Goal: Information Seeking & Learning: Check status

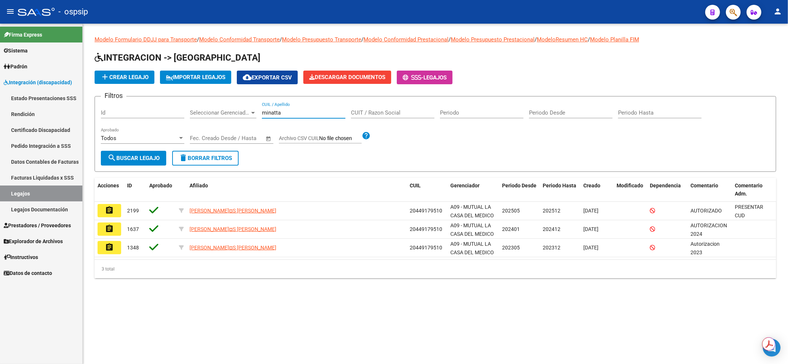
drag, startPoint x: 286, startPoint y: 110, endPoint x: 247, endPoint y: 104, distance: 39.2
click at [247, 104] on div "Filtros Id Seleccionar Gerenciador Seleccionar Gerenciador minatta CUIL / Apell…" at bounding box center [435, 126] width 669 height 48
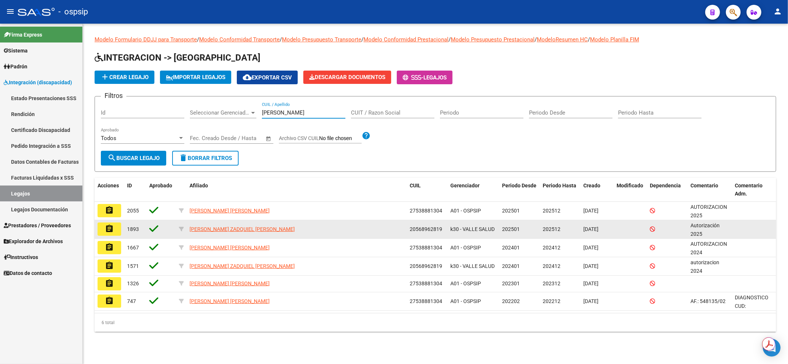
type input "[PERSON_NAME]"
click at [105, 231] on mat-icon "assignment" at bounding box center [109, 228] width 9 height 9
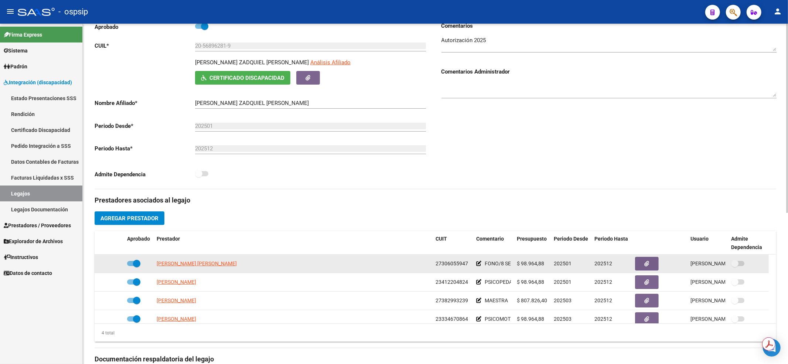
scroll to position [148, 0]
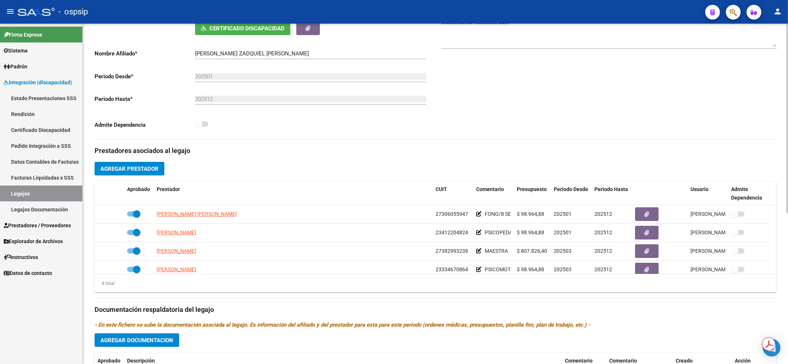
click at [424, 164] on div "Prestadores asociados al legajo Agregar Prestador Aprobado Prestador CUIT Comen…" at bounding box center [436, 305] width 682 height 330
click at [40, 194] on link "Legajos" at bounding box center [41, 193] width 82 height 16
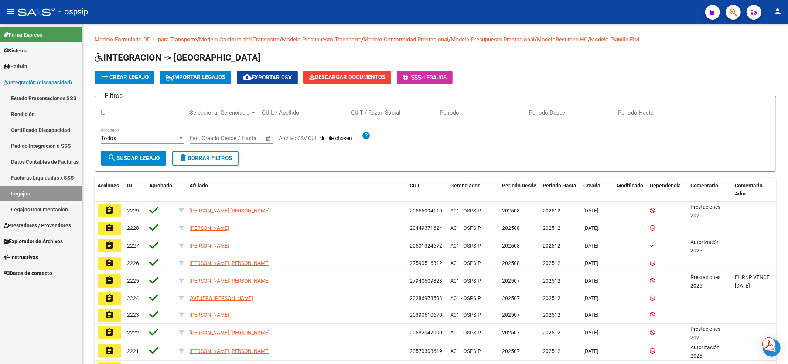
click at [320, 111] on input "CUIL / Apellido" at bounding box center [303, 112] width 83 height 7
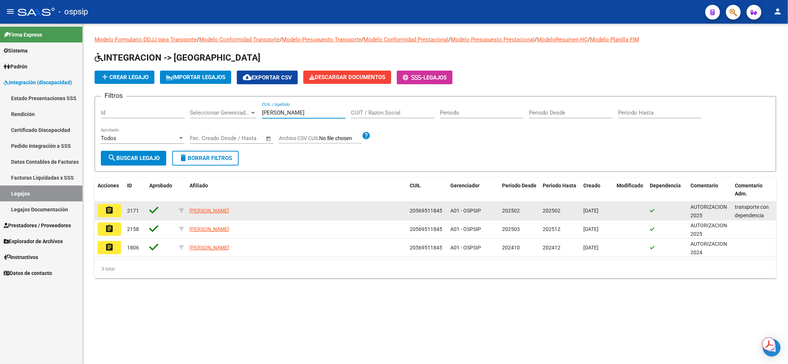
type input "romero ei"
click at [109, 209] on mat-icon "assignment" at bounding box center [109, 210] width 9 height 9
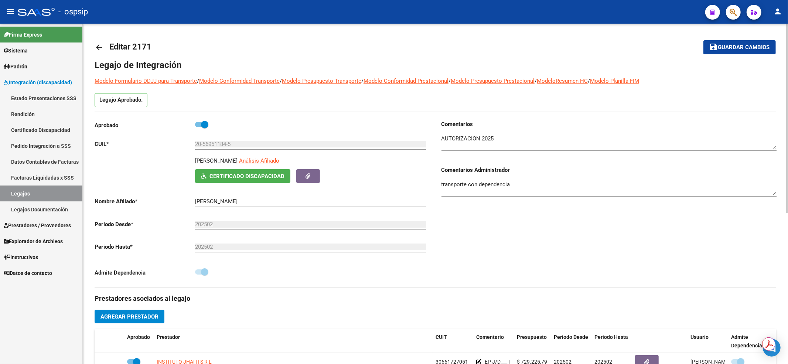
scroll to position [148, 0]
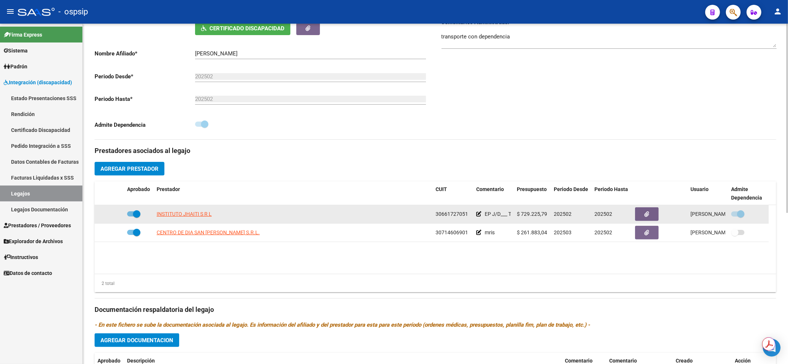
click at [359, 219] on datatable-body-cell "INSTITUTO JHAITI S R L" at bounding box center [293, 214] width 279 height 18
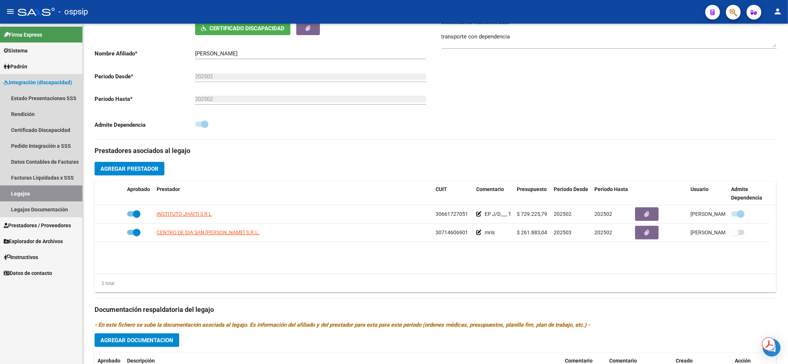
click at [23, 191] on link "Legajos" at bounding box center [41, 193] width 82 height 16
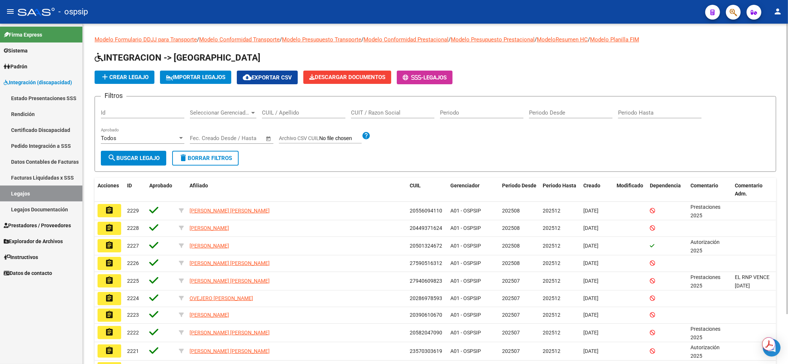
click at [273, 116] on div "CUIL / Apellido" at bounding box center [303, 110] width 83 height 16
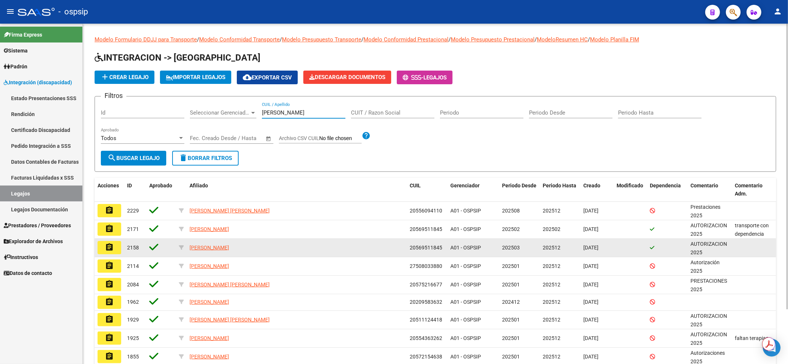
type input "romero"
click at [110, 250] on mat-icon "assignment" at bounding box center [109, 247] width 9 height 9
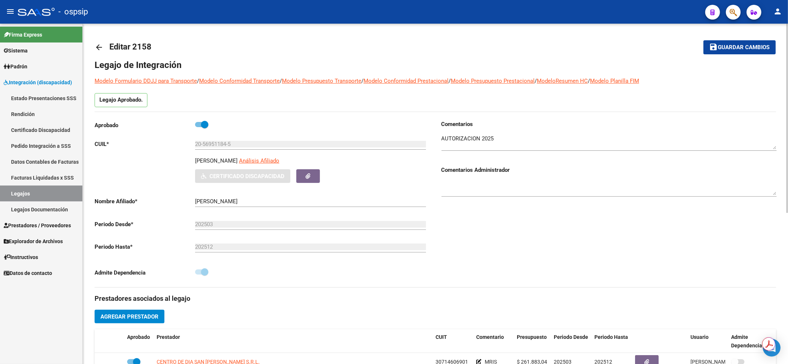
scroll to position [98, 0]
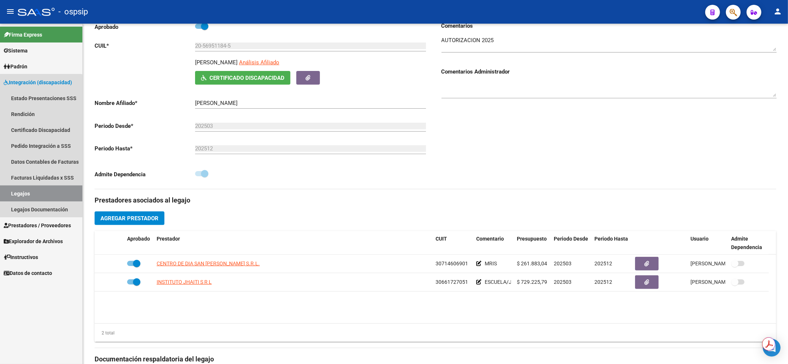
click at [33, 196] on link "Legajos" at bounding box center [41, 193] width 82 height 16
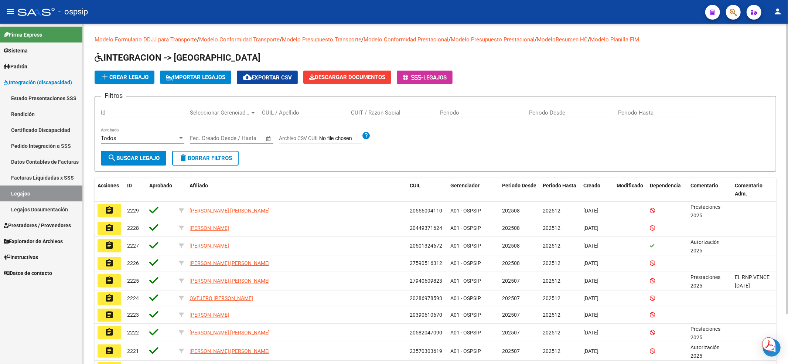
click at [328, 112] on input "CUIL / Apellido" at bounding box center [303, 112] width 83 height 7
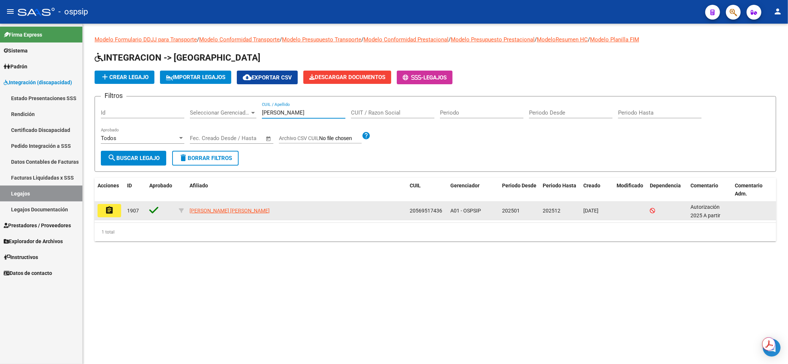
type input "galdona"
click at [111, 212] on mat-icon "assignment" at bounding box center [109, 210] width 9 height 9
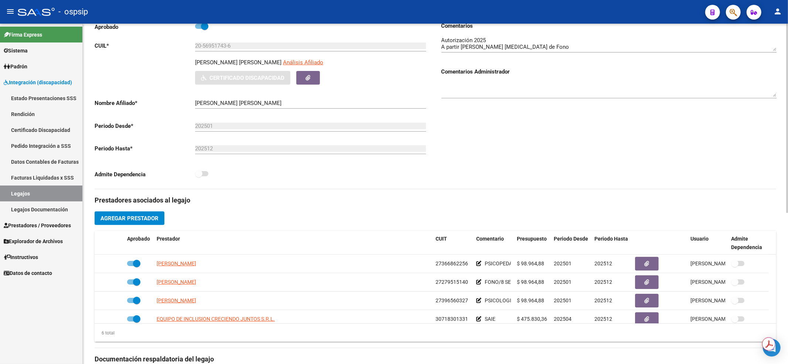
scroll to position [148, 0]
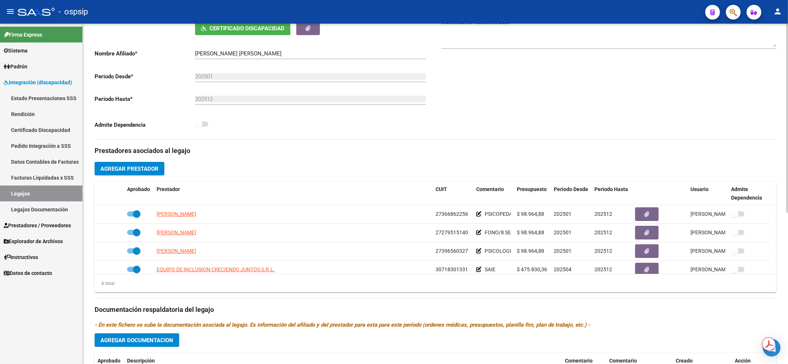
click at [343, 141] on div "Prestadores asociados al legajo Agregar Prestador Aprobado Prestador CUIT Comen…" at bounding box center [436, 305] width 682 height 330
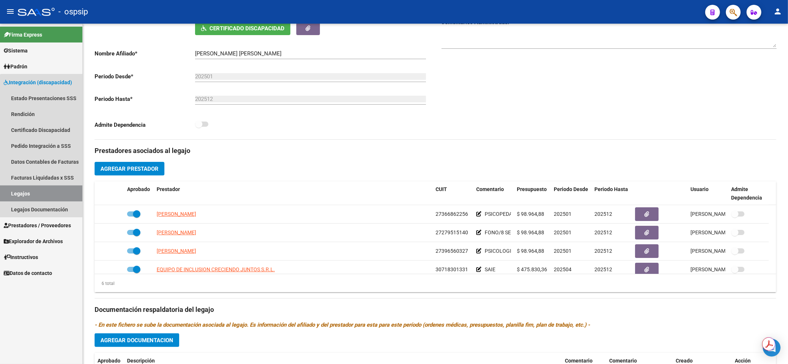
click at [46, 195] on link "Legajos" at bounding box center [41, 193] width 82 height 16
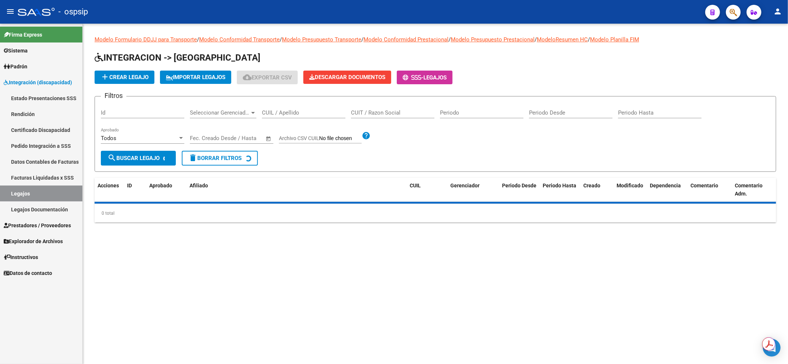
click at [304, 109] on input "CUIL / Apellido" at bounding box center [303, 112] width 83 height 7
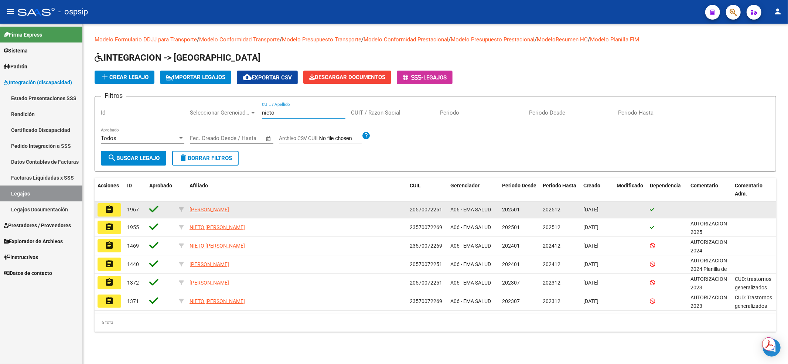
type input "nieto"
click at [109, 207] on mat-icon "assignment" at bounding box center [109, 209] width 9 height 9
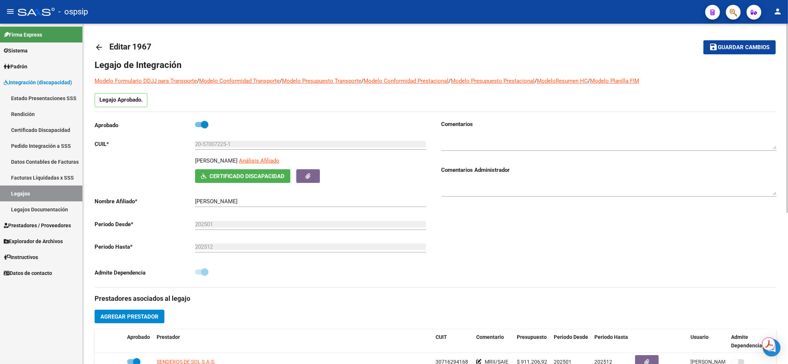
scroll to position [98, 0]
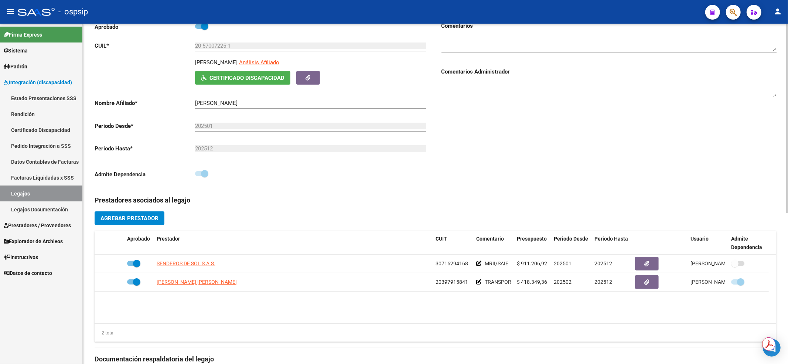
drag, startPoint x: 376, startPoint y: 202, endPoint x: 285, endPoint y: 226, distance: 93.5
click at [376, 202] on h3 "Prestadores asociados al legajo" at bounding box center [436, 200] width 682 height 10
click at [37, 194] on link "Legajos" at bounding box center [41, 193] width 82 height 16
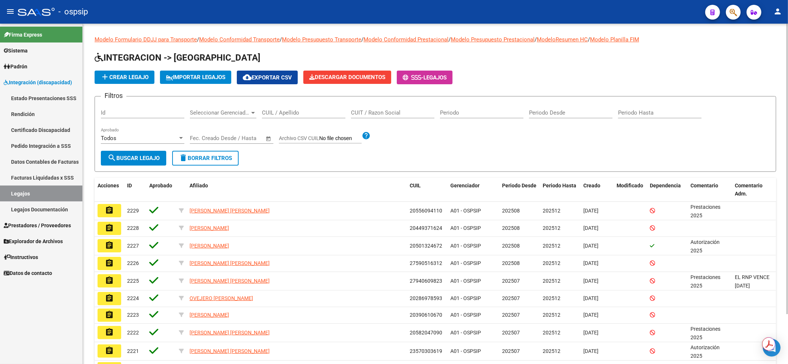
click at [271, 114] on input "CUIL / Apellido" at bounding box center [303, 112] width 83 height 7
type input "20570168003"
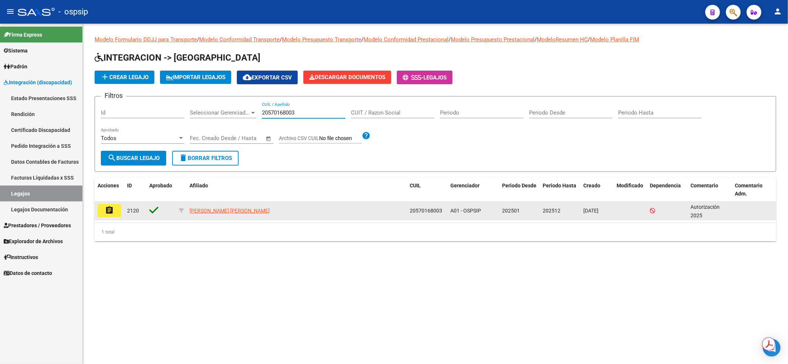
click at [111, 213] on mat-icon "assignment" at bounding box center [109, 210] width 9 height 9
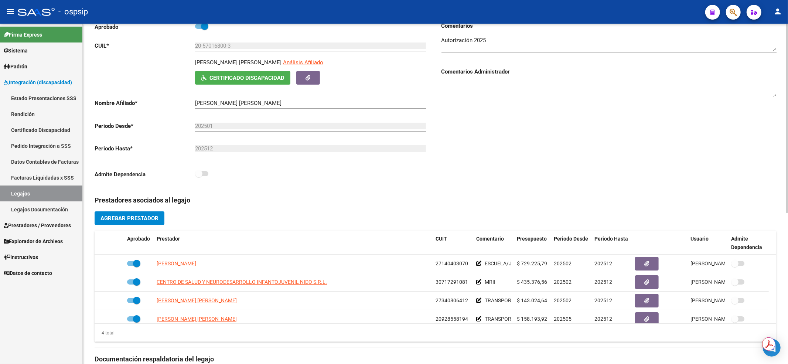
scroll to position [148, 0]
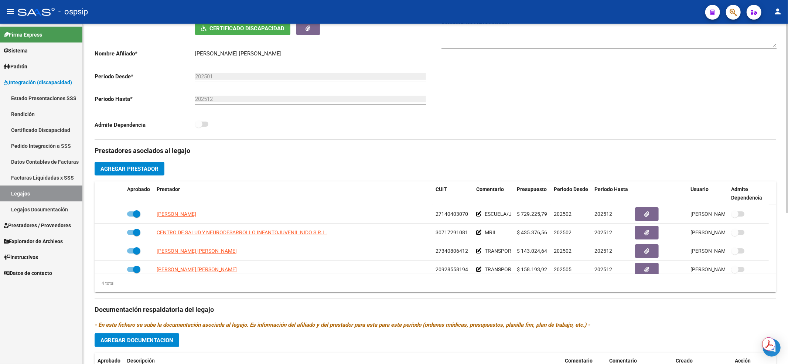
click at [330, 155] on h3 "Prestadores asociados al legajo" at bounding box center [436, 151] width 682 height 10
click at [45, 191] on link "Legajos" at bounding box center [41, 193] width 82 height 16
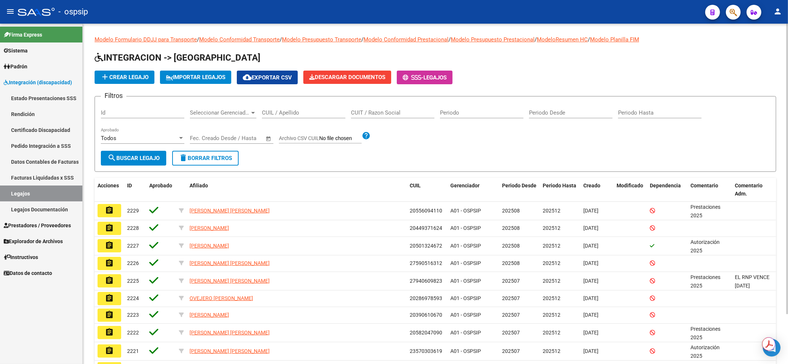
click at [327, 114] on input "CUIL / Apellido" at bounding box center [303, 112] width 83 height 7
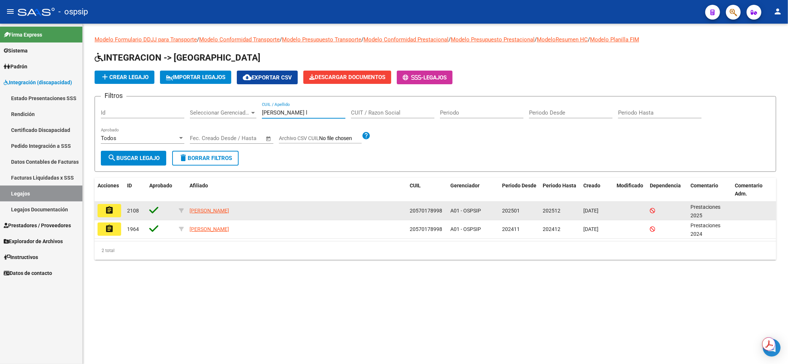
type input "castro l"
click at [104, 210] on button "assignment" at bounding box center [110, 210] width 24 height 13
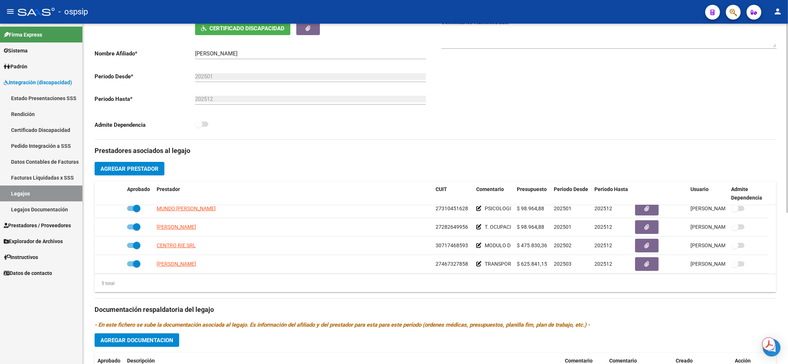
scroll to position [25, 0]
click at [361, 152] on h3 "Prestadores asociados al legajo" at bounding box center [436, 151] width 682 height 10
click at [52, 198] on link "Legajos" at bounding box center [41, 193] width 82 height 16
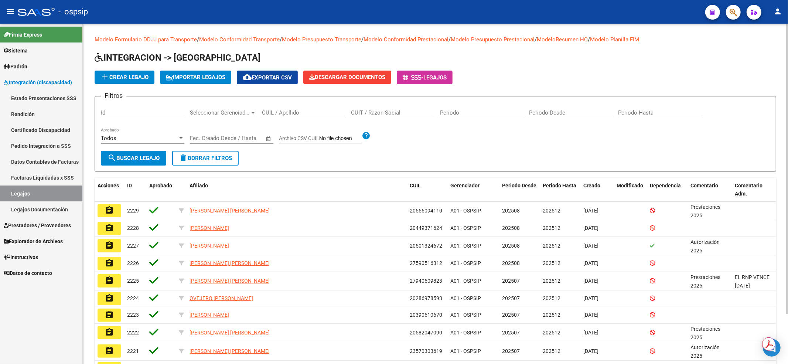
click at [296, 109] on input "CUIL / Apellido" at bounding box center [303, 112] width 83 height 7
type input "20570332733"
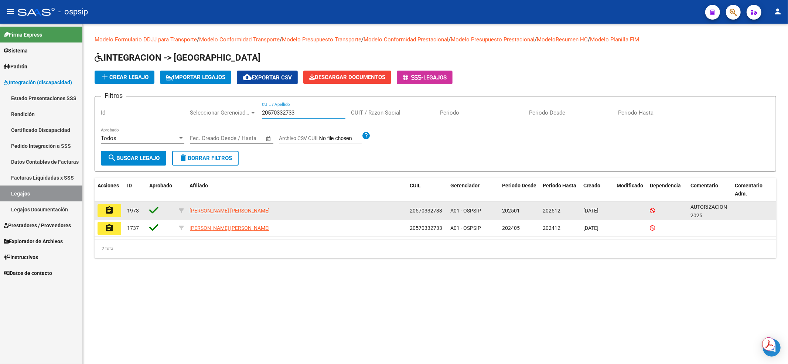
click at [113, 213] on mat-icon "assignment" at bounding box center [109, 210] width 9 height 9
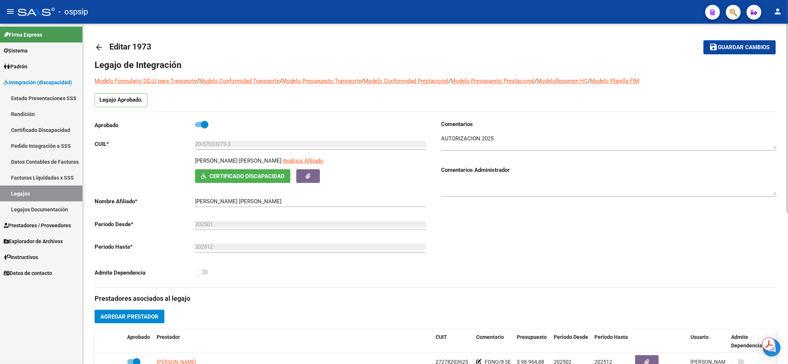
scroll to position [98, 0]
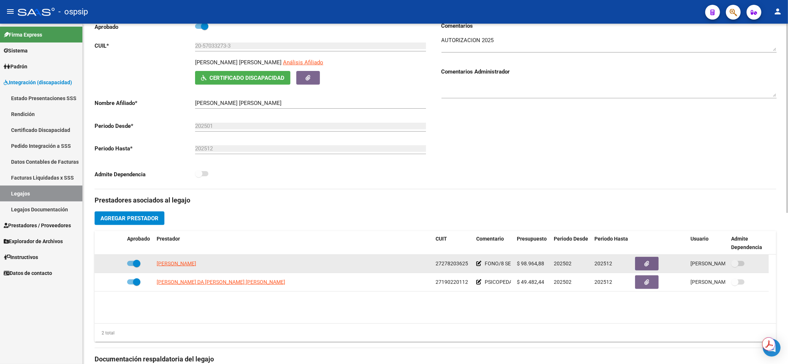
click at [410, 255] on datatable-body-cell "DIAZ ELBA LIA" at bounding box center [293, 264] width 279 height 18
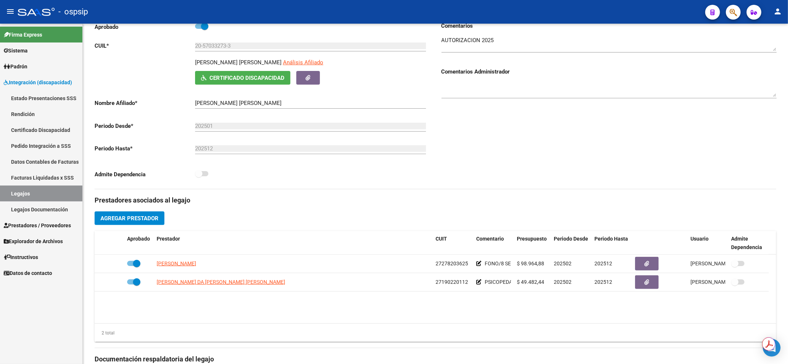
click at [52, 188] on link "Legajos" at bounding box center [41, 193] width 82 height 16
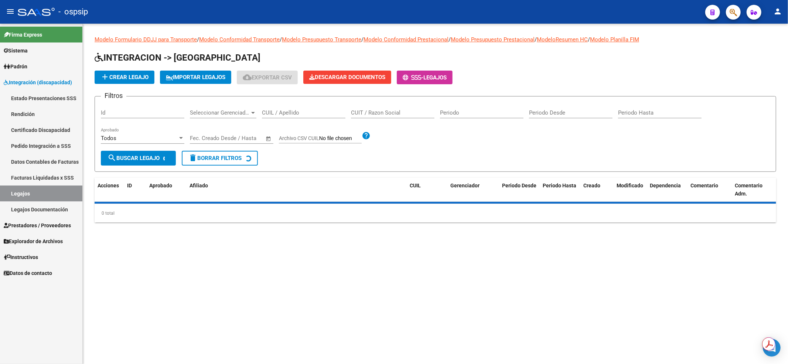
click at [291, 112] on input "CUIL / Apellido" at bounding box center [303, 112] width 83 height 7
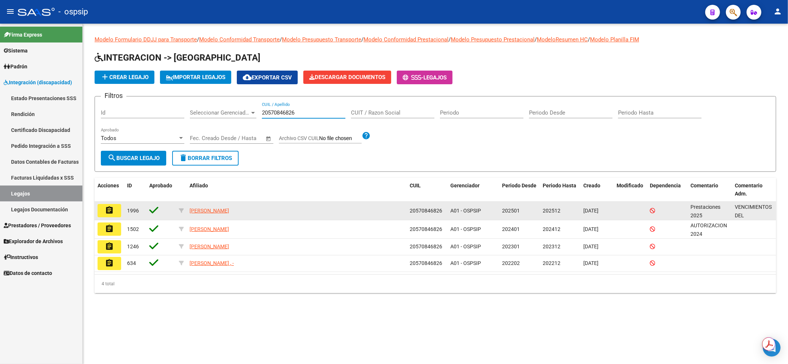
type input "20570846826"
click at [111, 209] on mat-icon "assignment" at bounding box center [109, 210] width 9 height 9
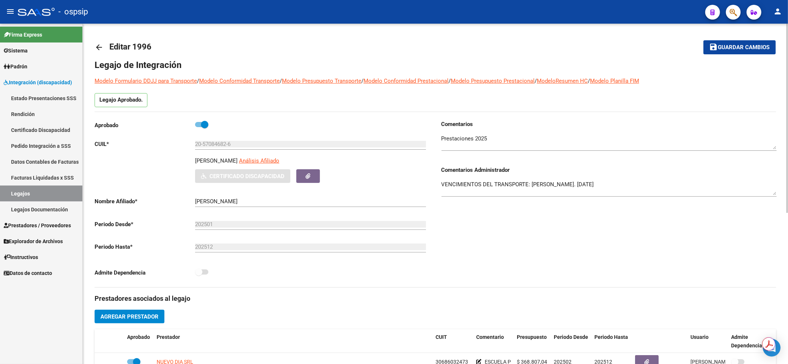
scroll to position [197, 0]
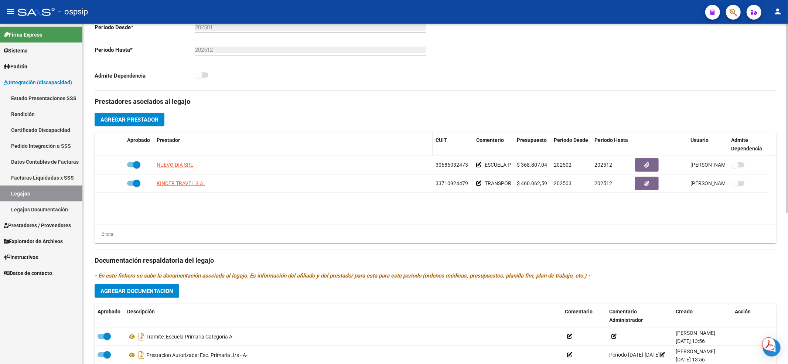
click at [313, 146] on datatable-header-cell "Prestador" at bounding box center [293, 144] width 279 height 24
click at [37, 192] on link "Legajos" at bounding box center [41, 193] width 82 height 16
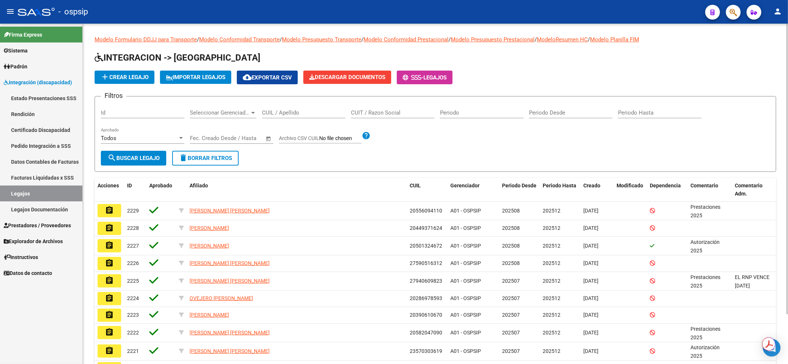
click at [283, 111] on input "CUIL / Apellido" at bounding box center [303, 112] width 83 height 7
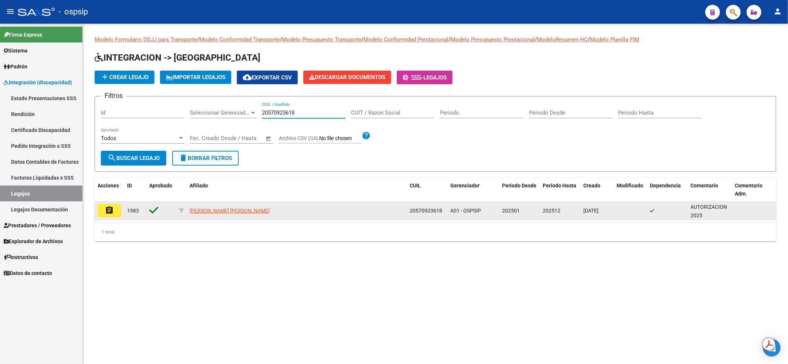
type input "20570923618"
click at [106, 212] on mat-icon "assignment" at bounding box center [109, 210] width 9 height 9
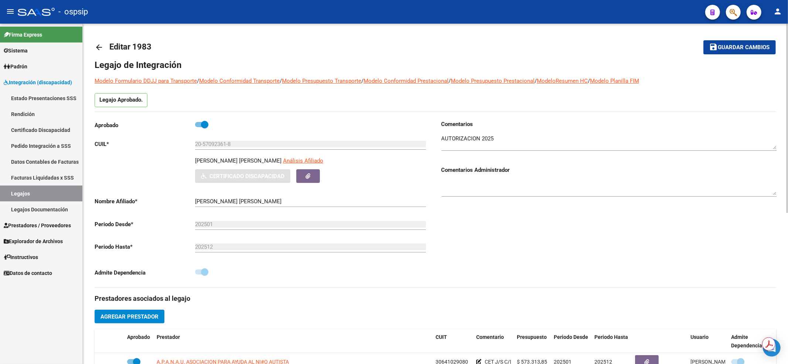
scroll to position [148, 0]
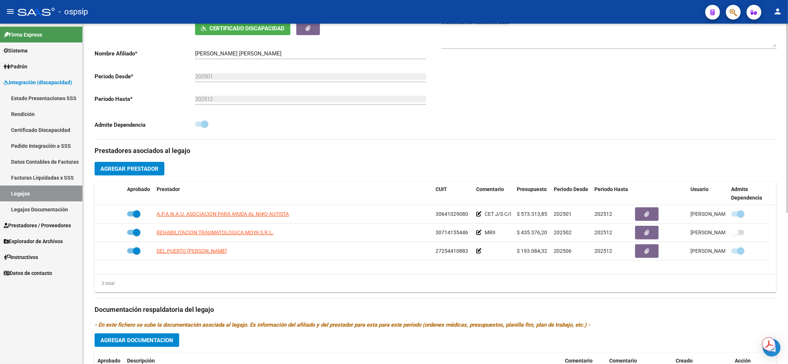
click at [326, 143] on div "Prestadores asociados al legajo Agregar Prestador Aprobado Prestador CUIT Comen…" at bounding box center [436, 305] width 682 height 330
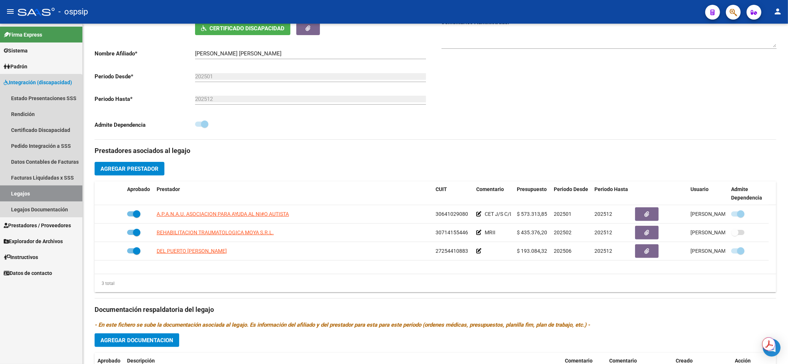
click at [39, 195] on link "Legajos" at bounding box center [41, 193] width 82 height 16
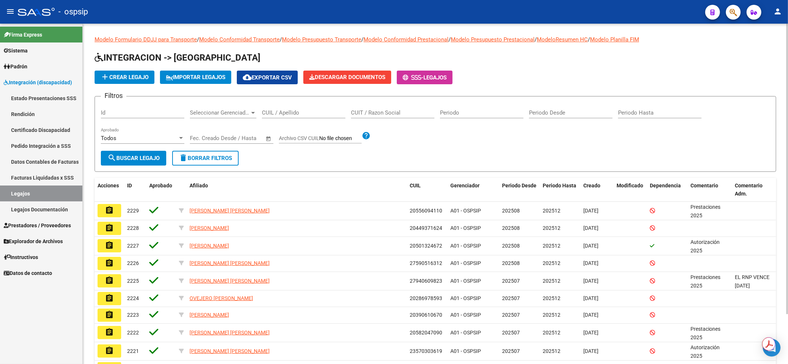
click at [268, 114] on input "CUIL / Apellido" at bounding box center [303, 112] width 83 height 7
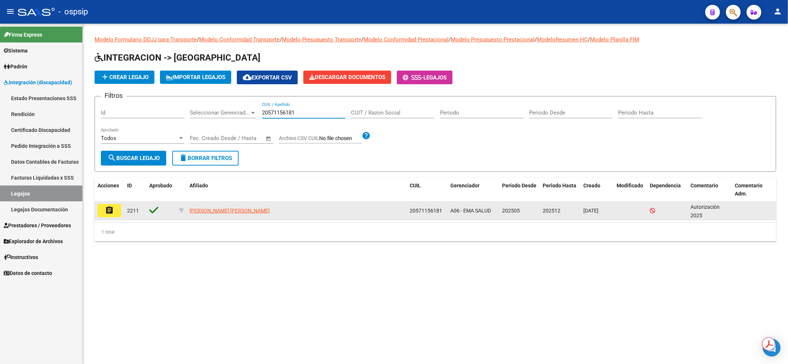
type input "20571156181"
click at [105, 213] on mat-icon "assignment" at bounding box center [109, 210] width 9 height 9
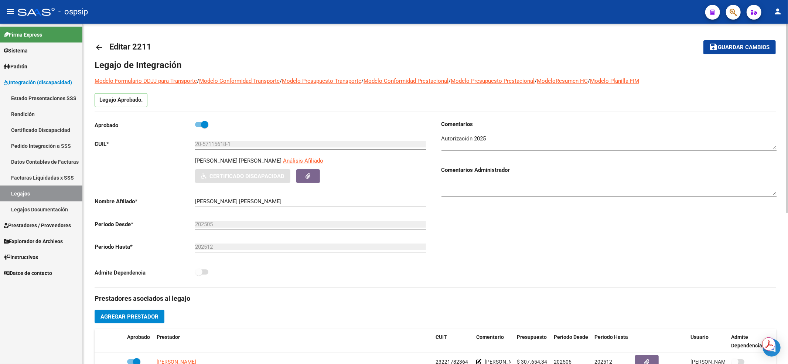
scroll to position [148, 0]
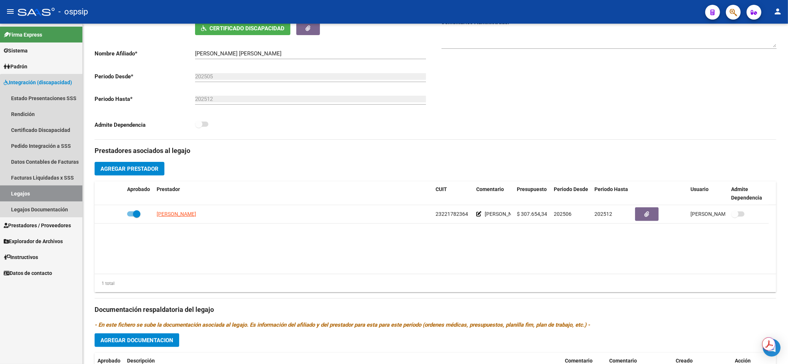
click at [44, 198] on link "Legajos" at bounding box center [41, 193] width 82 height 16
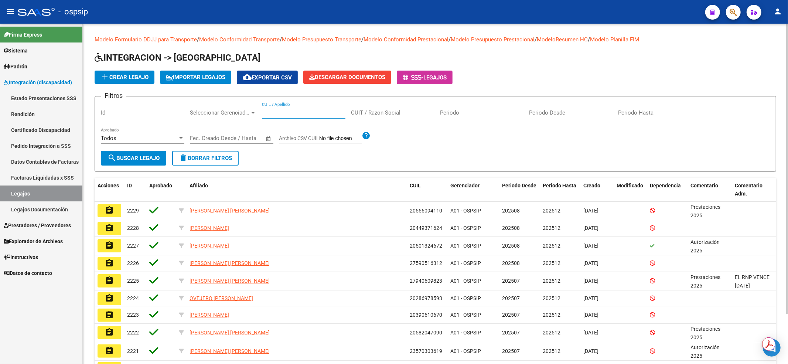
click at [269, 112] on input "CUIL / Apellido" at bounding box center [303, 112] width 83 height 7
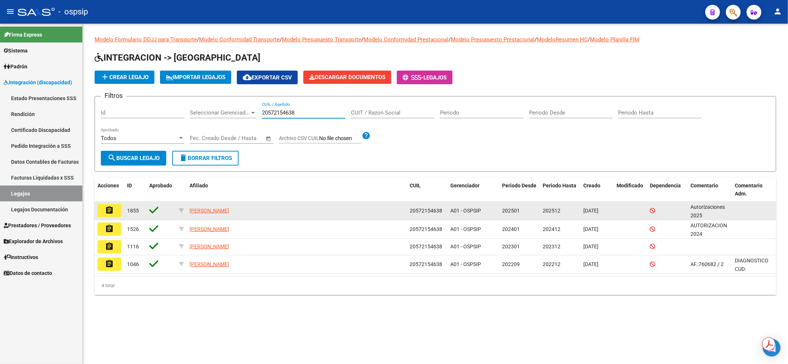
type input "20572154638"
click at [123, 208] on datatable-body-cell "assignment" at bounding box center [110, 211] width 30 height 18
click at [115, 212] on button "assignment" at bounding box center [110, 210] width 24 height 13
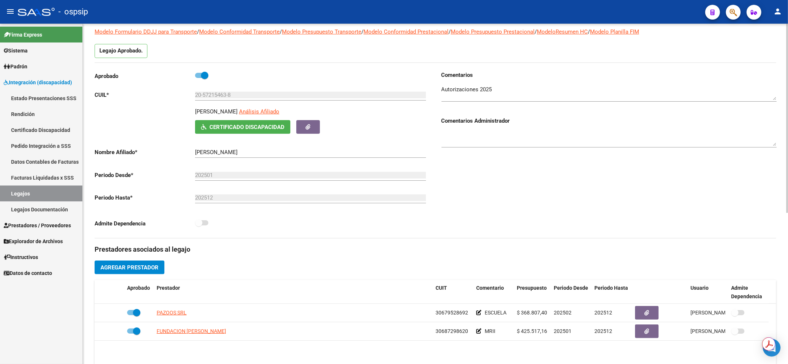
scroll to position [98, 0]
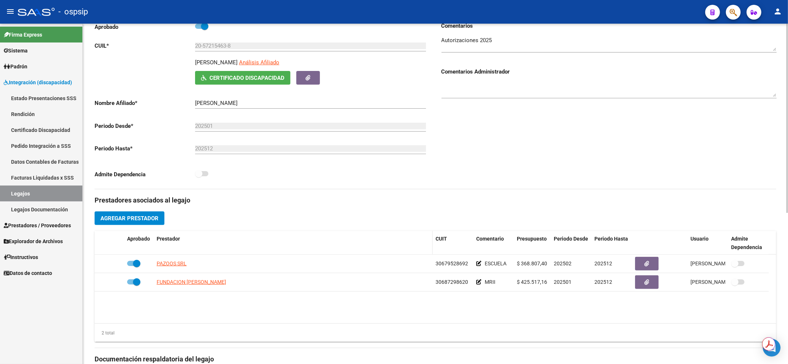
drag, startPoint x: 406, startPoint y: 254, endPoint x: 307, endPoint y: 247, distance: 99.3
click at [406, 254] on datatable-header-cell "Prestador" at bounding box center [293, 243] width 279 height 24
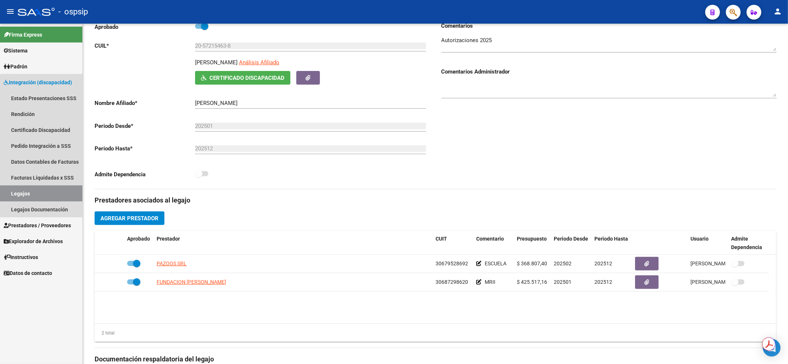
click at [45, 189] on link "Legajos" at bounding box center [41, 193] width 82 height 16
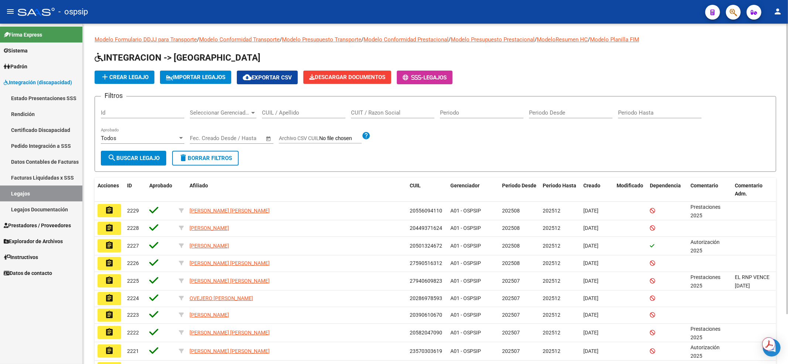
click at [337, 110] on input "CUIL / Apellido" at bounding box center [303, 112] width 83 height 7
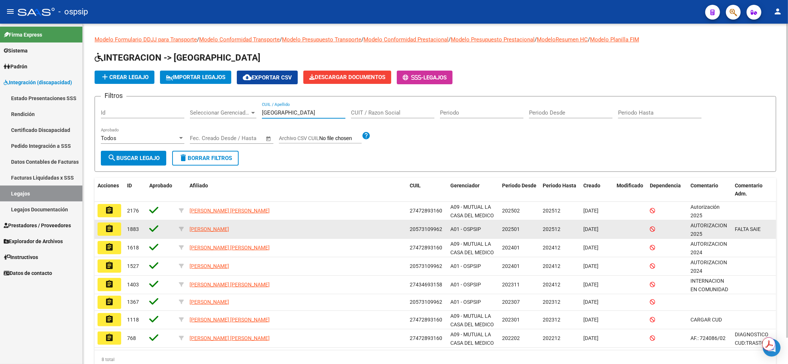
type input "tolosa"
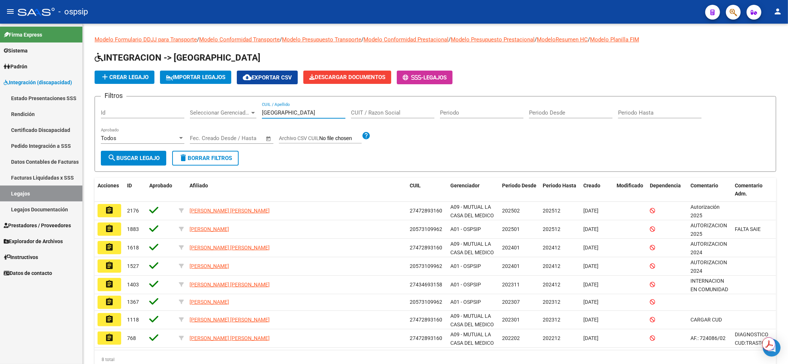
drag, startPoint x: 104, startPoint y: 232, endPoint x: 109, endPoint y: 231, distance: 5.2
click at [105, 231] on button "assignment" at bounding box center [110, 228] width 24 height 13
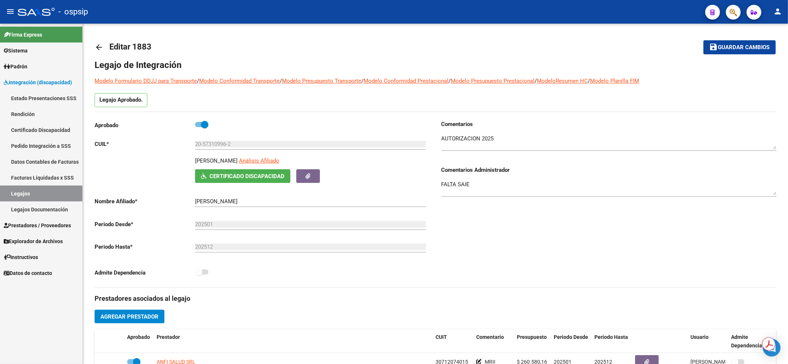
scroll to position [148, 0]
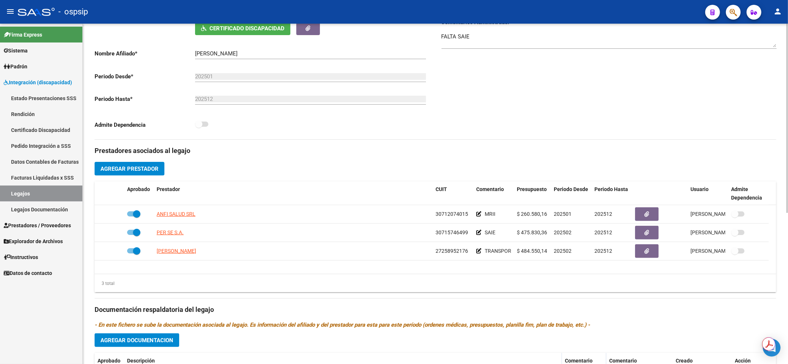
click at [342, 174] on div "Prestadores asociados al legajo Agregar Prestador Aprobado Prestador CUIT Comen…" at bounding box center [436, 305] width 682 height 330
click at [51, 197] on link "Legajos" at bounding box center [41, 193] width 82 height 16
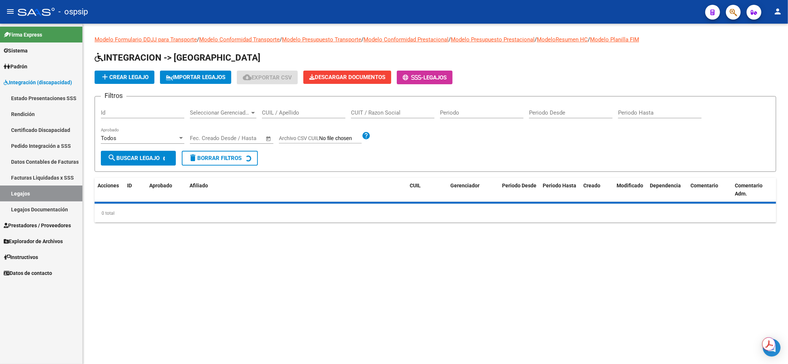
click at [291, 109] on input "CUIL / Apellido" at bounding box center [303, 112] width 83 height 7
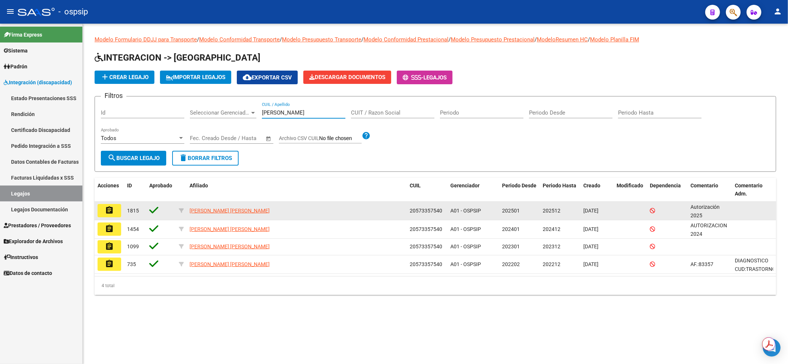
type input "jimenez"
click at [114, 211] on button "assignment" at bounding box center [110, 210] width 24 height 13
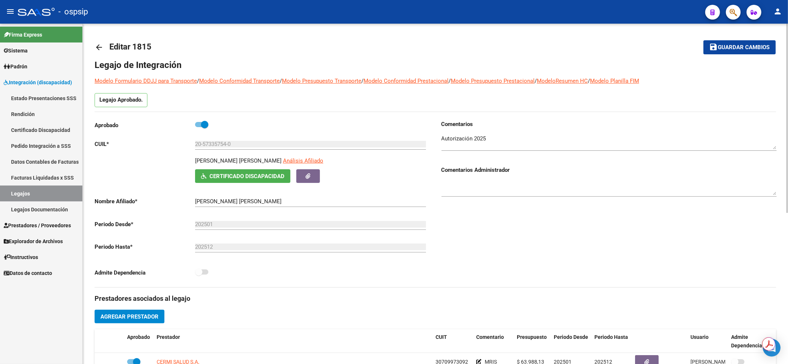
scroll to position [148, 0]
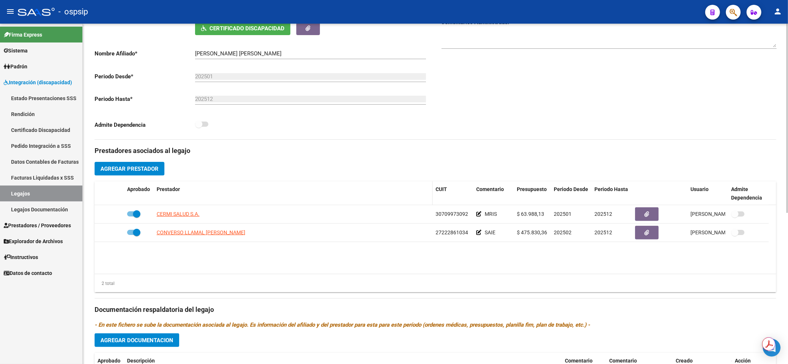
click at [414, 188] on div "Prestador" at bounding box center [293, 189] width 273 height 8
click at [30, 194] on link "Legajos" at bounding box center [41, 193] width 82 height 16
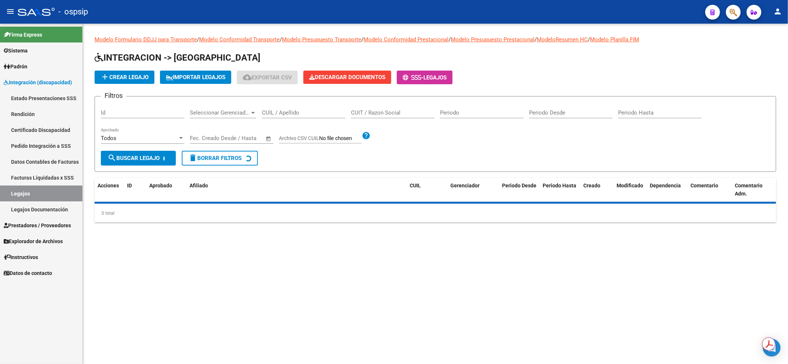
click at [271, 109] on input "CUIL / Apellido" at bounding box center [303, 112] width 83 height 7
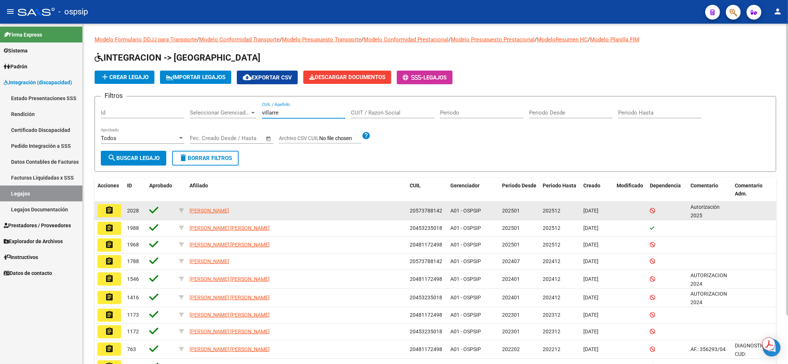
type input "villarre"
click at [109, 215] on button "assignment" at bounding box center [110, 210] width 24 height 13
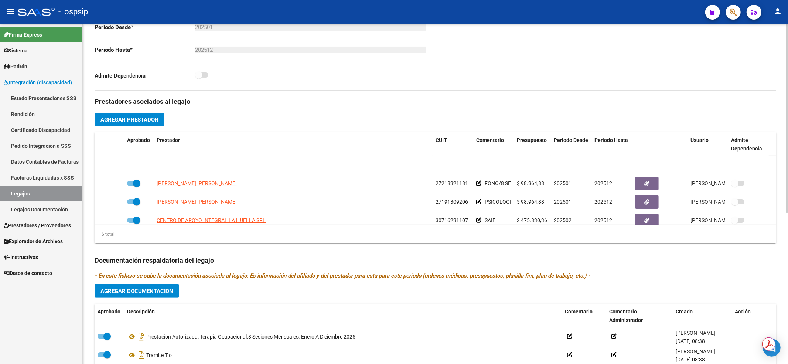
scroll to position [44, 0]
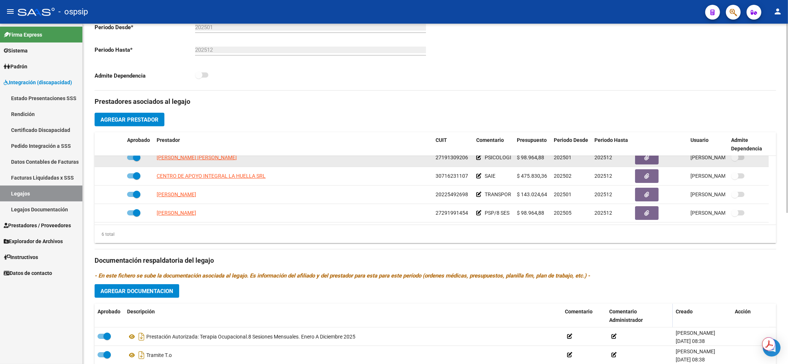
click at [321, 164] on datatable-body-cell "BRAÑEZ MENDOZA JOSE LUIS" at bounding box center [293, 157] width 279 height 18
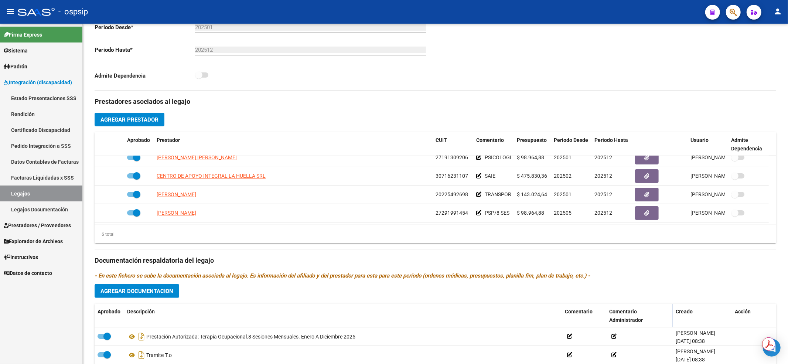
click at [45, 194] on link "Legajos" at bounding box center [41, 193] width 82 height 16
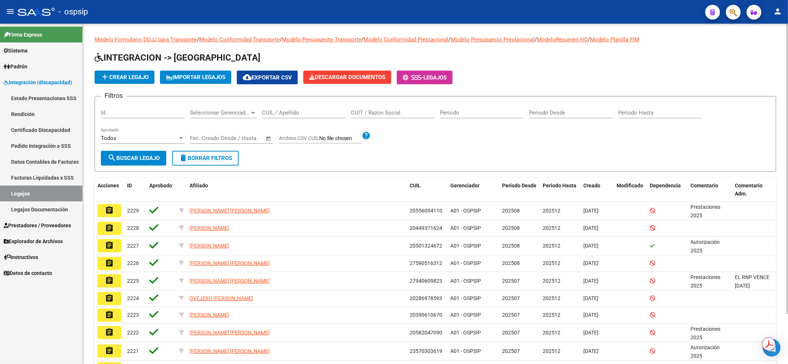
click at [305, 117] on div "CUIL / Apellido" at bounding box center [303, 110] width 83 height 16
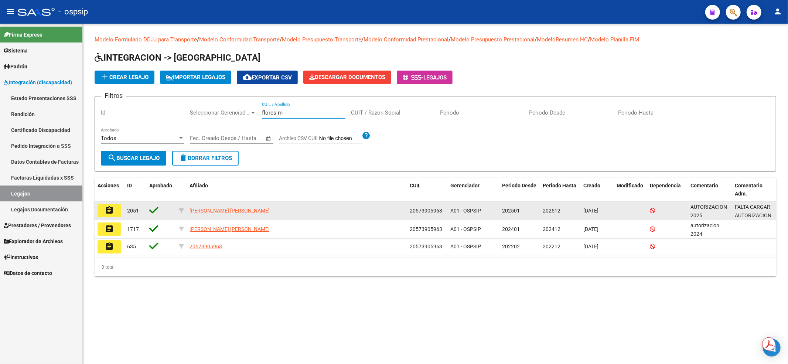
type input "flores m"
click at [110, 207] on mat-icon "assignment" at bounding box center [109, 210] width 9 height 9
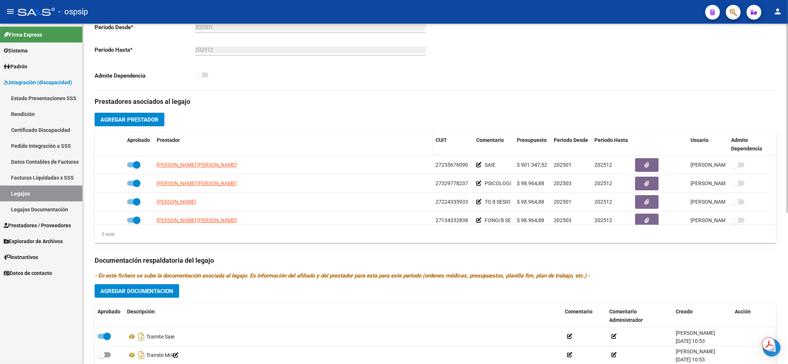
click at [325, 139] on div "Prestador" at bounding box center [293, 140] width 273 height 8
click at [57, 192] on link "Legajos" at bounding box center [41, 193] width 82 height 16
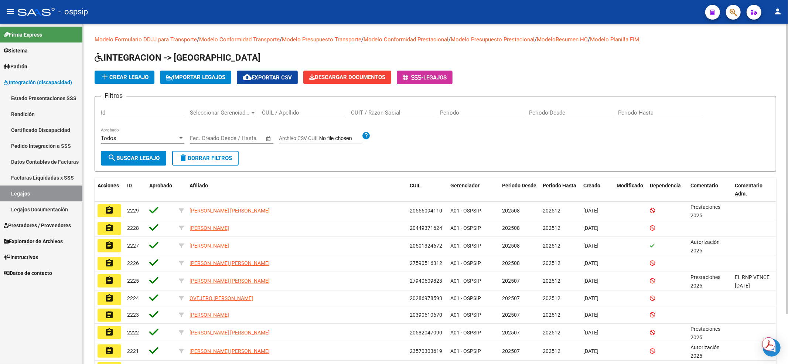
click at [325, 109] on input "CUIL / Apellido" at bounding box center [303, 112] width 83 height 7
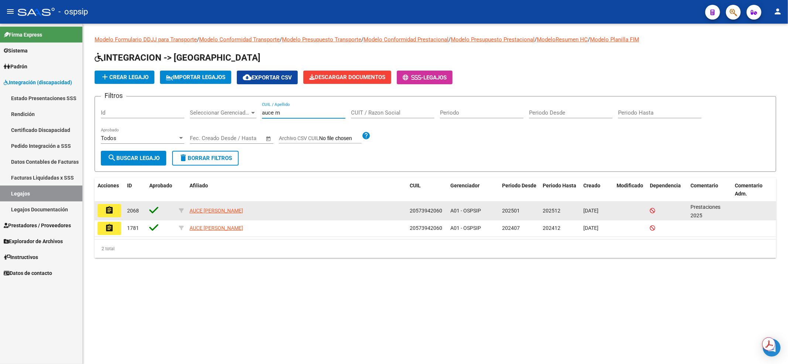
type input "auce m"
drag, startPoint x: 101, startPoint y: 204, endPoint x: 117, endPoint y: 205, distance: 16.7
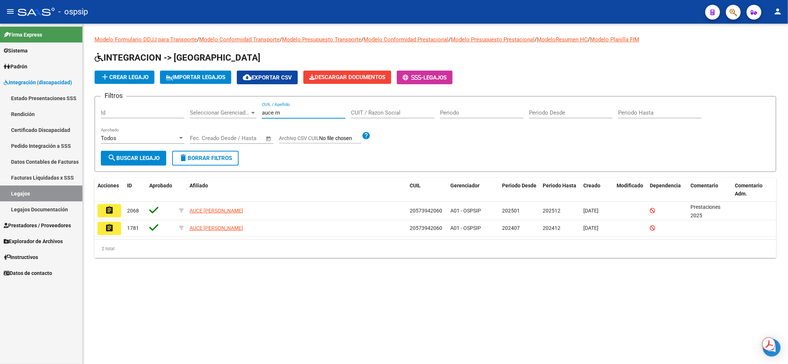
click at [101, 204] on button "assignment" at bounding box center [110, 210] width 24 height 13
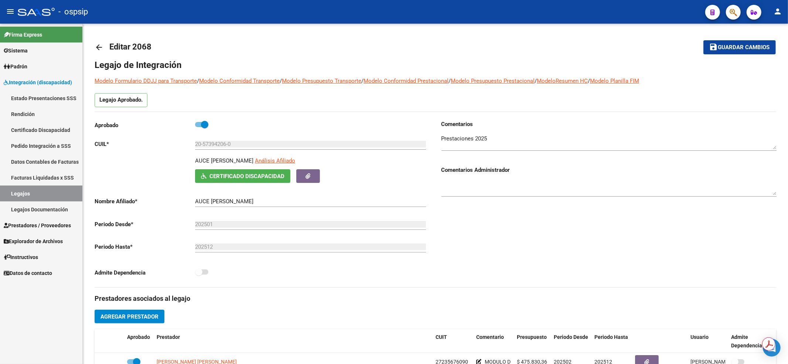
scroll to position [197, 0]
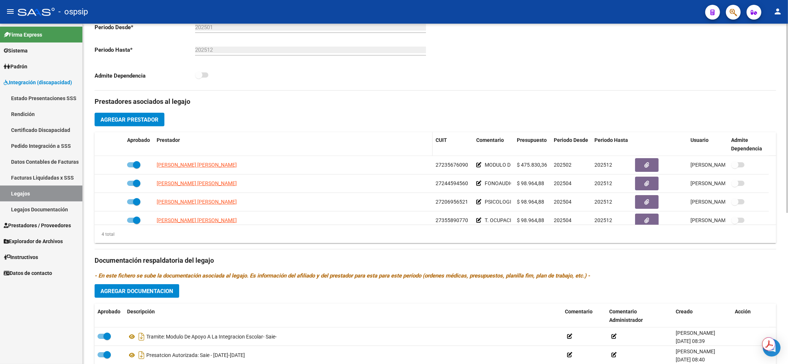
click at [339, 139] on div "Prestador" at bounding box center [293, 140] width 273 height 8
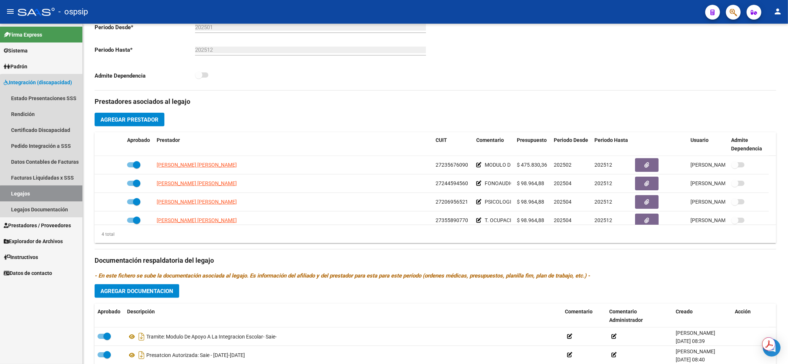
click at [44, 197] on link "Legajos" at bounding box center [41, 193] width 82 height 16
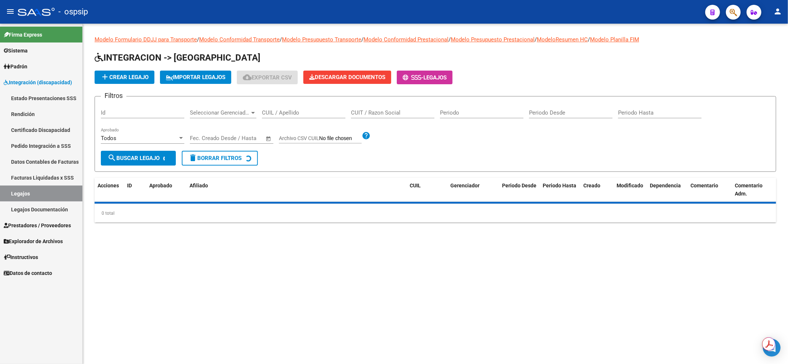
click at [313, 112] on input "CUIL / Apellido" at bounding box center [303, 112] width 83 height 7
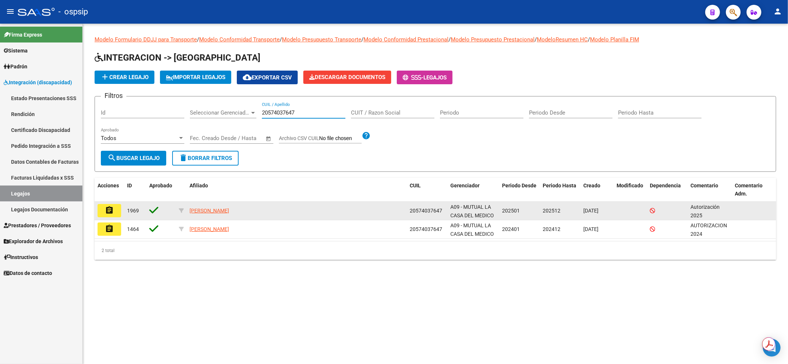
type input "20574037647"
click at [107, 209] on mat-icon "assignment" at bounding box center [109, 210] width 9 height 9
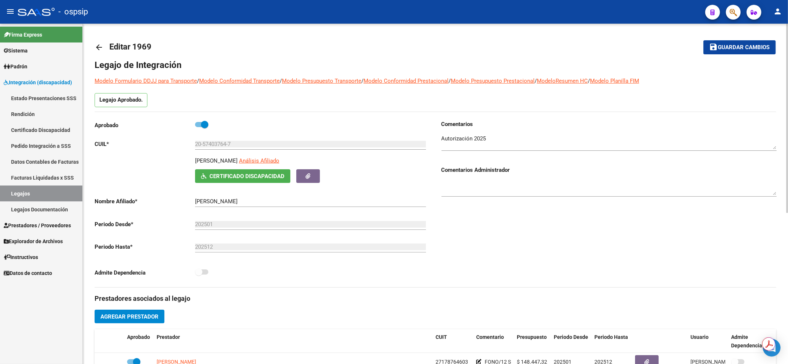
scroll to position [148, 0]
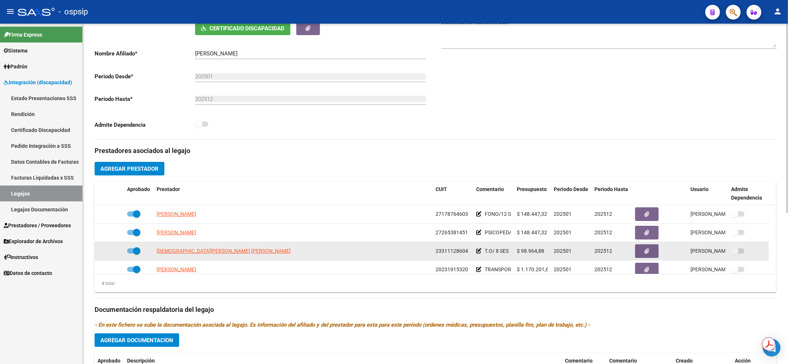
drag, startPoint x: 398, startPoint y: 250, endPoint x: 275, endPoint y: 242, distance: 123.3
click at [398, 250] on div "BRITOS MARIA LUISA" at bounding box center [293, 251] width 273 height 8
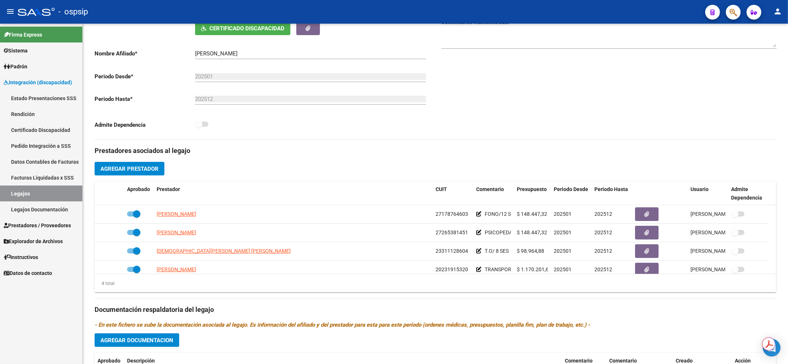
click at [38, 185] on link "Legajos" at bounding box center [41, 193] width 82 height 16
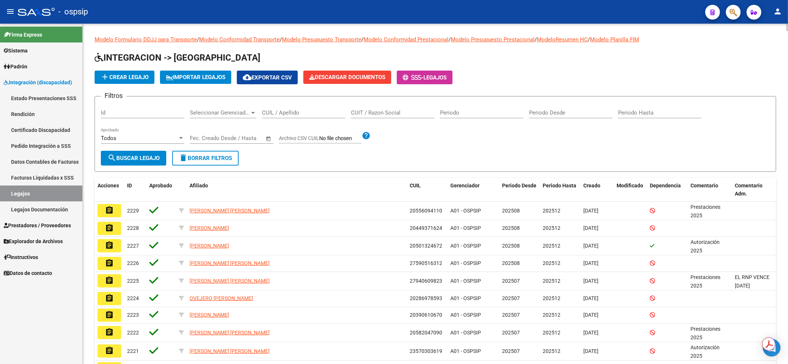
click at [294, 109] on div "CUIL / Apellido" at bounding box center [303, 110] width 83 height 16
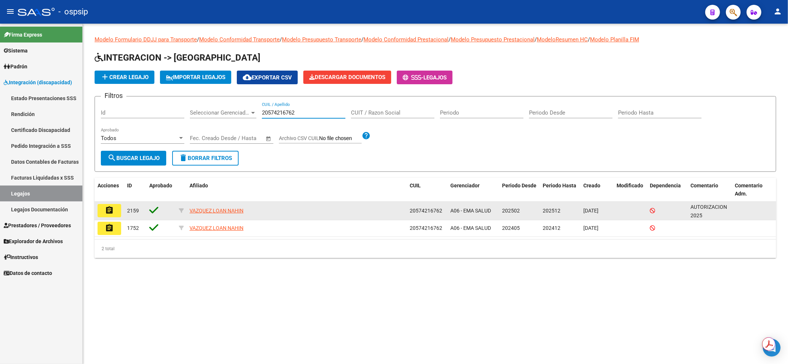
type input "20574216762"
click at [113, 209] on mat-icon "assignment" at bounding box center [109, 210] width 9 height 9
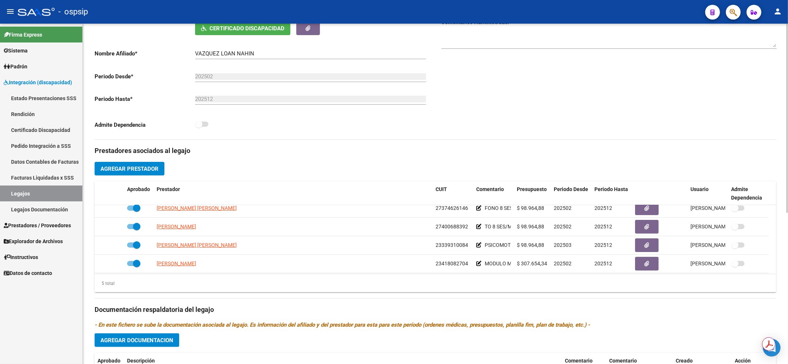
scroll to position [25, 0]
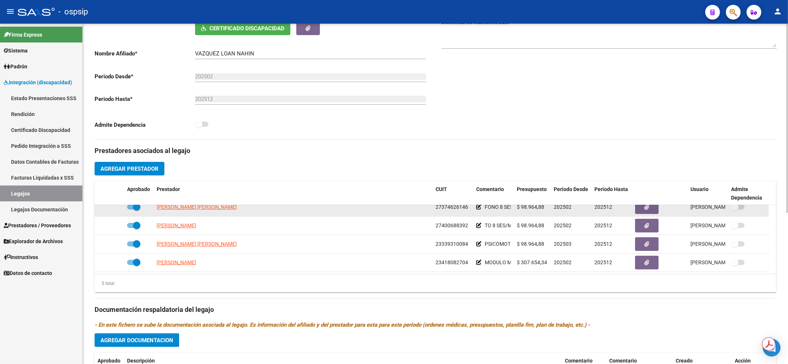
click at [387, 211] on div "BAIGORRIA ESTRADA FRANCA ARACELI" at bounding box center [293, 207] width 273 height 8
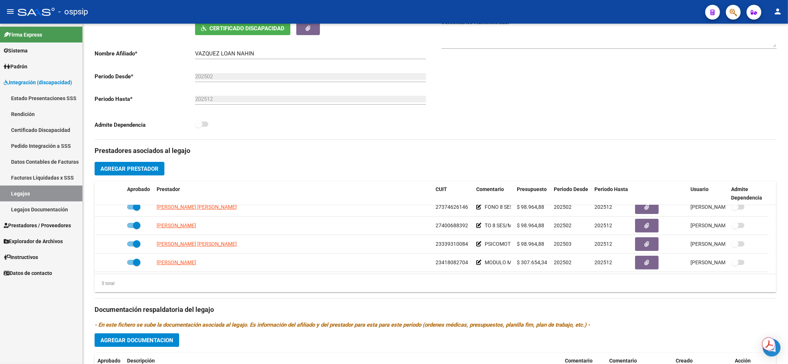
click at [21, 194] on link "Legajos" at bounding box center [41, 193] width 82 height 16
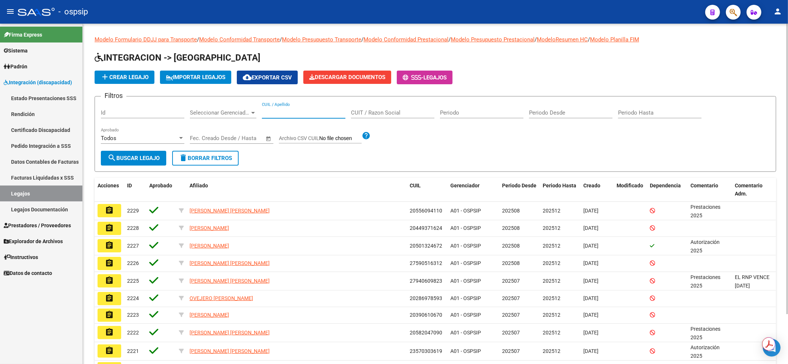
click at [306, 114] on input "CUIL / Apellido" at bounding box center [303, 112] width 83 height 7
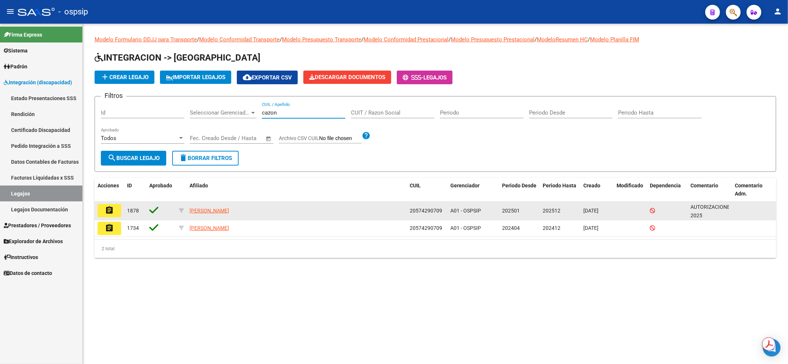
type input "cazon"
click at [107, 211] on mat-icon "assignment" at bounding box center [109, 210] width 9 height 9
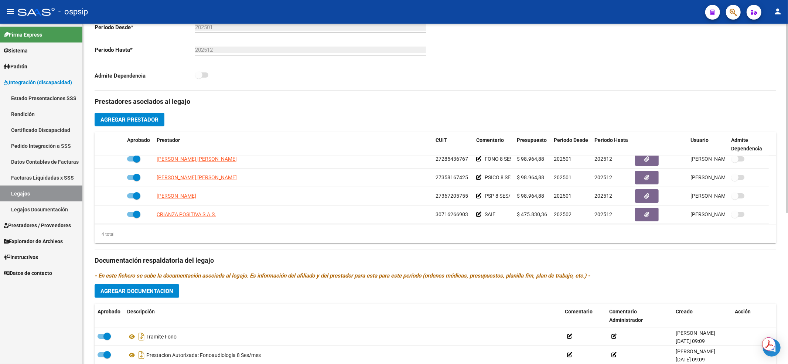
scroll to position [7, 0]
click at [58, 195] on link "Legajos" at bounding box center [41, 193] width 82 height 16
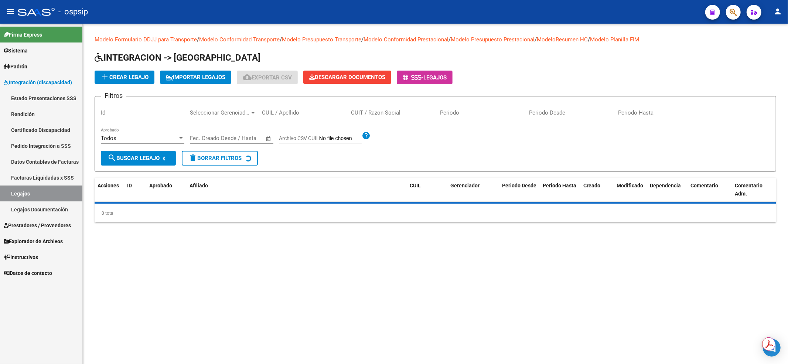
click at [291, 104] on div "CUIL / Apellido" at bounding box center [303, 110] width 83 height 16
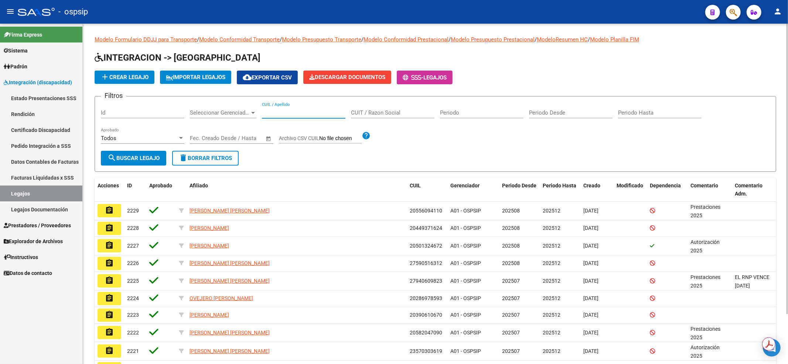
click at [288, 113] on input "CUIL / Apellido" at bounding box center [303, 112] width 83 height 7
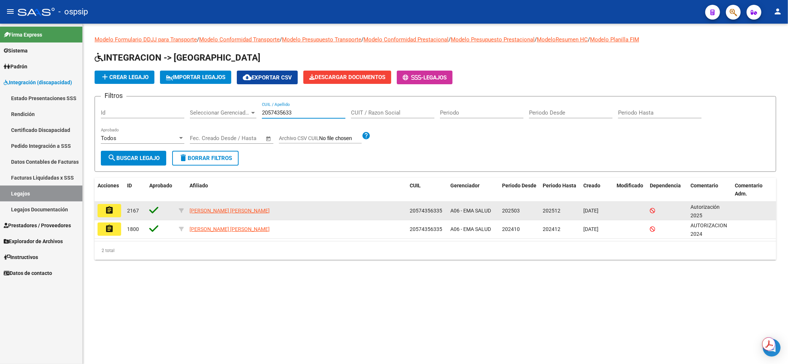
type input "2057435633"
click at [113, 211] on mat-icon "assignment" at bounding box center [109, 210] width 9 height 9
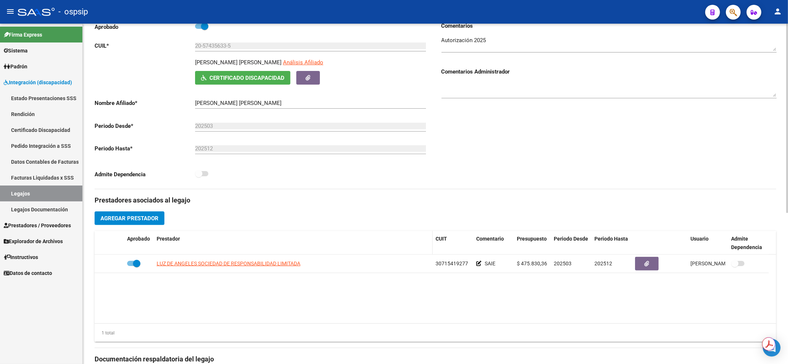
scroll to position [148, 0]
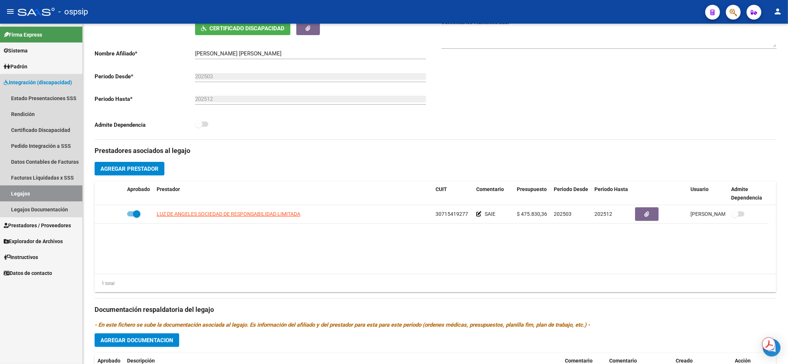
click at [51, 196] on link "Legajos" at bounding box center [41, 193] width 82 height 16
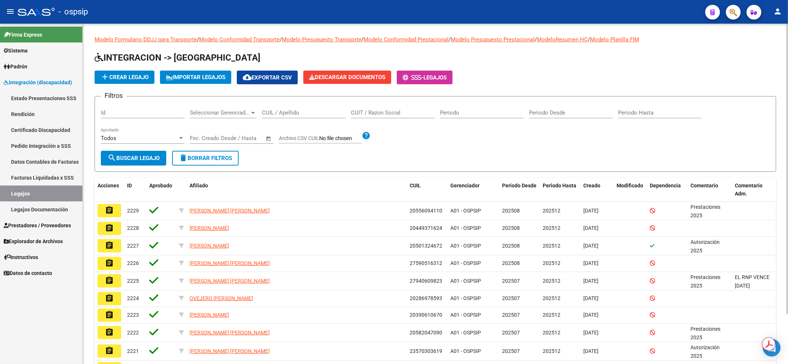
click at [267, 108] on div "CUIL / Apellido" at bounding box center [303, 110] width 83 height 16
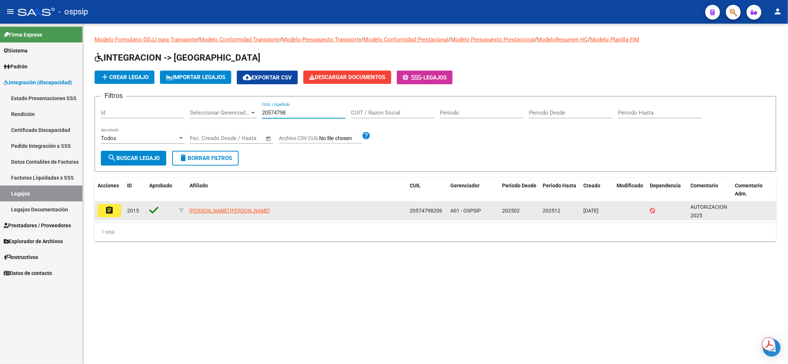
type input "20574798"
click at [104, 206] on button "assignment" at bounding box center [110, 210] width 24 height 13
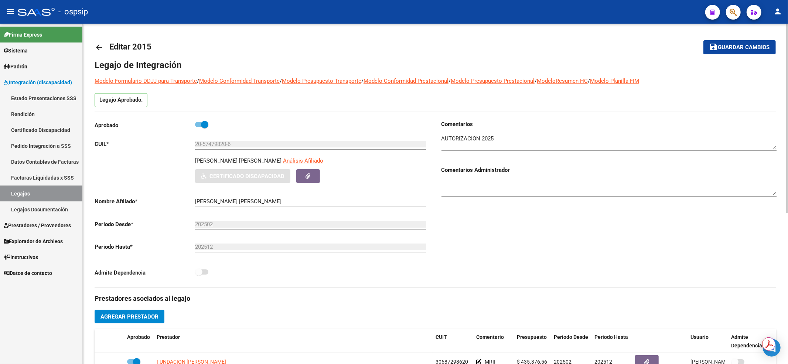
scroll to position [148, 0]
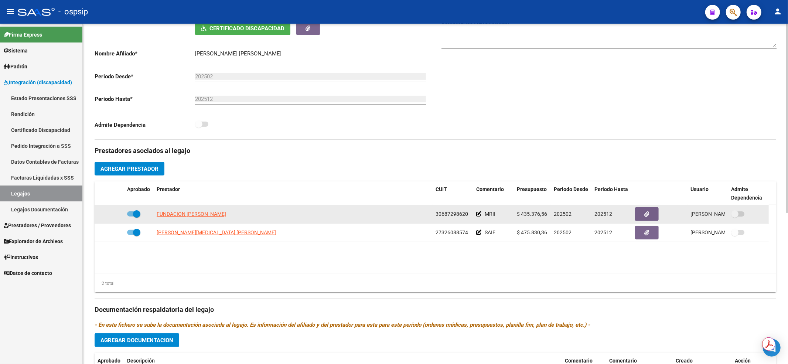
drag, startPoint x: 436, startPoint y: 207, endPoint x: 423, endPoint y: 207, distance: 12.6
click at [436, 207] on datatable-body-cell "30687298620" at bounding box center [453, 214] width 41 height 18
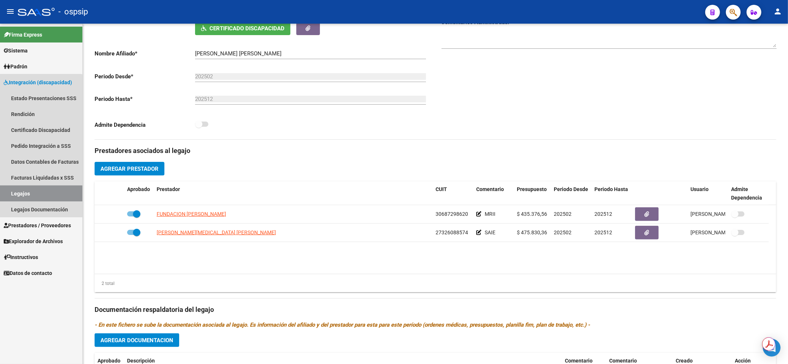
click at [37, 194] on link "Legajos" at bounding box center [41, 193] width 82 height 16
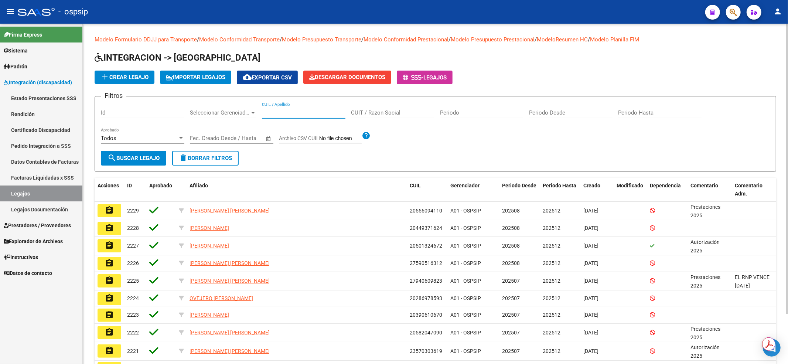
click at [308, 112] on input "CUIL / Apellido" at bounding box center [303, 112] width 83 height 7
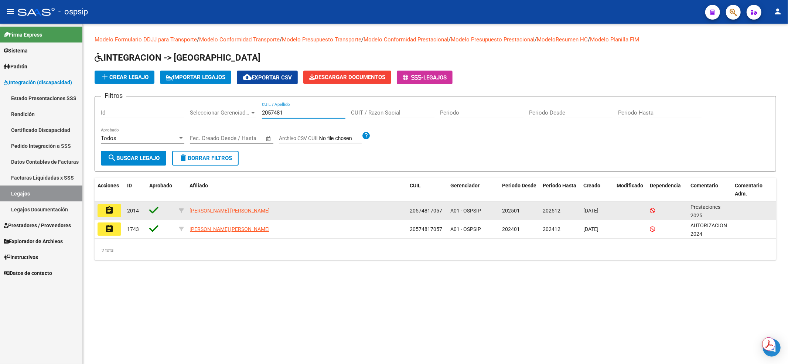
type input "2057481"
click at [105, 210] on mat-icon "assignment" at bounding box center [109, 210] width 9 height 9
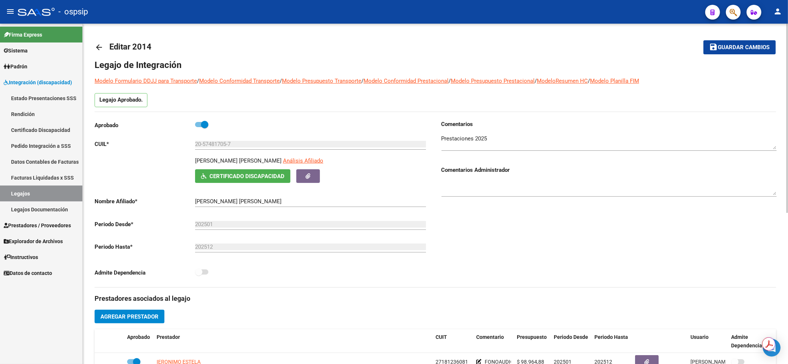
scroll to position [148, 0]
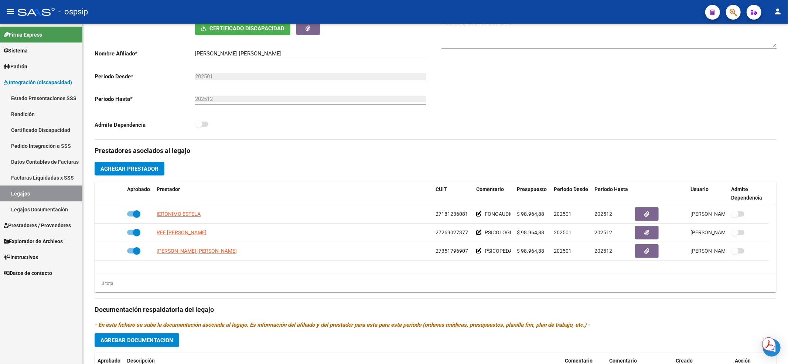
click at [19, 195] on link "Legajos" at bounding box center [41, 193] width 82 height 16
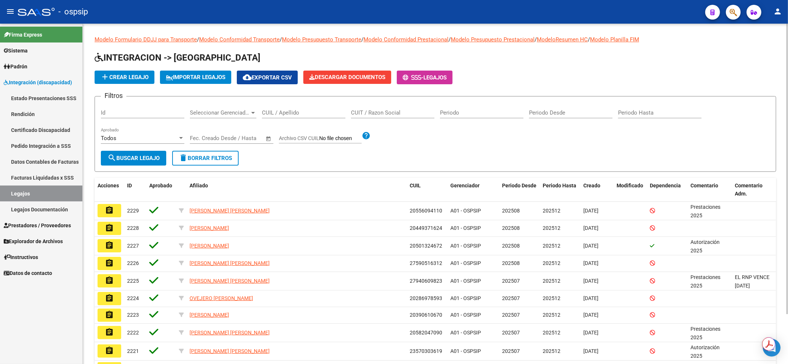
click at [269, 113] on input "CUIL / Apellido" at bounding box center [303, 112] width 83 height 7
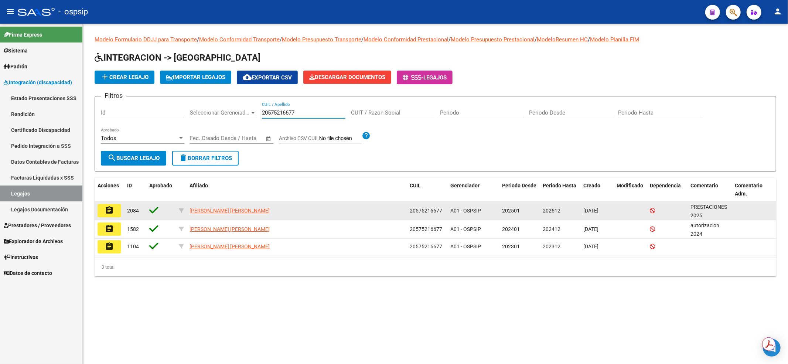
type input "20575216677"
click at [114, 210] on button "assignment" at bounding box center [110, 210] width 24 height 13
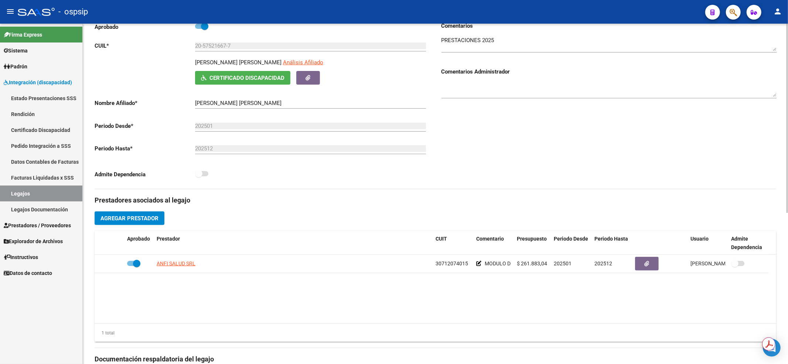
scroll to position [148, 0]
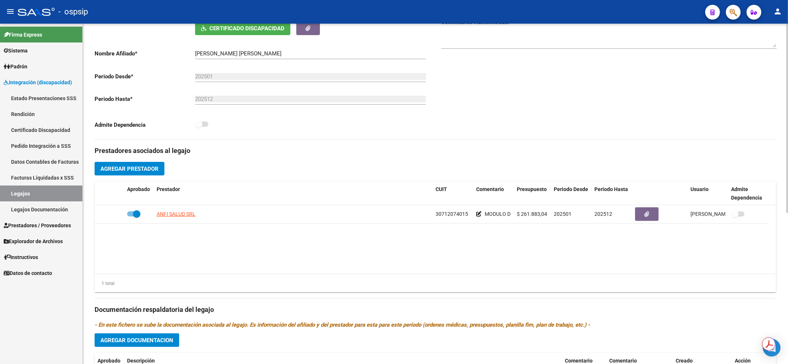
drag, startPoint x: 46, startPoint y: 194, endPoint x: 94, endPoint y: 197, distance: 47.7
click at [46, 194] on link "Legajos" at bounding box center [41, 193] width 82 height 16
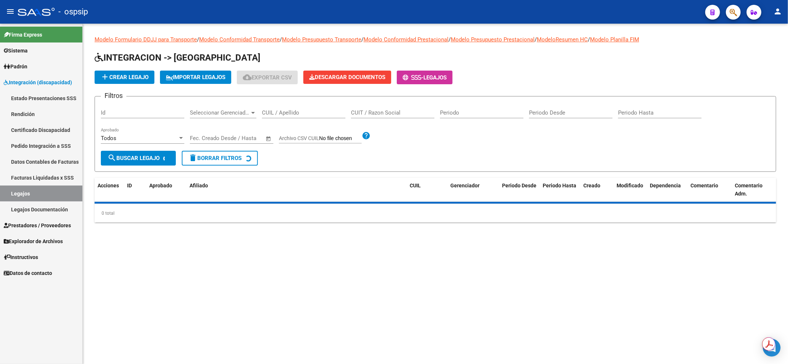
click at [322, 110] on input "CUIL / Apellido" at bounding box center [303, 112] width 83 height 7
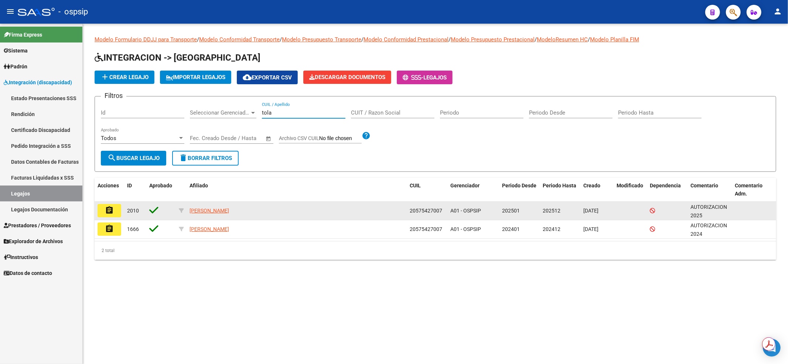
type input "tola"
click at [105, 209] on button "assignment" at bounding box center [110, 210] width 24 height 13
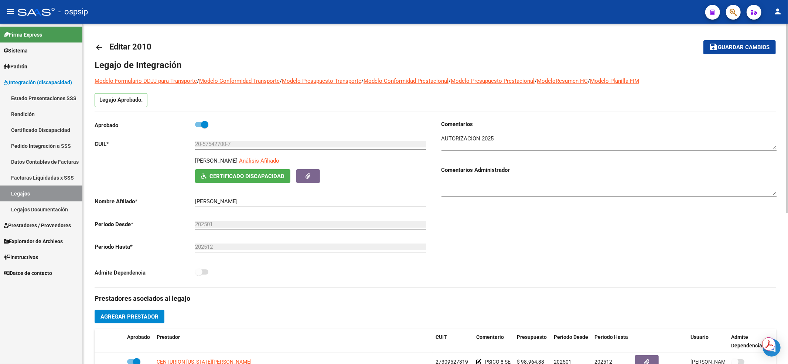
scroll to position [148, 0]
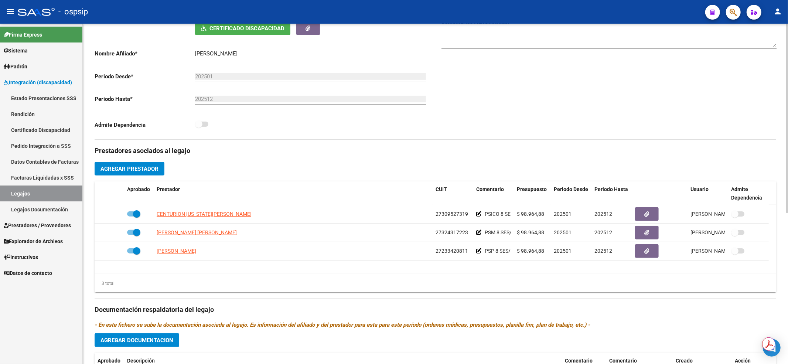
drag, startPoint x: 26, startPoint y: 197, endPoint x: 85, endPoint y: 193, distance: 59.2
click at [26, 196] on link "Legajos" at bounding box center [41, 193] width 82 height 16
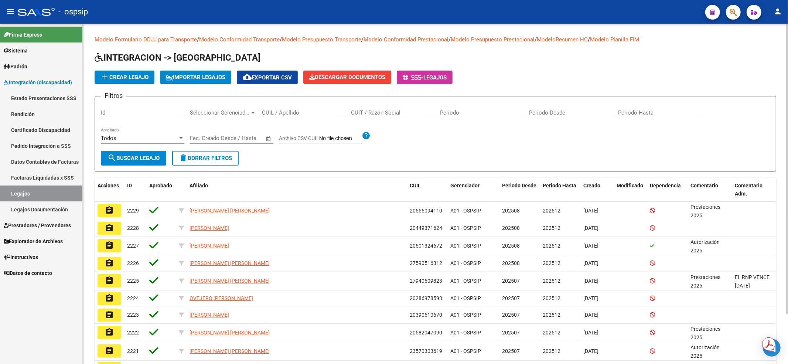
click at [283, 113] on input "CUIL / Apellido" at bounding box center [303, 112] width 83 height 7
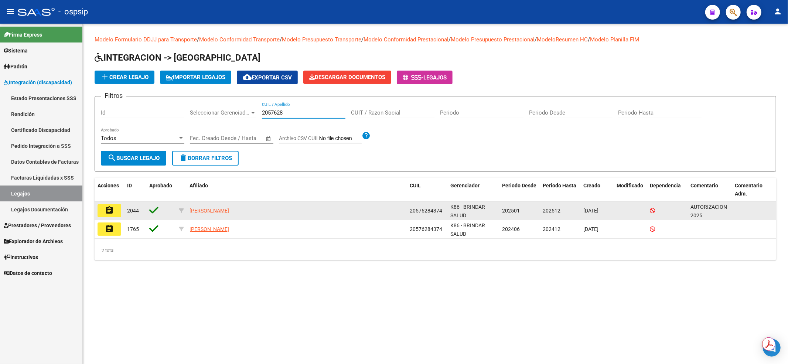
type input "2057628"
click at [113, 213] on mat-icon "assignment" at bounding box center [109, 210] width 9 height 9
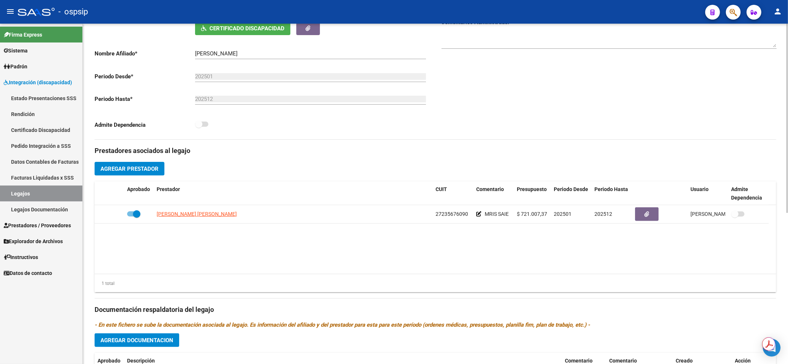
scroll to position [246, 0]
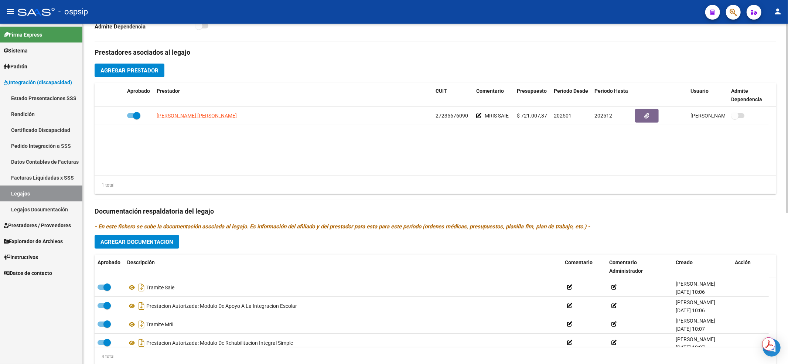
drag, startPoint x: 15, startPoint y: 194, endPoint x: 85, endPoint y: 186, distance: 70.2
click at [16, 194] on link "Legajos" at bounding box center [41, 193] width 82 height 16
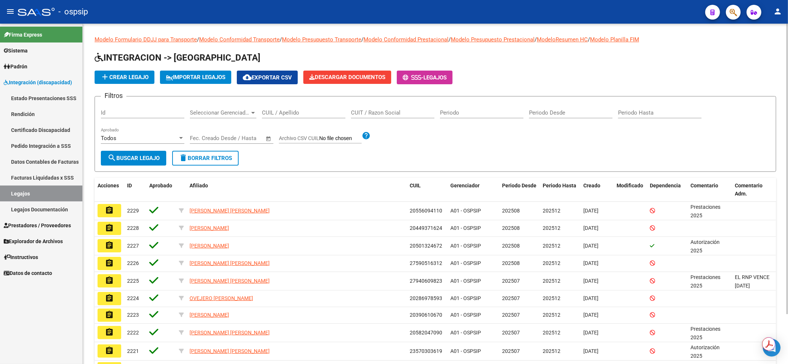
click at [277, 112] on input "CUIL / Apellido" at bounding box center [303, 112] width 83 height 7
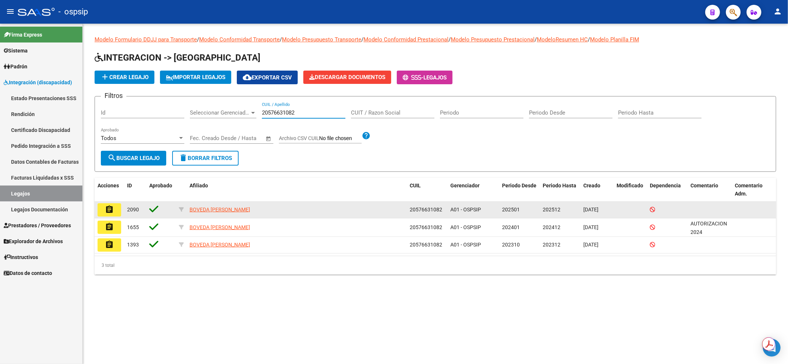
type input "20576631082"
click at [103, 207] on button "assignment" at bounding box center [110, 209] width 24 height 13
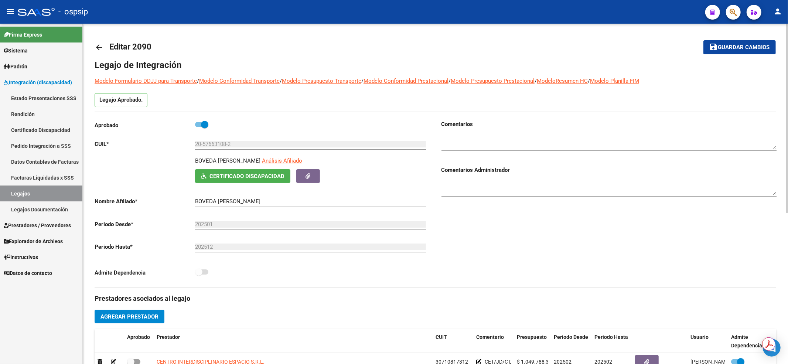
scroll to position [98, 0]
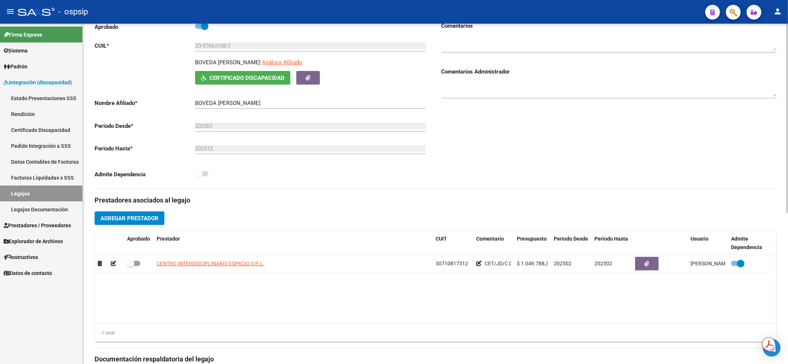
click at [65, 189] on link "Legajos" at bounding box center [41, 193] width 82 height 16
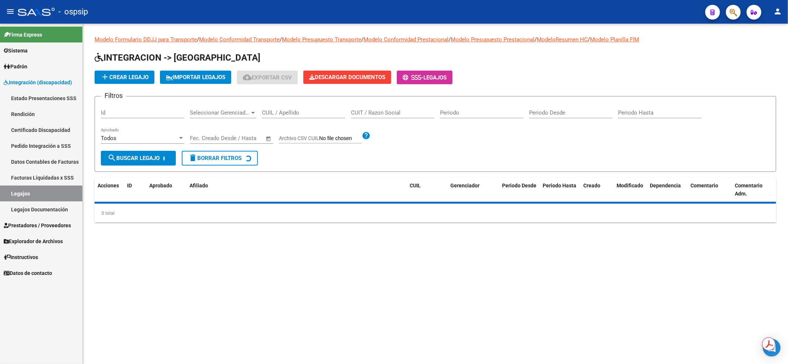
click at [282, 112] on input "CUIL / Apellido" at bounding box center [303, 112] width 83 height 7
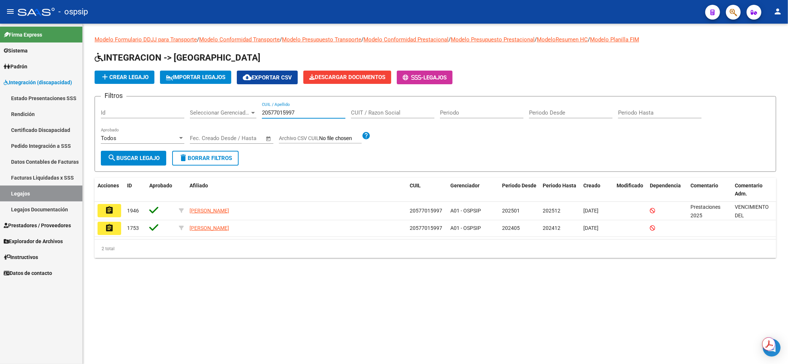
type input "20577015997"
click at [106, 214] on mat-icon "assignment" at bounding box center [109, 210] width 9 height 9
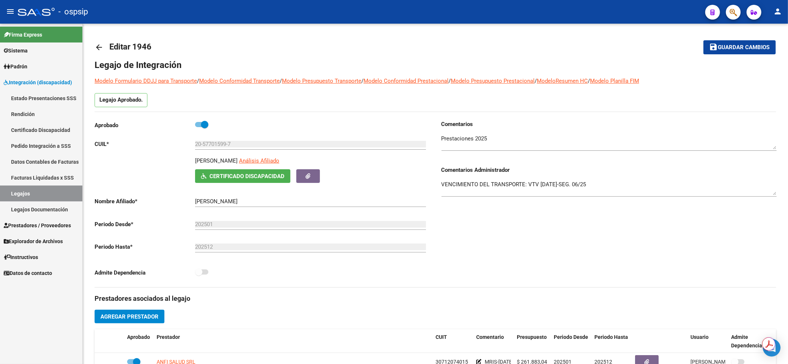
scroll to position [197, 0]
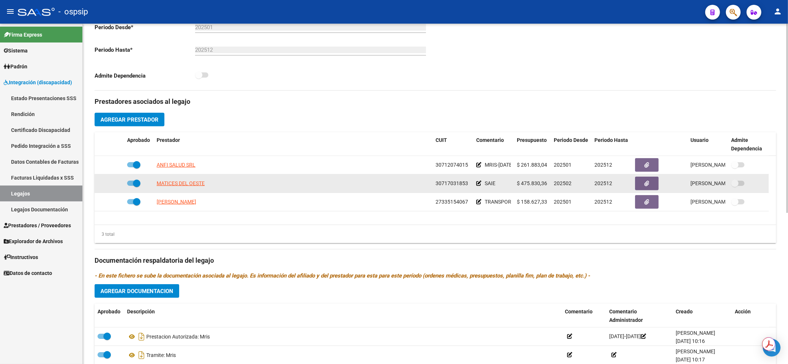
click at [321, 178] on datatable-body-cell "MATICES DEL OESTE" at bounding box center [293, 183] width 279 height 18
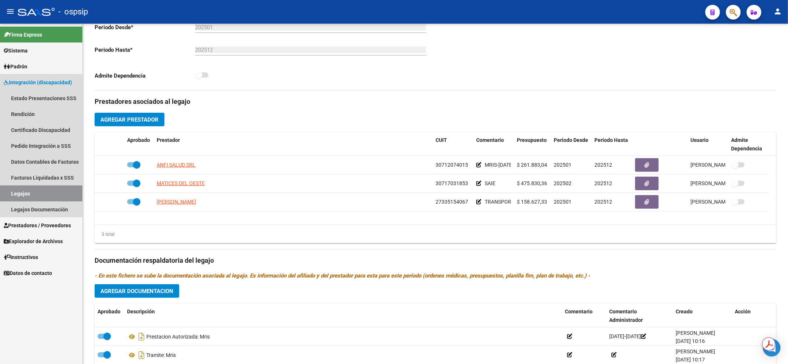
click at [9, 200] on link "Legajos" at bounding box center [41, 193] width 82 height 16
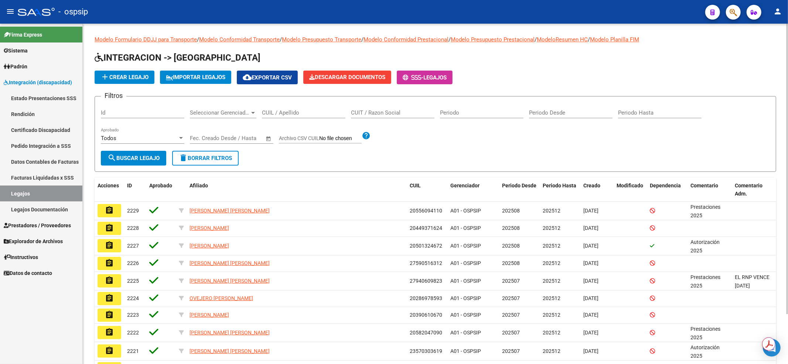
click at [275, 114] on input "CUIL / Apellido" at bounding box center [303, 112] width 83 height 7
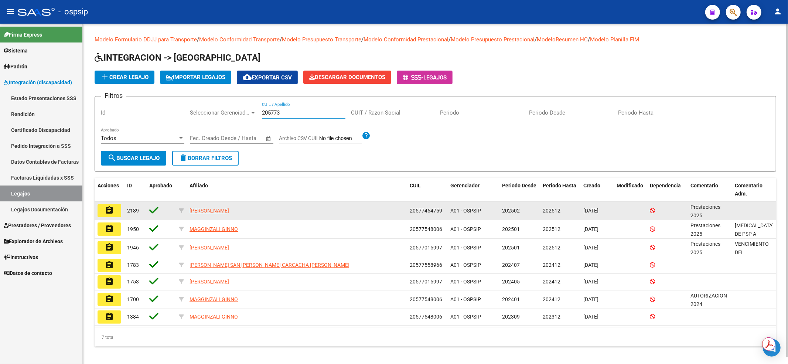
type input "205773"
click at [113, 208] on mat-icon "assignment" at bounding box center [109, 210] width 9 height 9
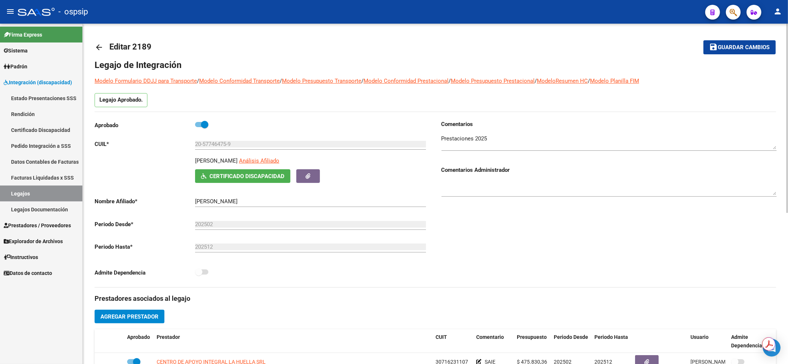
scroll to position [49, 0]
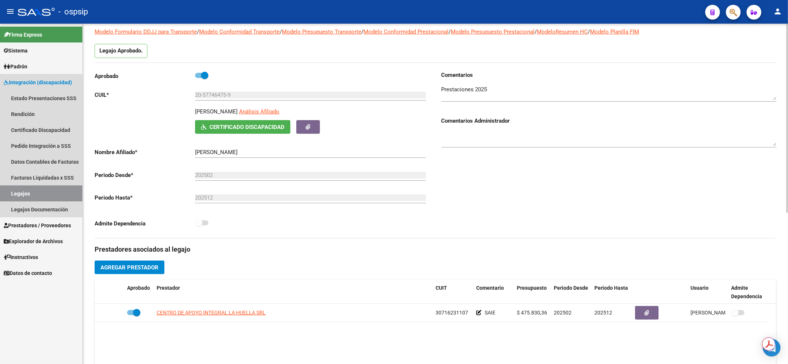
click at [19, 194] on link "Legajos" at bounding box center [41, 193] width 82 height 16
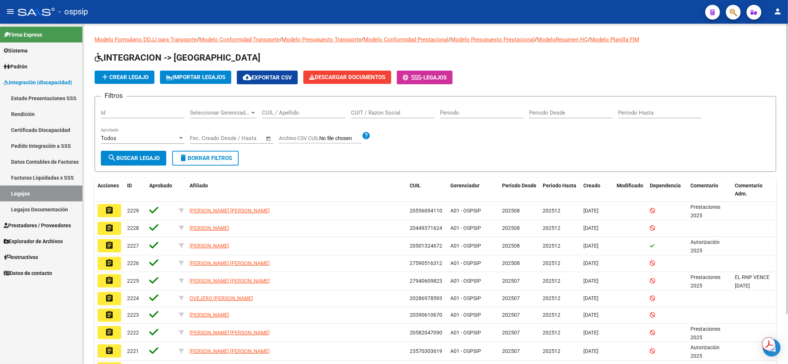
click at [296, 110] on input "CUIL / Apellido" at bounding box center [303, 112] width 83 height 7
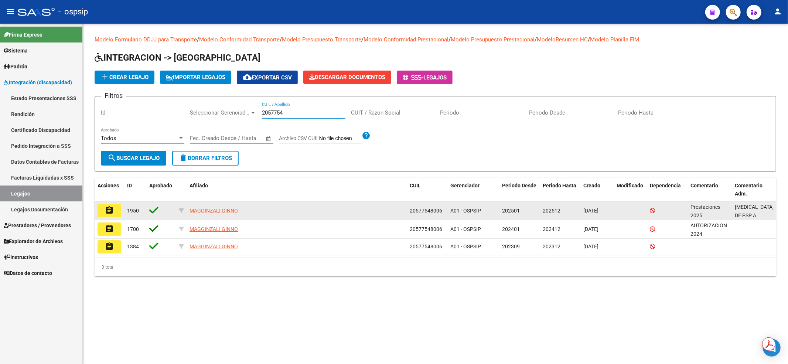
type input "2057754"
click at [112, 210] on mat-icon "assignment" at bounding box center [109, 210] width 9 height 9
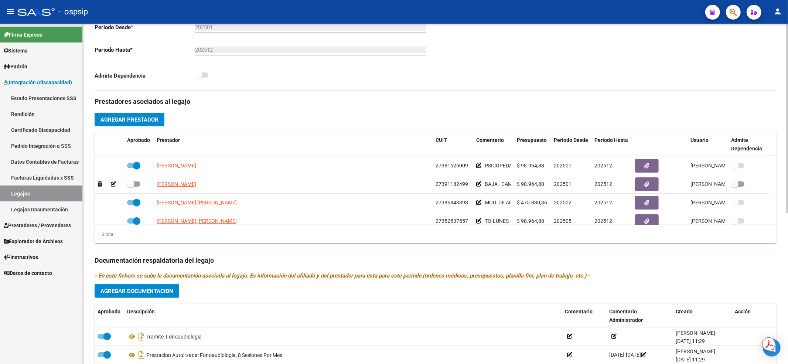
scroll to position [44, 0]
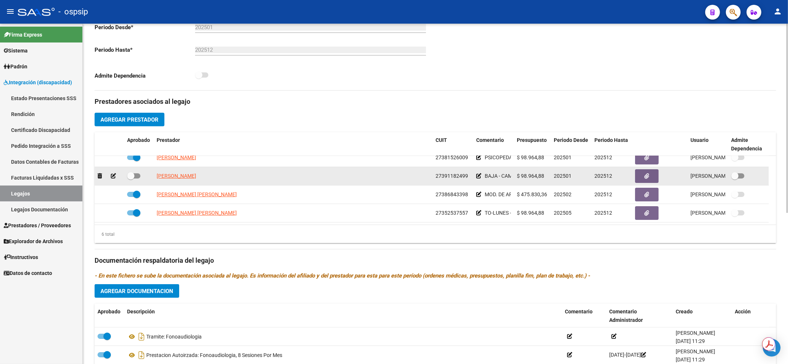
click at [322, 178] on div "GODOY FLORENCIA MICAELA" at bounding box center [293, 176] width 273 height 8
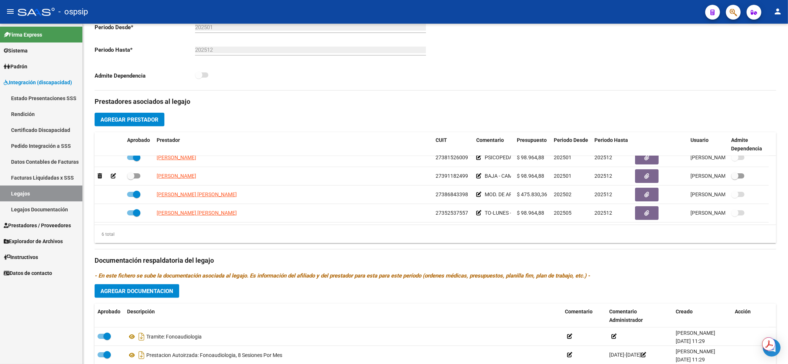
click at [12, 194] on link "Legajos" at bounding box center [41, 193] width 82 height 16
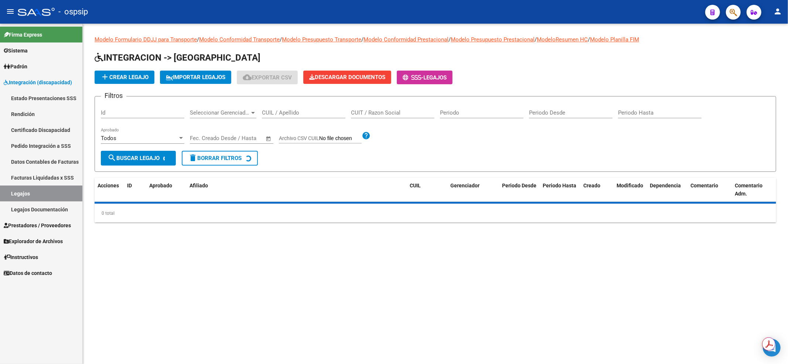
click at [285, 113] on input "CUIL / Apellido" at bounding box center [303, 112] width 83 height 7
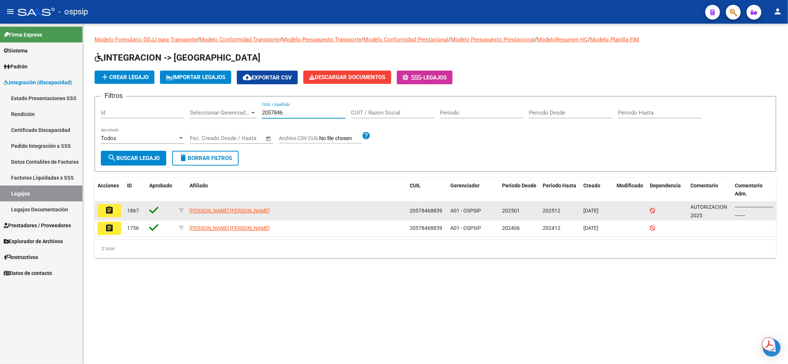
type input "2057846"
click at [105, 209] on mat-icon "assignment" at bounding box center [109, 210] width 9 height 9
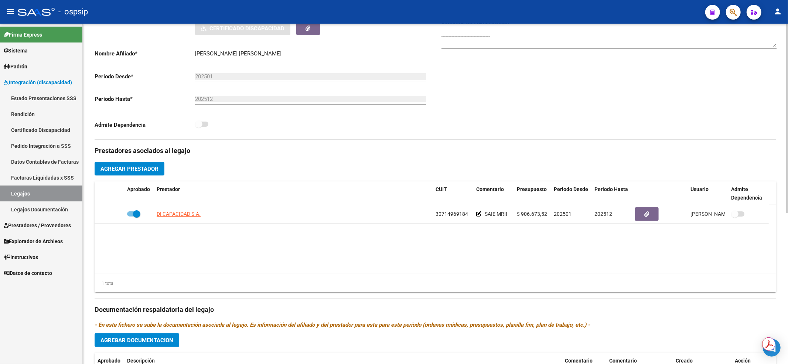
scroll to position [197, 0]
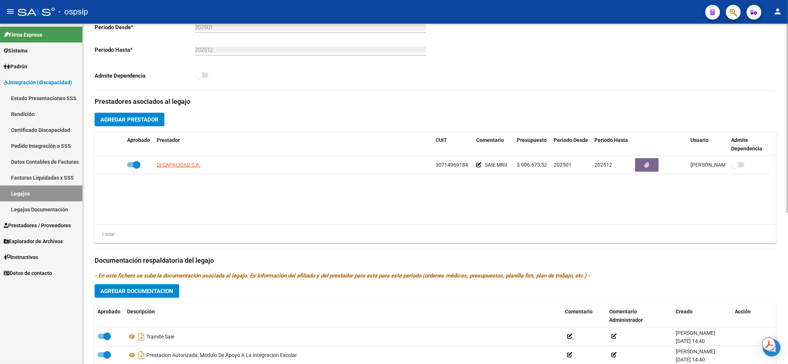
click at [51, 193] on link "Legajos" at bounding box center [41, 193] width 82 height 16
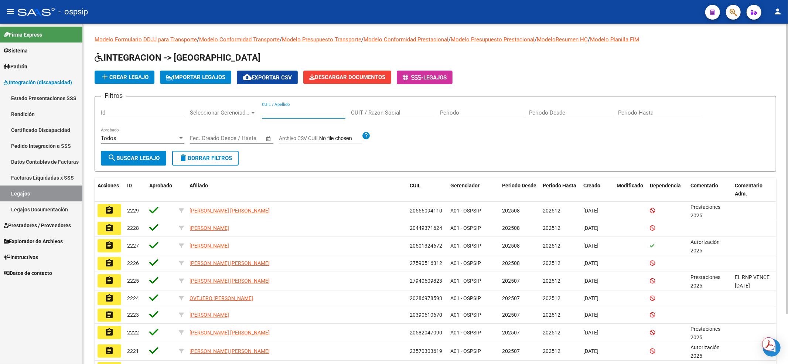
click at [315, 110] on input "CUIL / Apellido" at bounding box center [303, 112] width 83 height 7
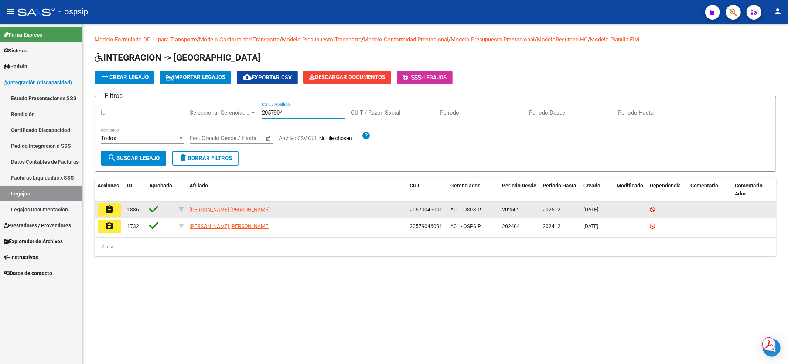
type input "2057904"
click at [104, 211] on button "assignment" at bounding box center [110, 209] width 24 height 13
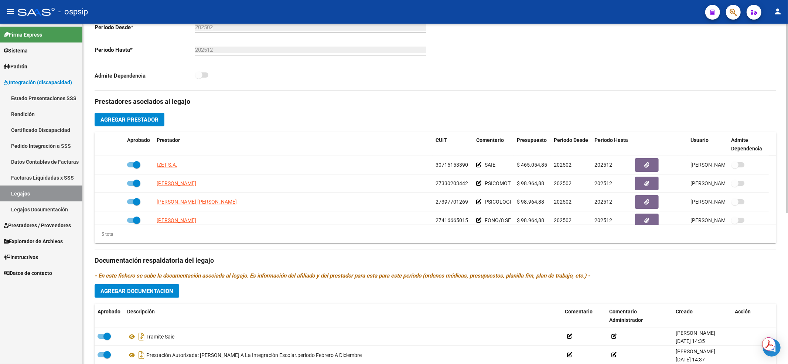
drag, startPoint x: 340, startPoint y: 231, endPoint x: 264, endPoint y: 228, distance: 76.2
click at [340, 231] on div "5 total" at bounding box center [436, 234] width 682 height 18
click at [65, 195] on link "Legajos" at bounding box center [41, 193] width 82 height 16
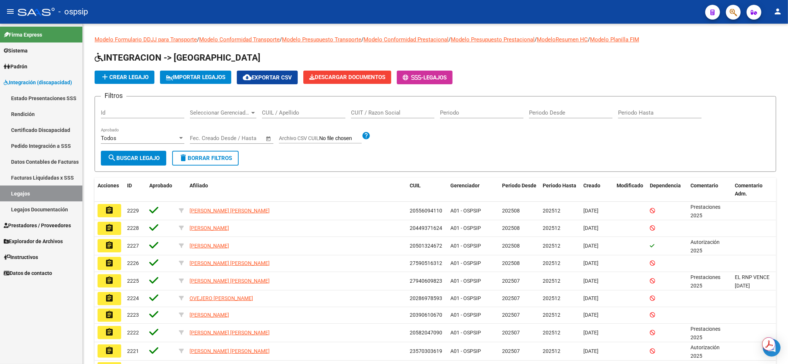
click at [268, 112] on input "CUIL / Apellido" at bounding box center [303, 112] width 83 height 7
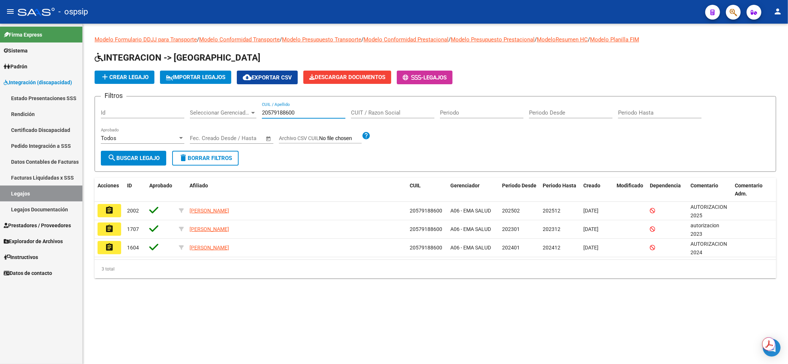
type input "20579188600"
click at [103, 210] on button "assignment" at bounding box center [110, 210] width 24 height 13
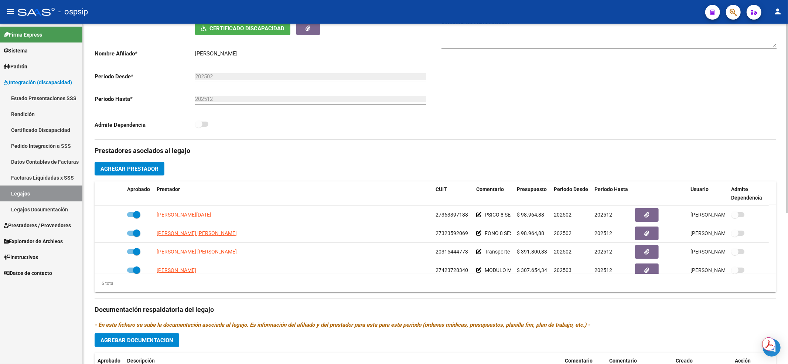
scroll to position [44, 0]
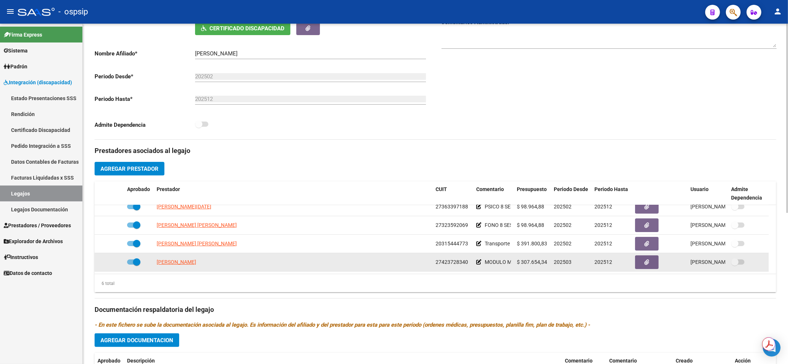
drag, startPoint x: 773, startPoint y: 231, endPoint x: 754, endPoint y: 259, distance: 34.5
click at [776, 253] on div "arrow_back Editar 2002 save Guardar cambios Legajo de Integración Modelo Formul…" at bounding box center [435, 181] width 705 height 611
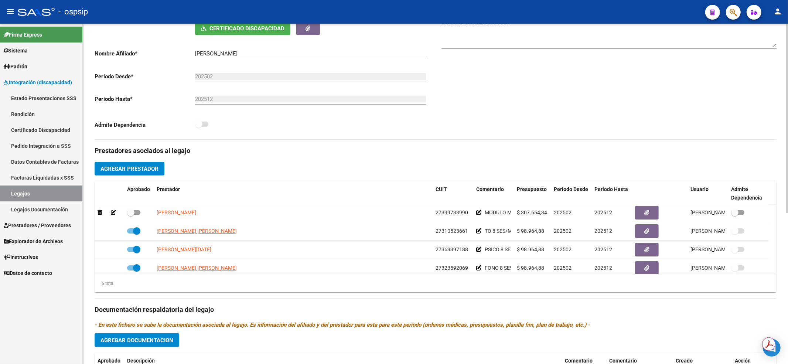
scroll to position [0, 0]
click at [776, 228] on div "arrow_back Editar 2002 save Guardar cambios Legajo de Integración Modelo Formul…" at bounding box center [435, 181] width 705 height 611
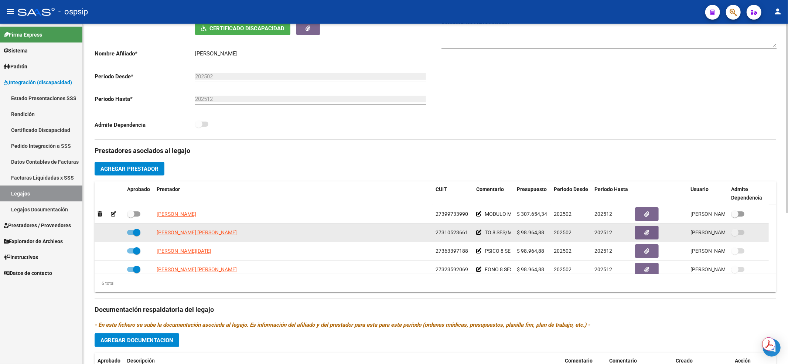
drag, startPoint x: 396, startPoint y: 229, endPoint x: 330, endPoint y: 232, distance: 66.9
click at [396, 229] on div "CARDOZO MARIA JOSEFINA" at bounding box center [293, 232] width 273 height 8
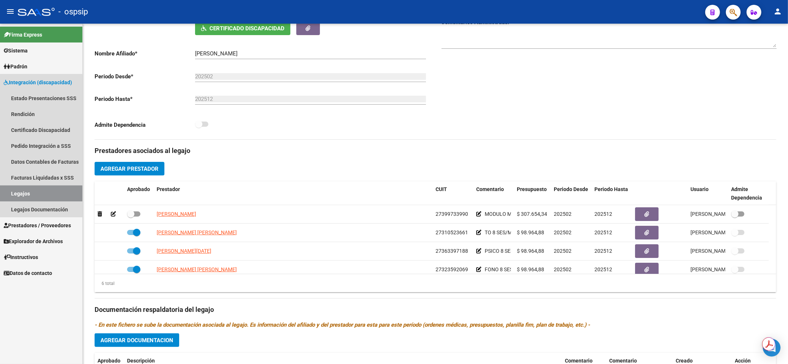
click at [21, 193] on link "Legajos" at bounding box center [41, 193] width 82 height 16
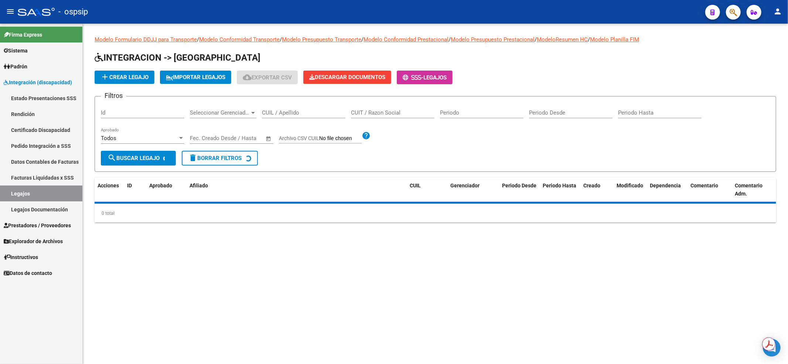
click at [296, 111] on input "CUIL / Apellido" at bounding box center [303, 112] width 83 height 7
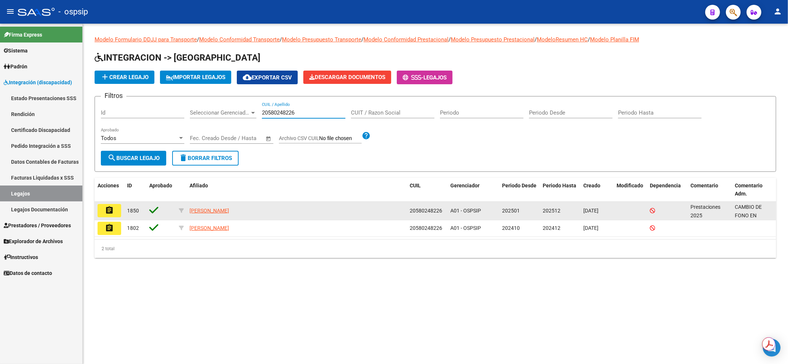
type input "20580248226"
click at [113, 208] on mat-icon "assignment" at bounding box center [109, 210] width 9 height 9
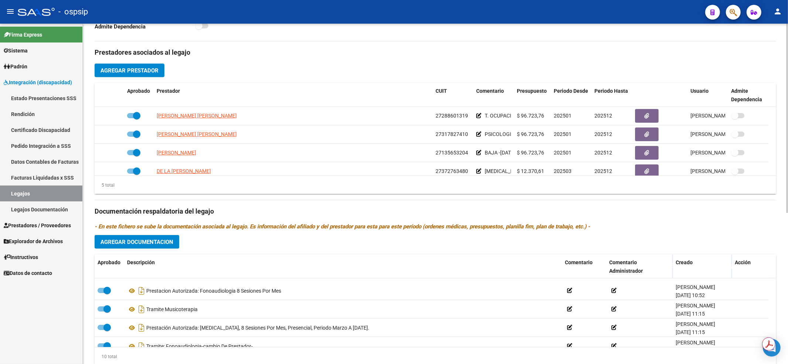
scroll to position [118, 0]
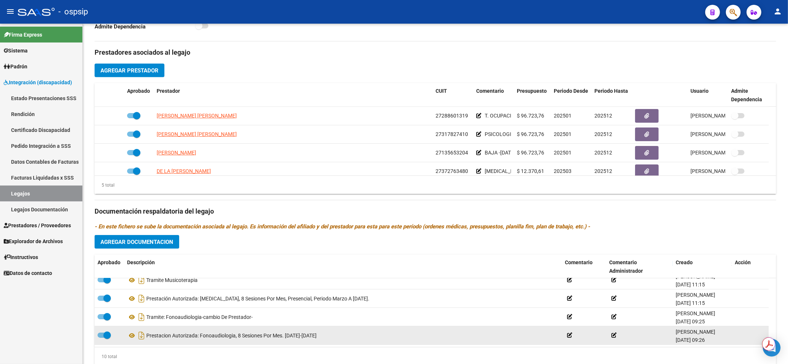
click at [768, 330] on datatable-body-cell at bounding box center [750, 335] width 37 height 18
click at [768, 329] on datatable-body-cell at bounding box center [750, 335] width 37 height 18
click at [768, 327] on datatable-body-cell at bounding box center [750, 335] width 37 height 18
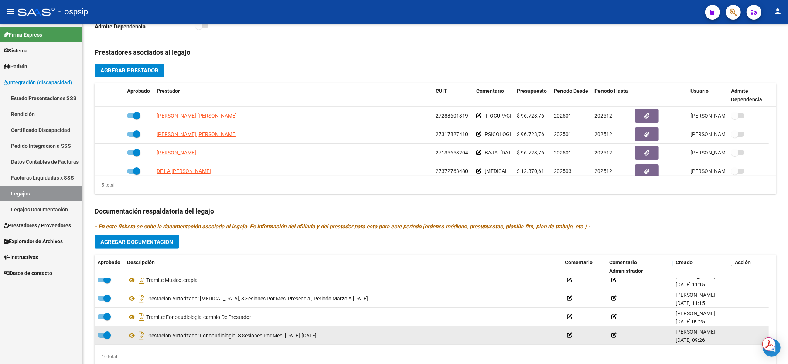
click at [768, 327] on datatable-body-cell at bounding box center [750, 335] width 37 height 18
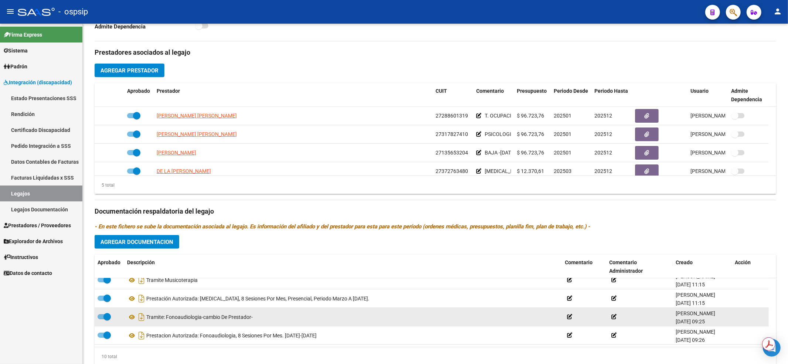
click at [767, 325] on datatable-scroller "Tramite Musicoterapia Gabriela Rodriguez 07/03/2025 11:15 Prestación Autorizada…" at bounding box center [436, 252] width 682 height 185
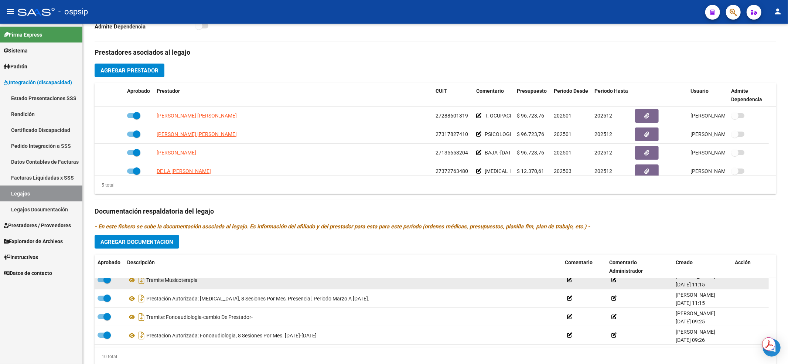
drag, startPoint x: 766, startPoint y: 324, endPoint x: 748, endPoint y: 280, distance: 47.9
click at [755, 291] on datatable-scroller "Tramite Musicoterapia Gabriela Rodriguez 07/03/2025 11:15 Prestación Autorizada…" at bounding box center [436, 252] width 682 height 185
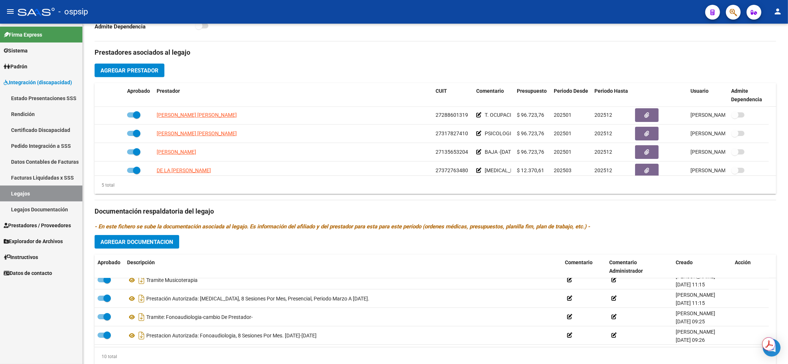
scroll to position [0, 0]
click at [33, 194] on link "Legajos" at bounding box center [41, 193] width 82 height 16
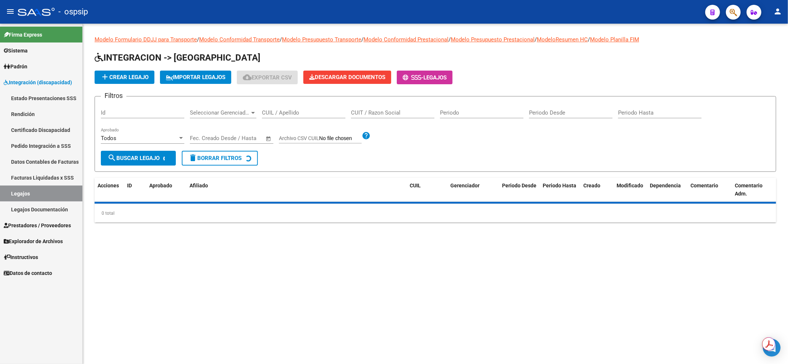
click at [288, 111] on input "CUIL / Apellido" at bounding box center [303, 112] width 83 height 7
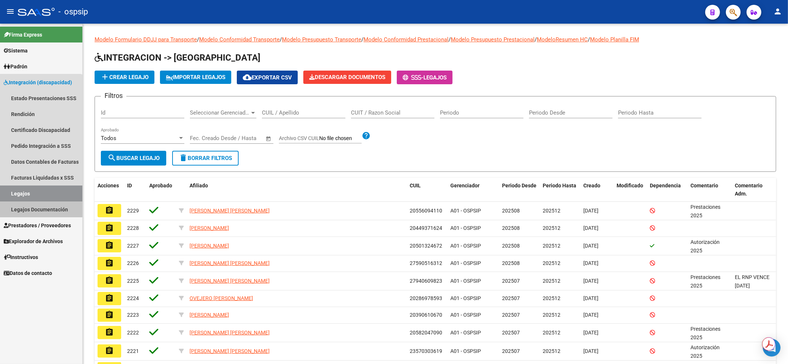
click at [39, 203] on link "Legajos Documentación" at bounding box center [41, 209] width 82 height 16
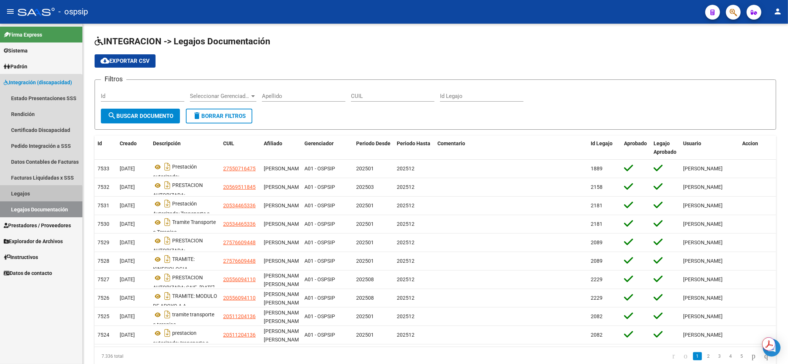
click at [38, 198] on link "Legajos" at bounding box center [41, 193] width 82 height 16
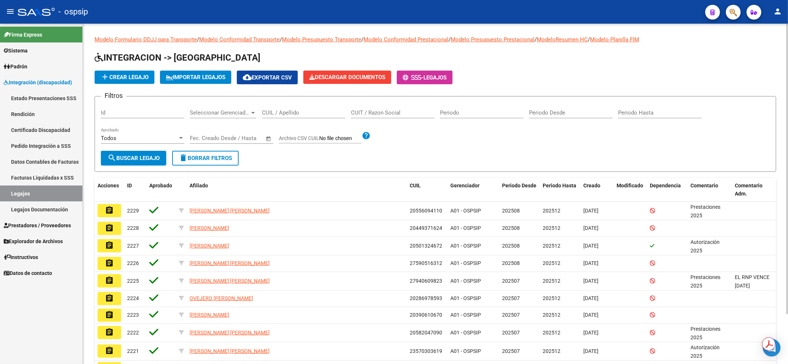
click at [267, 112] on input "CUIL / Apellido" at bounding box center [303, 112] width 83 height 7
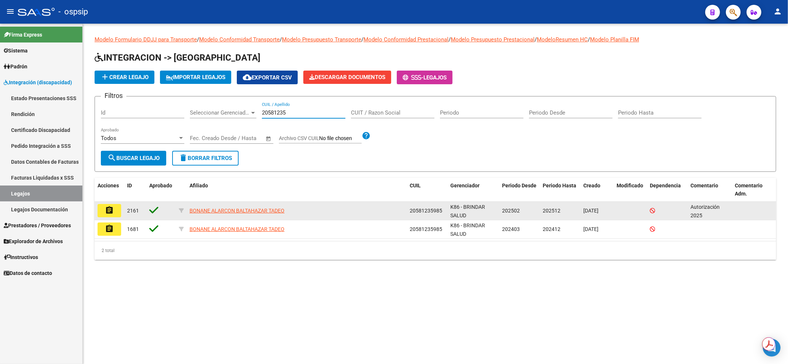
type input "20581235"
click at [110, 204] on button "assignment" at bounding box center [110, 210] width 24 height 13
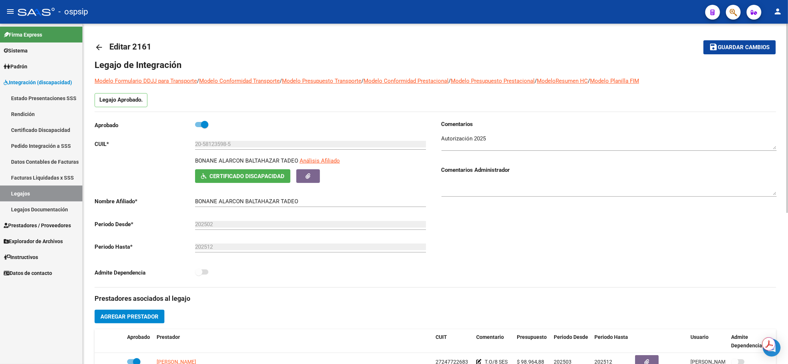
scroll to position [148, 0]
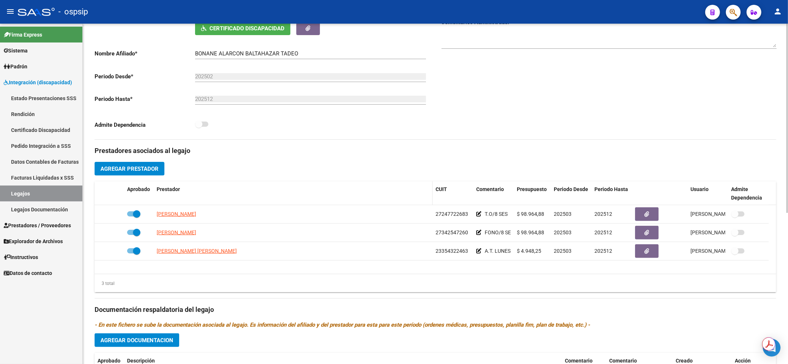
drag, startPoint x: 344, startPoint y: 178, endPoint x: 245, endPoint y: 202, distance: 102.5
click at [344, 178] on div "Prestadores asociados al legajo Agregar Prestador Aprobado Prestador CUIT Comen…" at bounding box center [436, 305] width 682 height 330
click at [36, 196] on link "Legajos" at bounding box center [41, 193] width 82 height 16
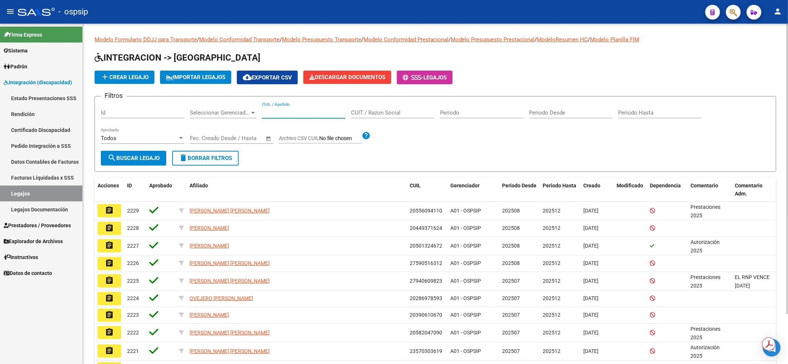
click at [287, 111] on input "CUIL / Apellido" at bounding box center [303, 112] width 83 height 7
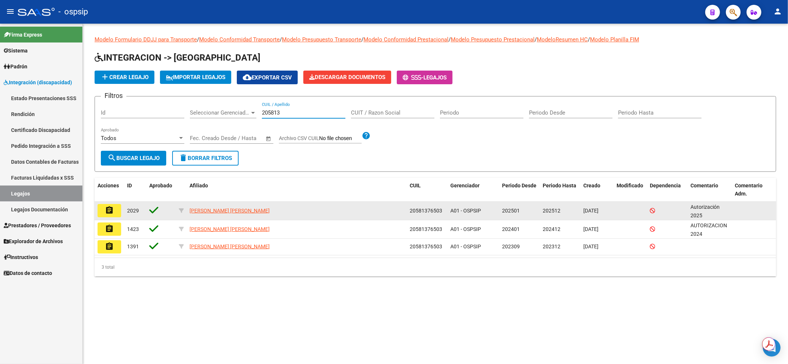
type input "205813"
click at [111, 211] on mat-icon "assignment" at bounding box center [109, 210] width 9 height 9
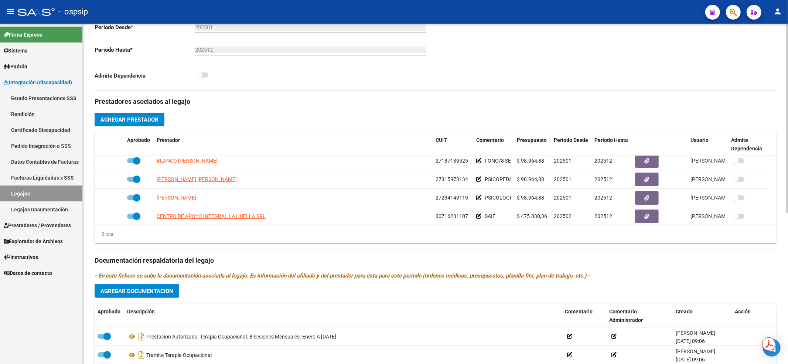
scroll to position [25, 0]
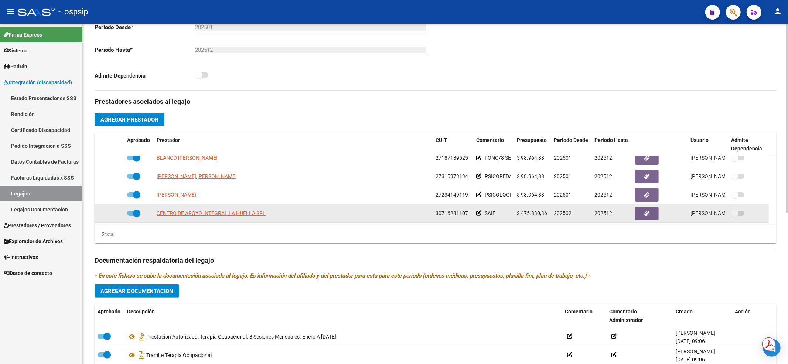
click at [321, 216] on div "CENTRO DE APOYO INTEGRAL LA HUELLA SRL" at bounding box center [293, 213] width 273 height 8
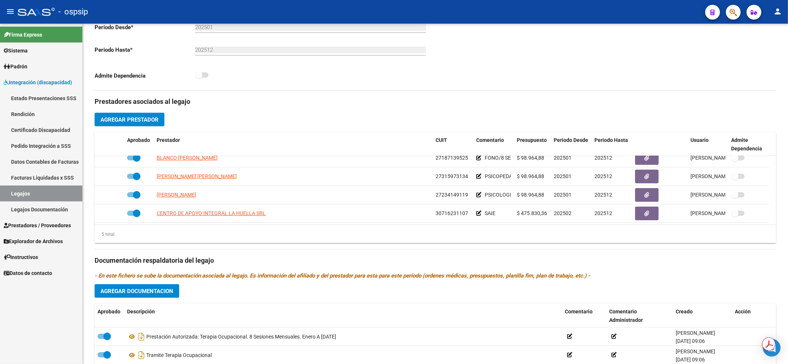
click at [54, 194] on link "Legajos" at bounding box center [41, 193] width 82 height 16
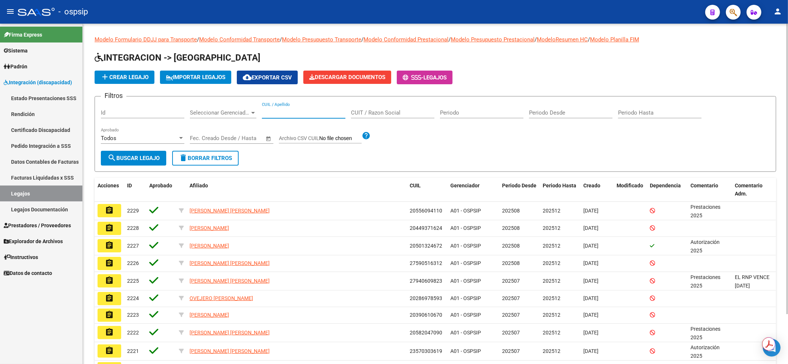
click at [266, 109] on input "CUIL / Apellido" at bounding box center [303, 112] width 83 height 7
type input "20581974427"
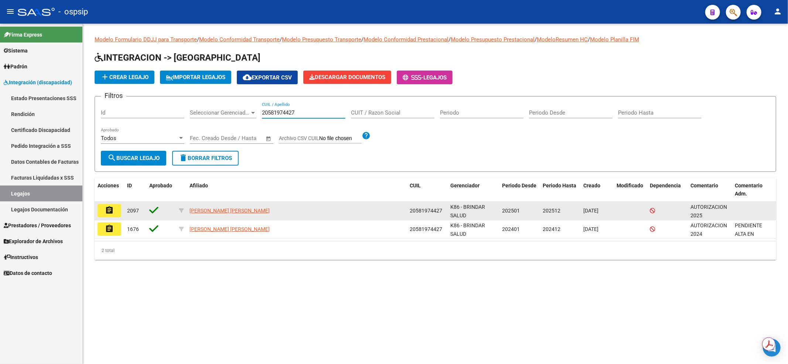
click at [111, 209] on mat-icon "assignment" at bounding box center [109, 210] width 9 height 9
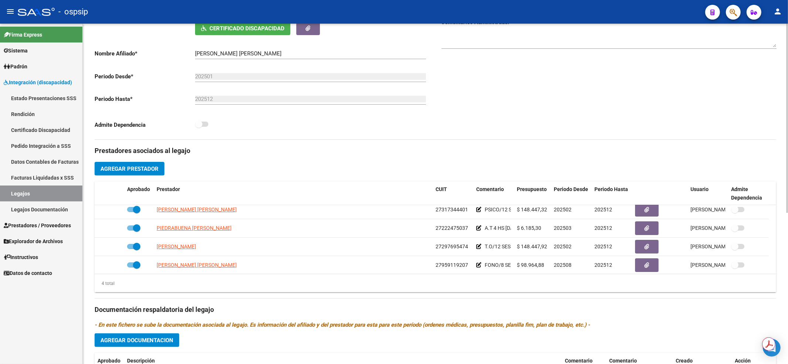
scroll to position [7, 0]
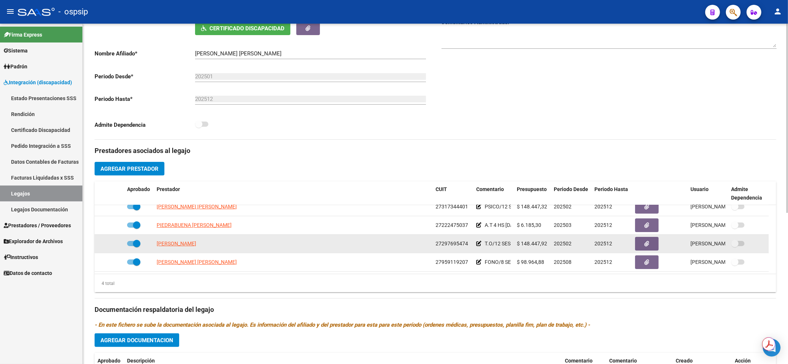
drag, startPoint x: 377, startPoint y: 241, endPoint x: 292, endPoint y: 247, distance: 85.1
click at [377, 241] on div "GONZALEZ BELO MARINA" at bounding box center [293, 243] width 273 height 8
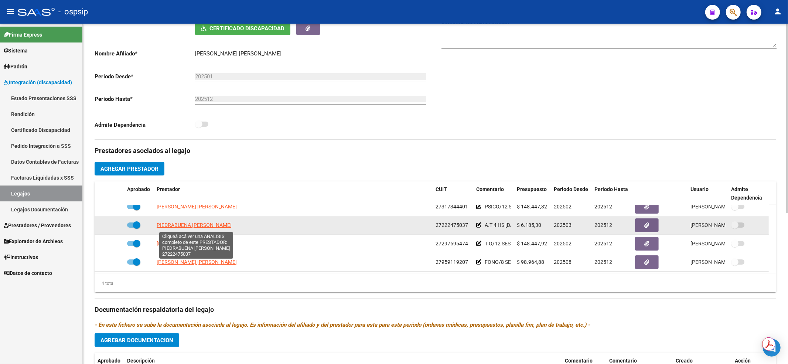
click at [185, 225] on span "PIEDRABUENA CLAUDIA MARISEL" at bounding box center [194, 225] width 75 height 6
type textarea "27222475037"
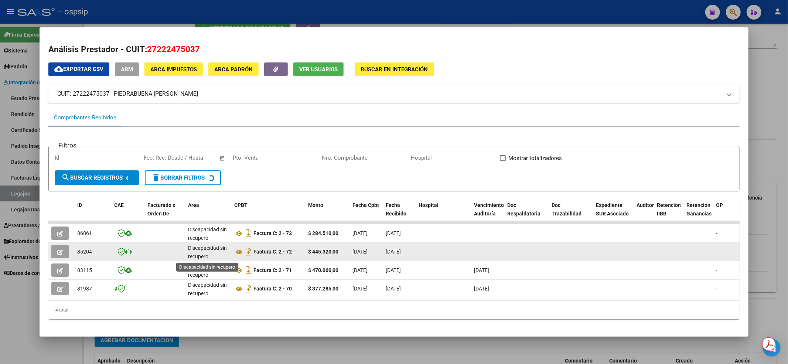
scroll to position [1, 0]
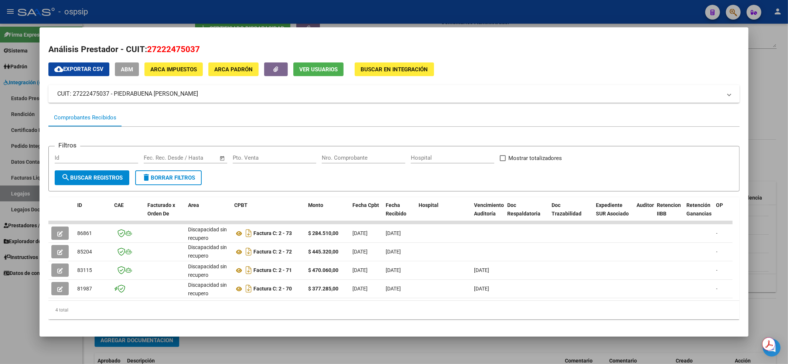
click at [171, 7] on div at bounding box center [394, 182] width 788 height 364
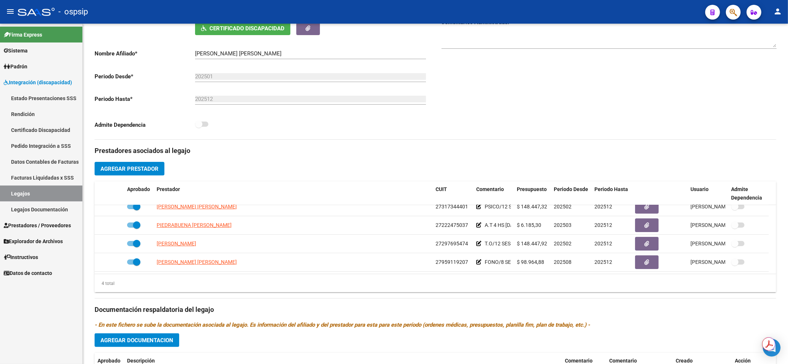
click at [63, 193] on link "Legajos" at bounding box center [41, 193] width 82 height 16
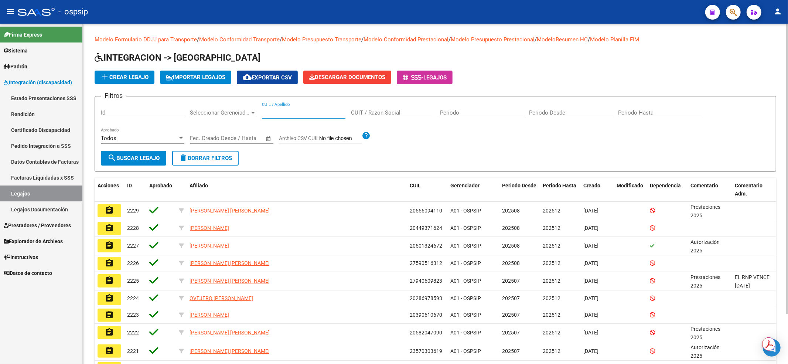
click at [285, 111] on input "CUIL / Apellido" at bounding box center [303, 112] width 83 height 7
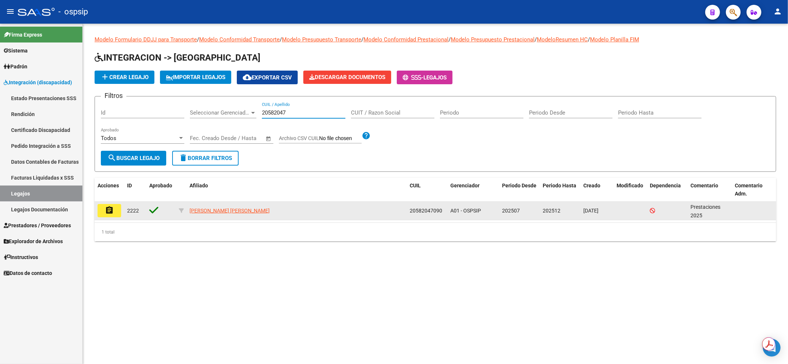
type input "20582047"
click at [105, 206] on mat-icon "assignment" at bounding box center [109, 210] width 9 height 9
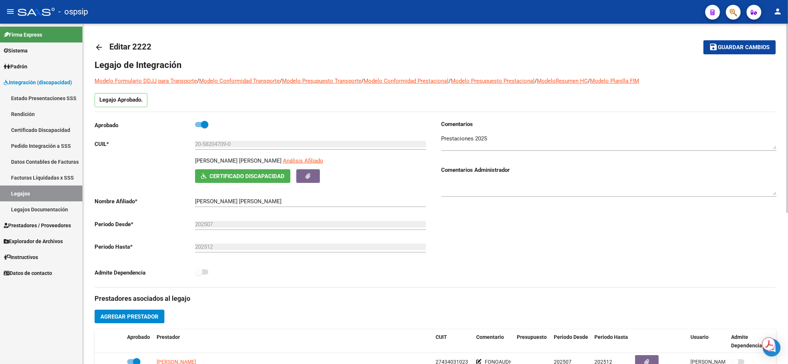
scroll to position [98, 0]
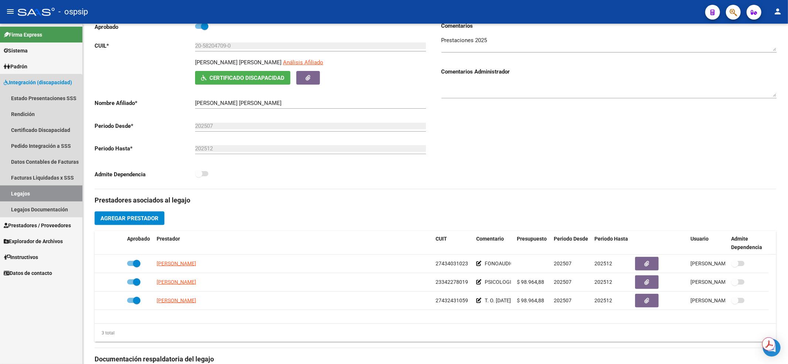
click at [17, 190] on link "Legajos" at bounding box center [41, 193] width 82 height 16
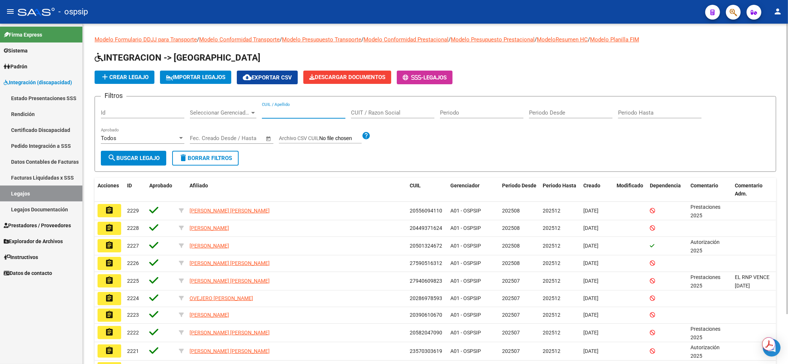
click at [301, 113] on input "CUIL / Apellido" at bounding box center [303, 112] width 83 height 7
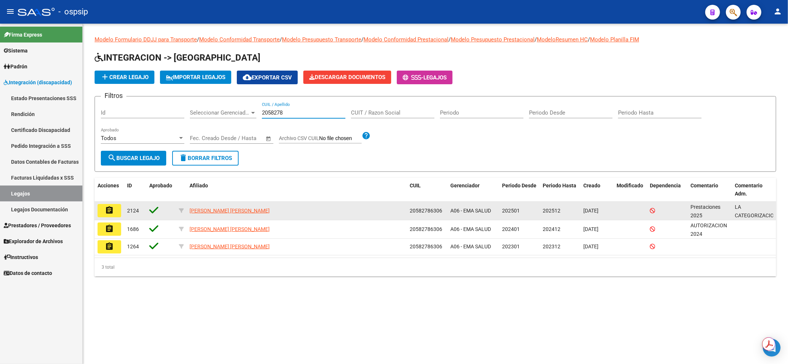
type input "2058278"
click at [107, 209] on mat-icon "assignment" at bounding box center [109, 210] width 9 height 9
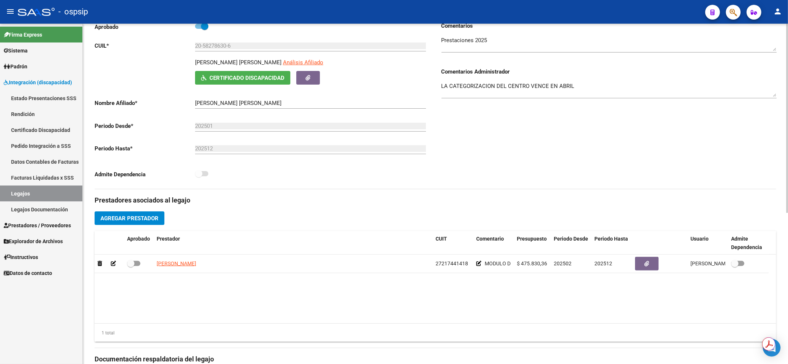
scroll to position [148, 0]
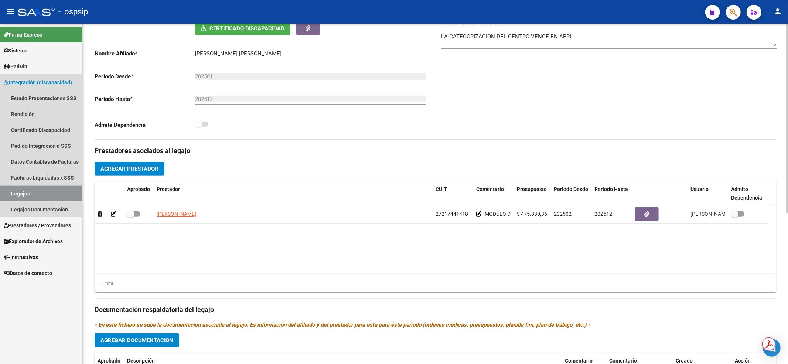
click at [40, 193] on link "Legajos" at bounding box center [41, 193] width 82 height 16
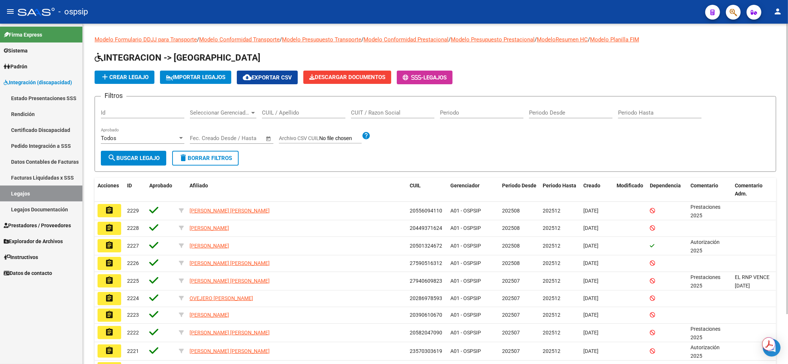
click at [285, 108] on div "CUIL / Apellido" at bounding box center [303, 110] width 83 height 16
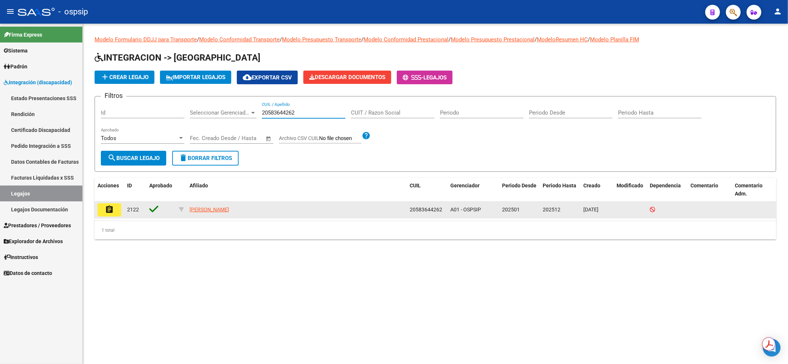
type input "20583644262"
click at [116, 207] on button "assignment" at bounding box center [110, 209] width 24 height 13
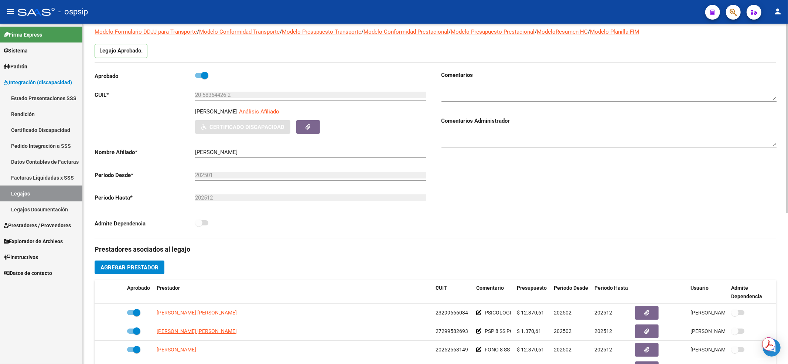
scroll to position [148, 0]
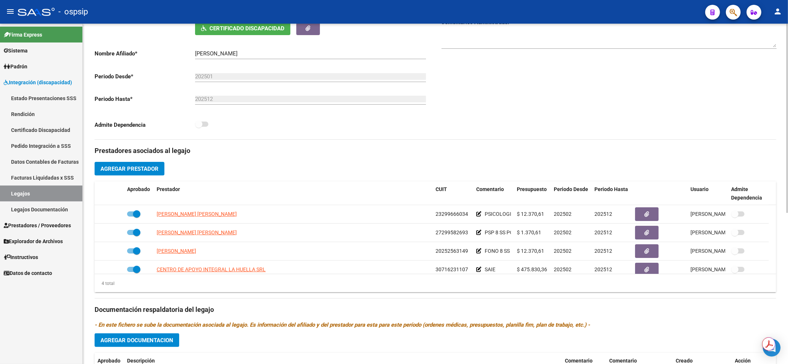
click at [366, 170] on div "Prestadores asociados al legajo Agregar Prestador Aprobado Prestador CUIT Comen…" at bounding box center [436, 305] width 682 height 330
click at [43, 188] on link "Legajos" at bounding box center [41, 193] width 82 height 16
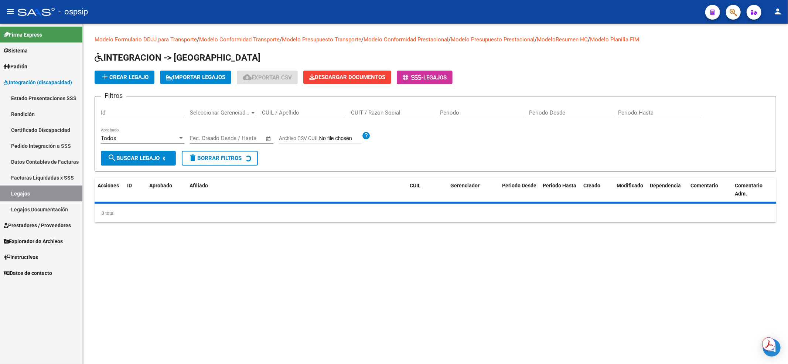
click at [281, 116] on div "CUIL / Apellido" at bounding box center [303, 110] width 83 height 16
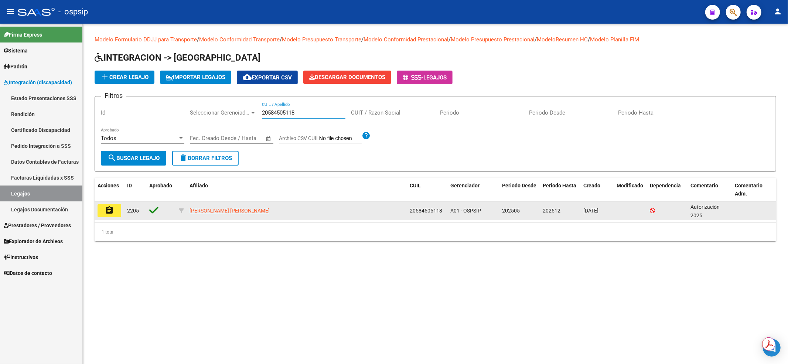
type input "20584505118"
click at [112, 207] on mat-icon "assignment" at bounding box center [109, 210] width 9 height 9
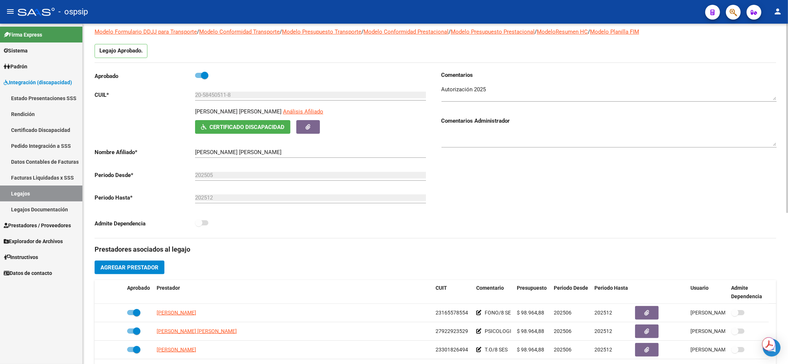
scroll to position [98, 0]
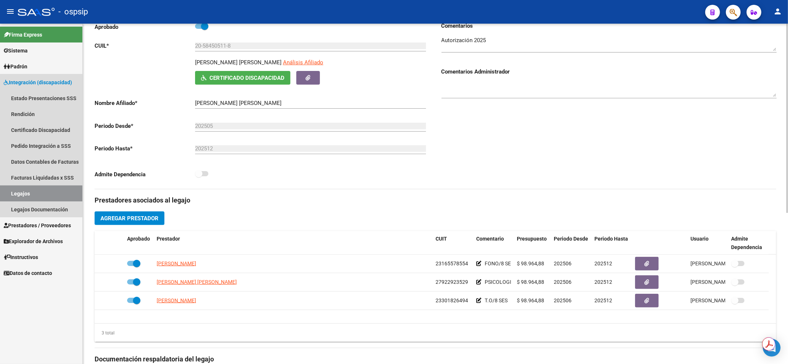
click at [4, 194] on link "Legajos" at bounding box center [41, 193] width 82 height 16
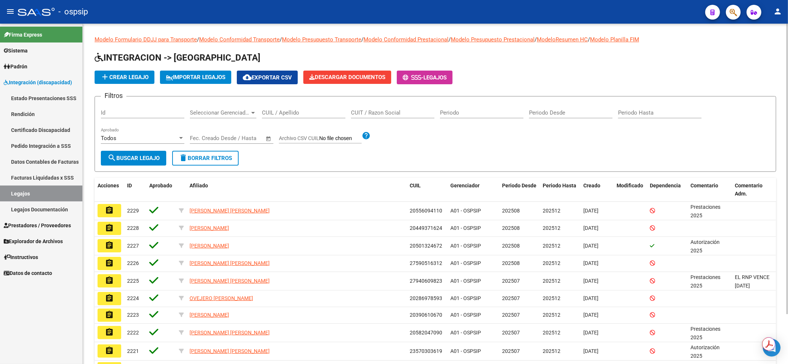
click at [305, 113] on input "CUIL / Apellido" at bounding box center [303, 112] width 83 height 7
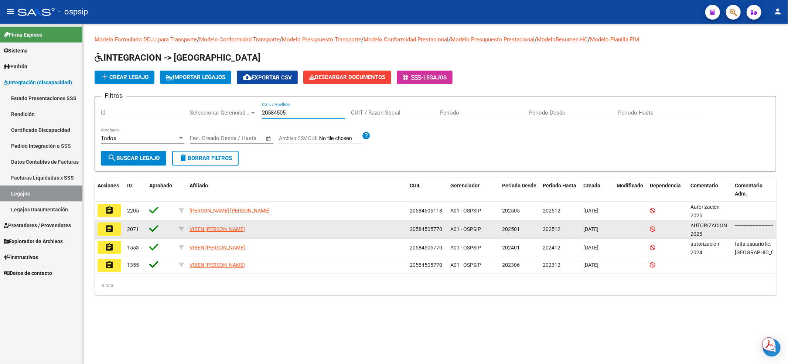
type input "20584505"
click at [111, 227] on mat-icon "assignment" at bounding box center [109, 228] width 9 height 9
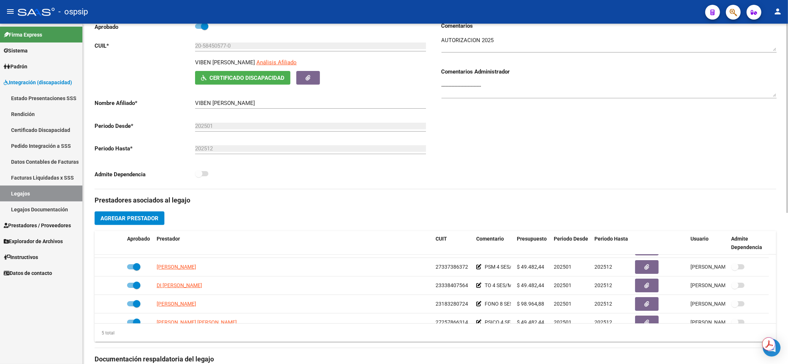
scroll to position [12, 0]
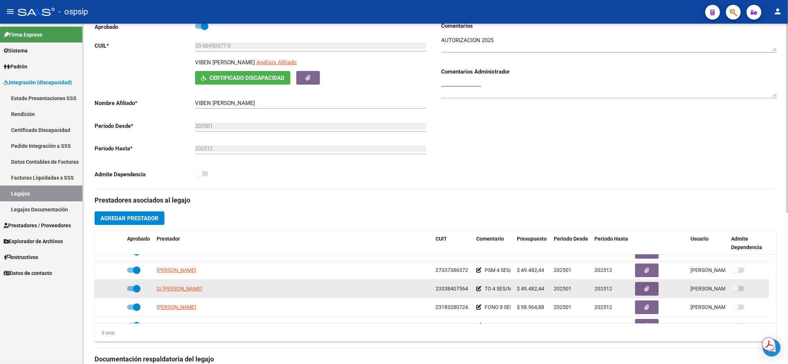
click at [767, 283] on datatable-body-cell at bounding box center [748, 289] width 41 height 18
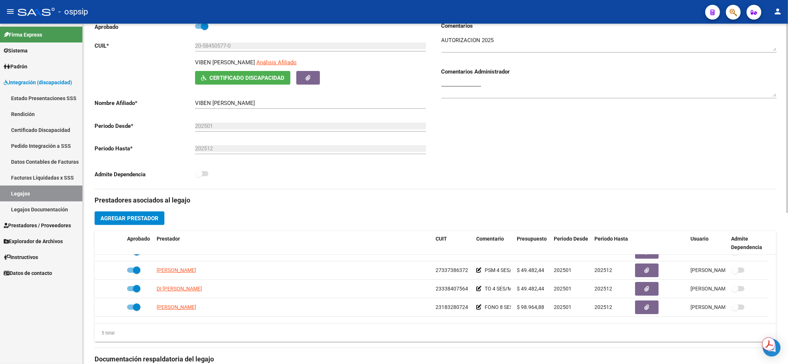
scroll to position [0, 0]
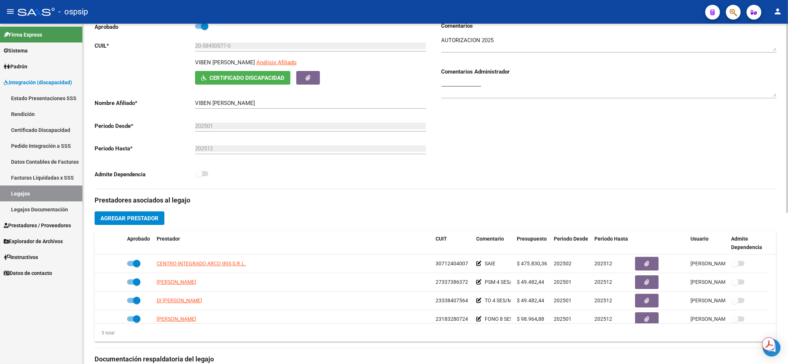
click at [362, 229] on div "Prestadores asociados al legajo Agregar Prestador Aprobado Prestador CUIT Comen…" at bounding box center [436, 354] width 682 height 330
click at [7, 189] on link "Legajos" at bounding box center [41, 193] width 82 height 16
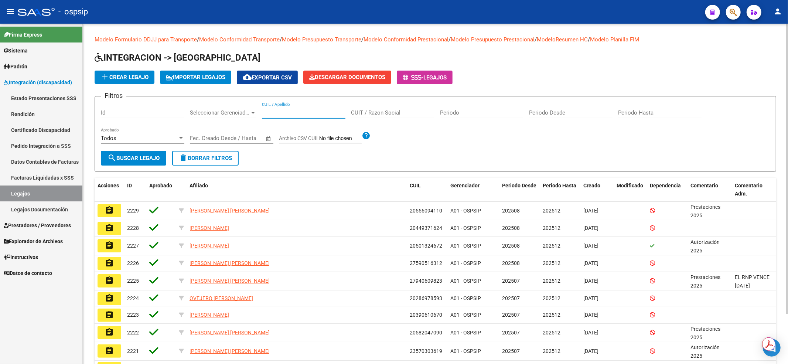
click at [266, 112] on input "CUIL / Apellido" at bounding box center [303, 112] width 83 height 7
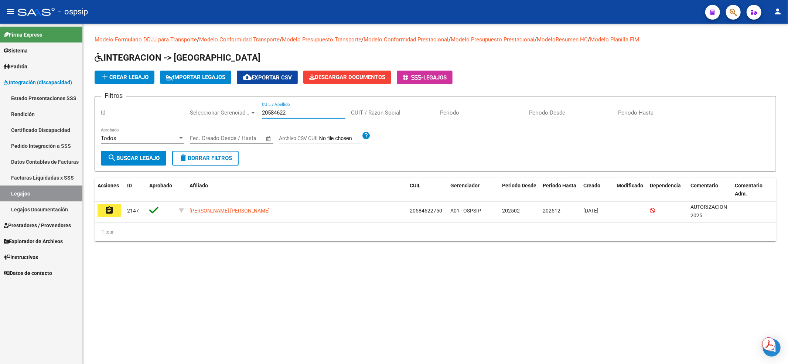
type input "20584622"
click at [105, 210] on mat-icon "assignment" at bounding box center [109, 210] width 9 height 9
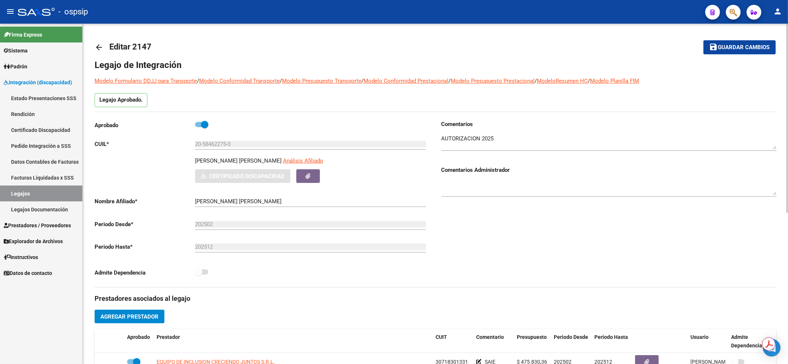
scroll to position [98, 0]
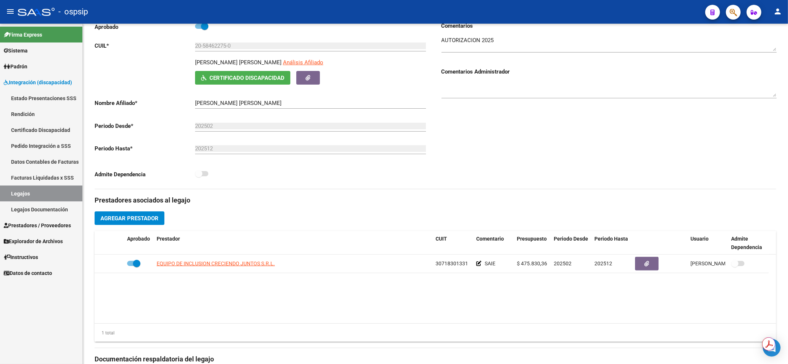
click at [53, 198] on link "Legajos" at bounding box center [41, 193] width 82 height 16
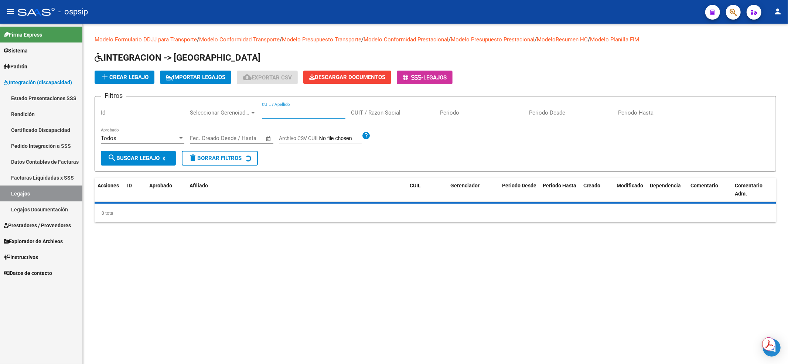
click at [279, 116] on input "CUIL / Apellido" at bounding box center [303, 112] width 83 height 7
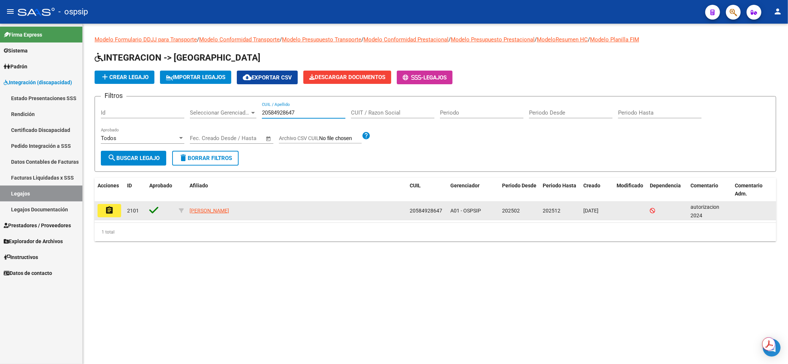
type input "20584928647"
click at [107, 211] on mat-icon "assignment" at bounding box center [109, 210] width 9 height 9
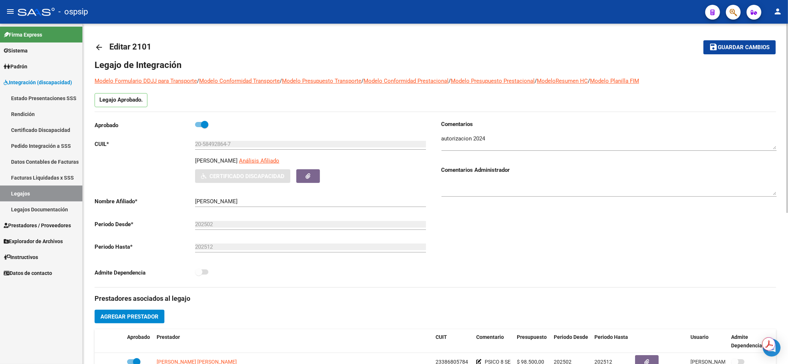
scroll to position [98, 0]
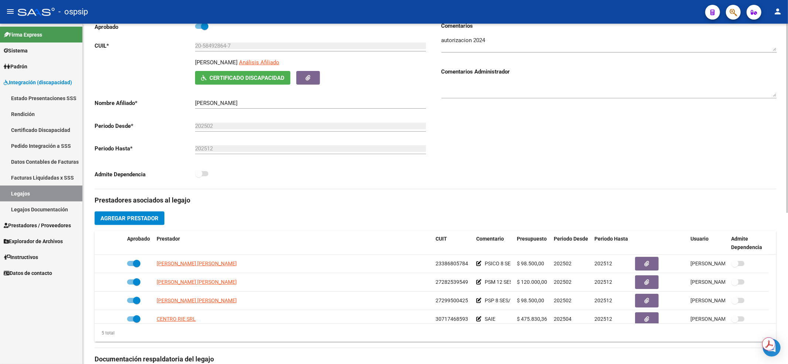
click at [352, 215] on div "Prestadores asociados al legajo Agregar Prestador Aprobado Prestador CUIT Comen…" at bounding box center [436, 354] width 682 height 330
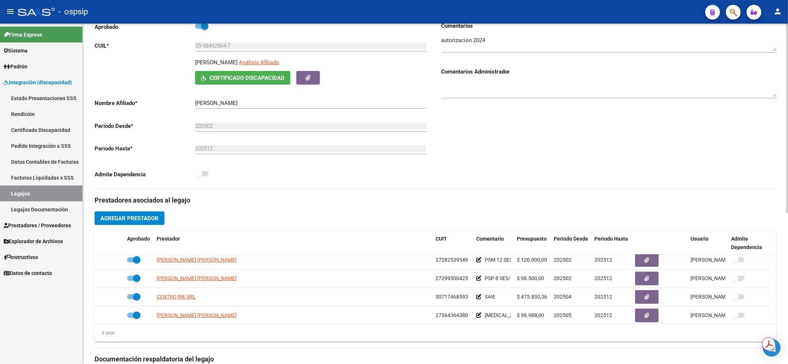
scroll to position [25, 0]
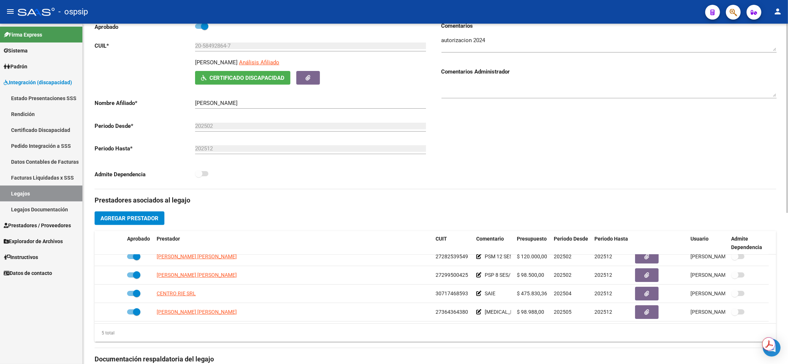
click at [366, 213] on div "Prestadores asociados al legajo Agregar Prestador Aprobado Prestador CUIT Comen…" at bounding box center [436, 354] width 682 height 330
click at [52, 197] on link "Legajos" at bounding box center [41, 193] width 82 height 16
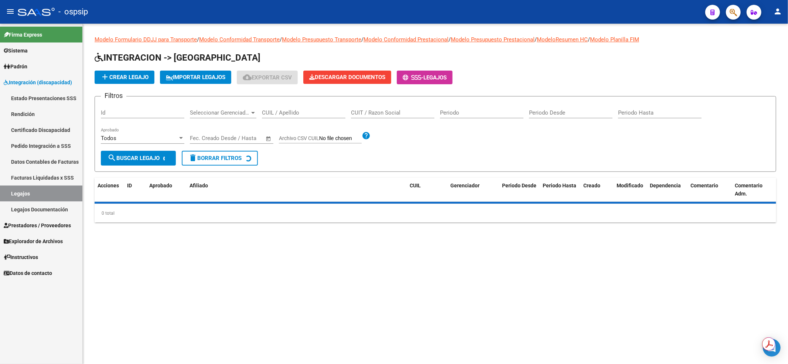
click at [287, 113] on input "CUIL / Apellido" at bounding box center [303, 112] width 83 height 7
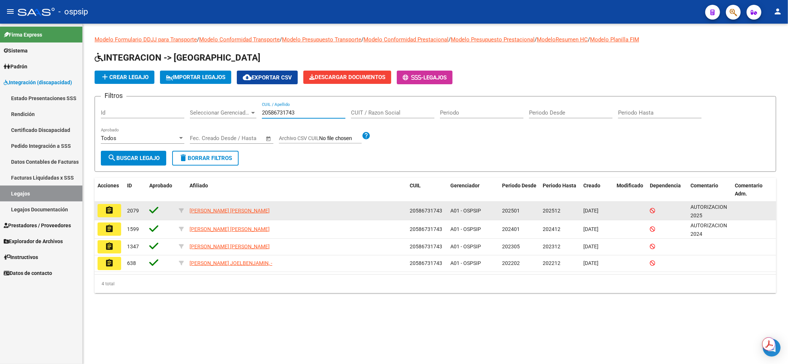
type input "20586731743"
click at [113, 211] on mat-icon "assignment" at bounding box center [109, 210] width 9 height 9
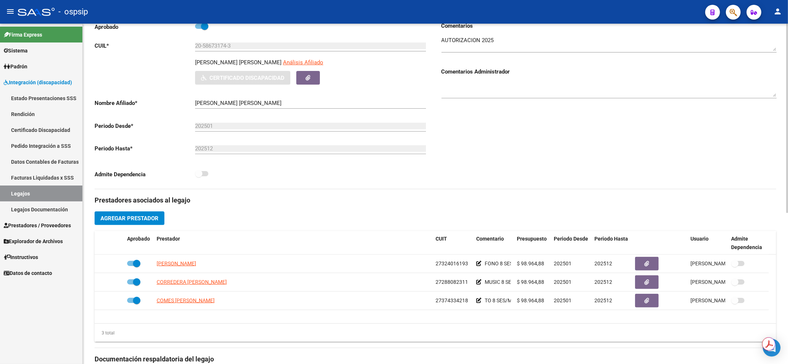
scroll to position [148, 0]
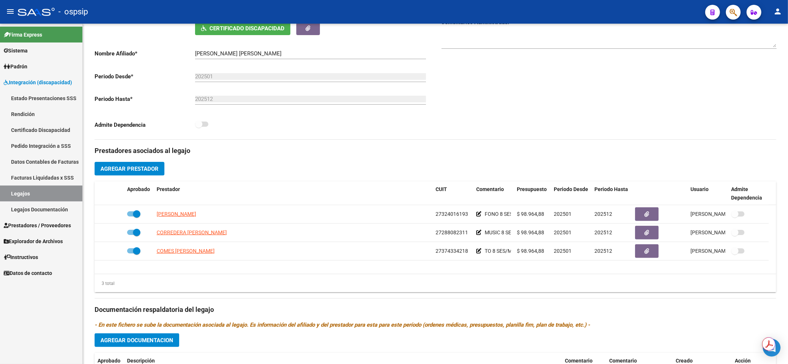
click at [38, 196] on link "Legajos" at bounding box center [41, 193] width 82 height 16
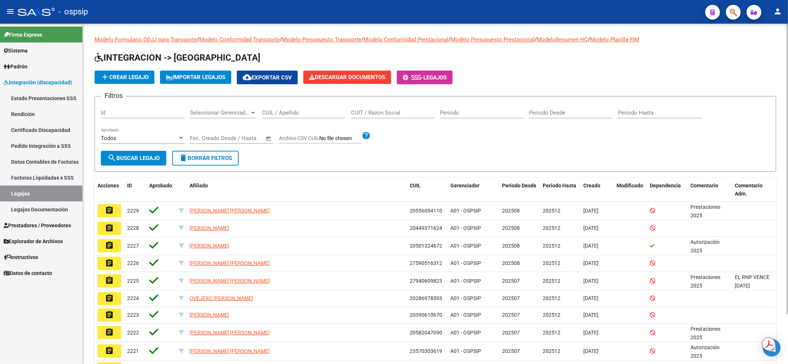
click at [293, 113] on input "CUIL / Apellido" at bounding box center [303, 112] width 83 height 7
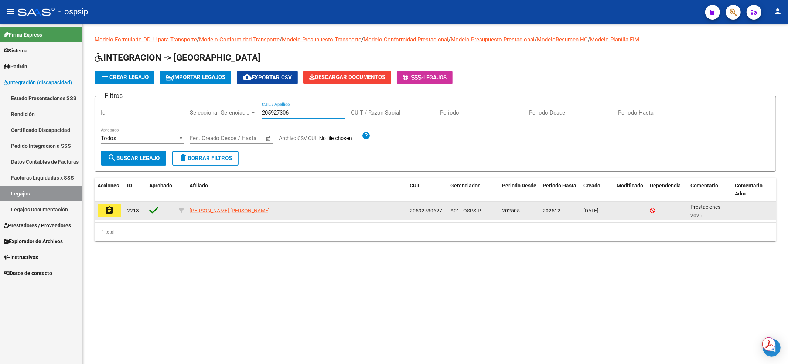
type input "205927306"
click at [106, 209] on mat-icon "assignment" at bounding box center [109, 210] width 9 height 9
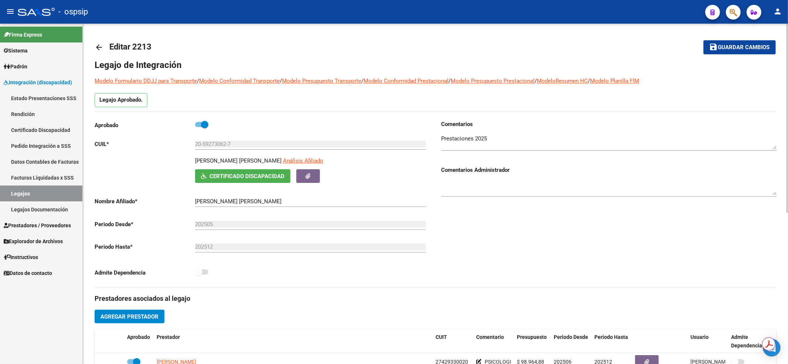
scroll to position [98, 0]
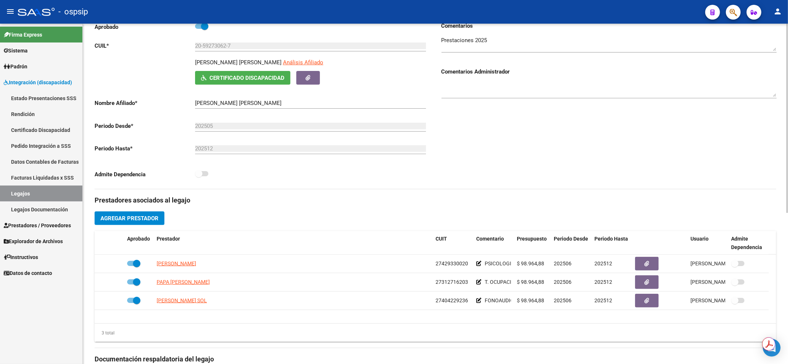
click at [37, 199] on link "Legajos" at bounding box center [41, 193] width 82 height 16
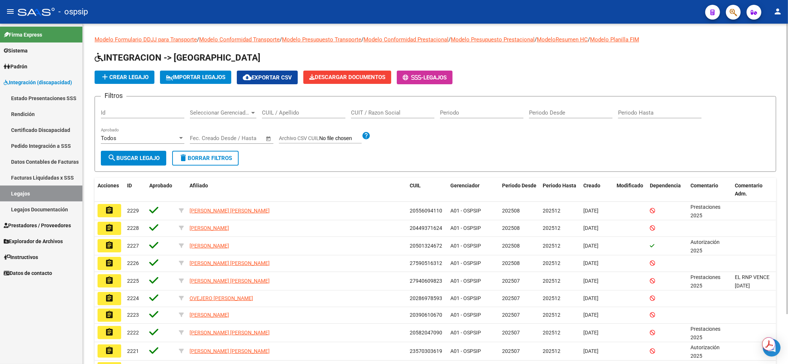
click at [279, 118] on div "CUIL / Apellido" at bounding box center [303, 110] width 83 height 16
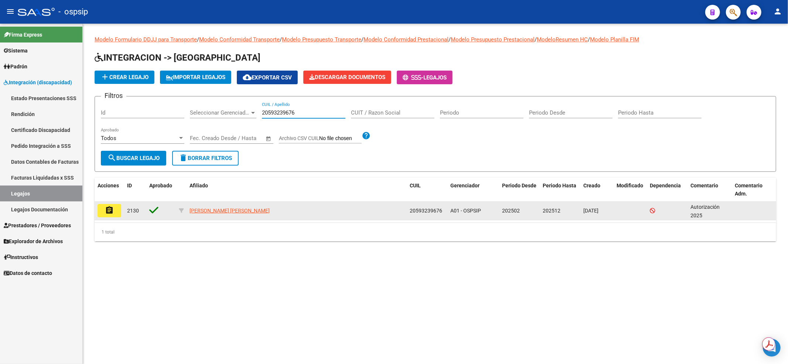
type input "20593239676"
click at [116, 209] on button "assignment" at bounding box center [110, 210] width 24 height 13
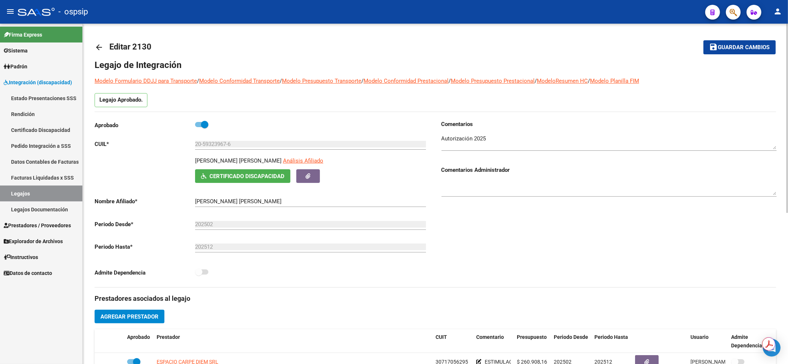
scroll to position [98, 0]
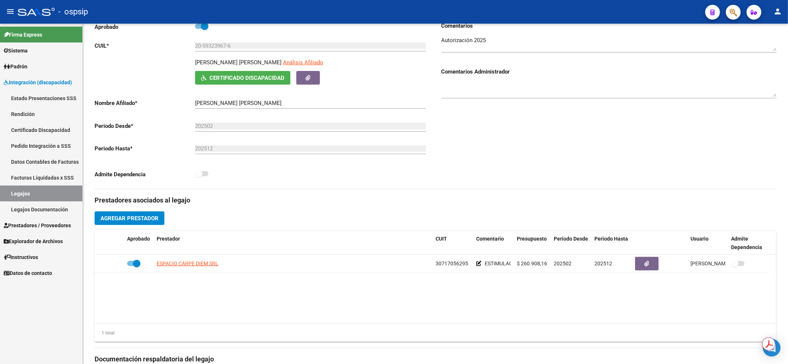
click at [32, 197] on link "Legajos" at bounding box center [41, 193] width 82 height 16
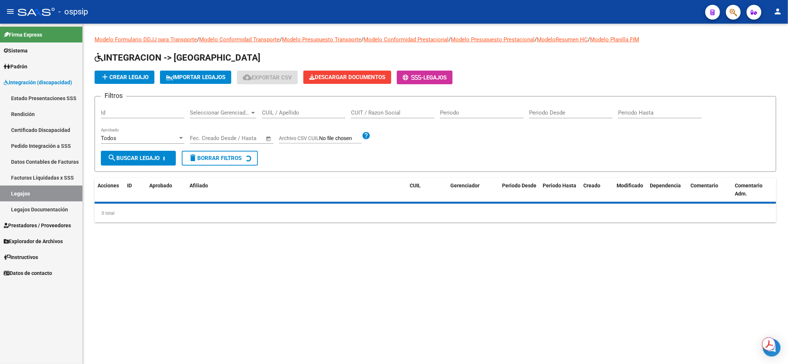
click at [274, 113] on input "CUIL / Apellido" at bounding box center [303, 112] width 83 height 7
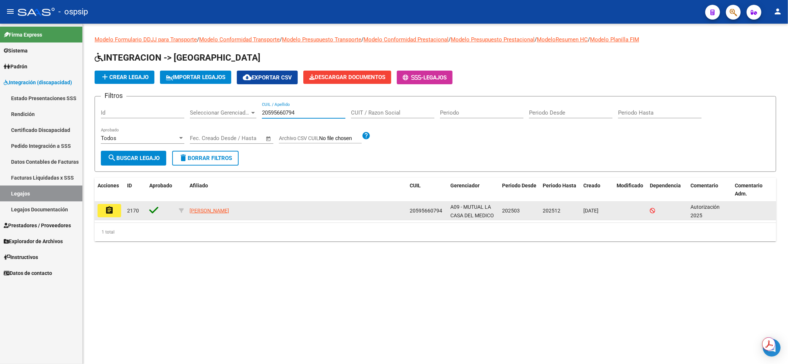
type input "20595660794"
click at [106, 207] on mat-icon "assignment" at bounding box center [109, 210] width 9 height 9
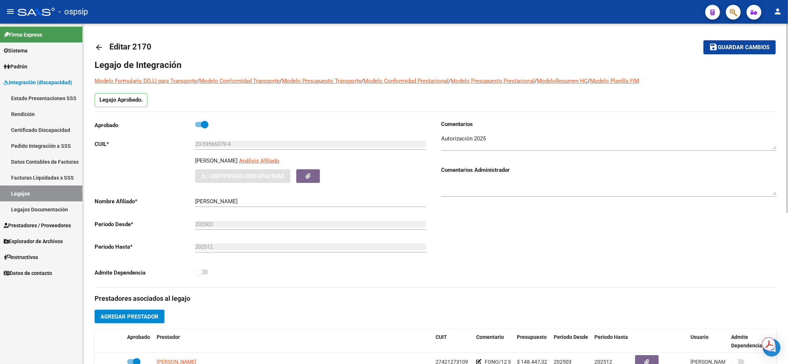
scroll to position [148, 0]
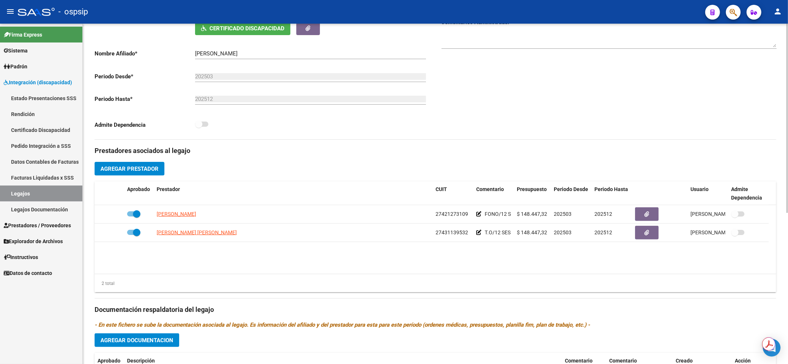
click at [21, 192] on link "Legajos" at bounding box center [41, 193] width 82 height 16
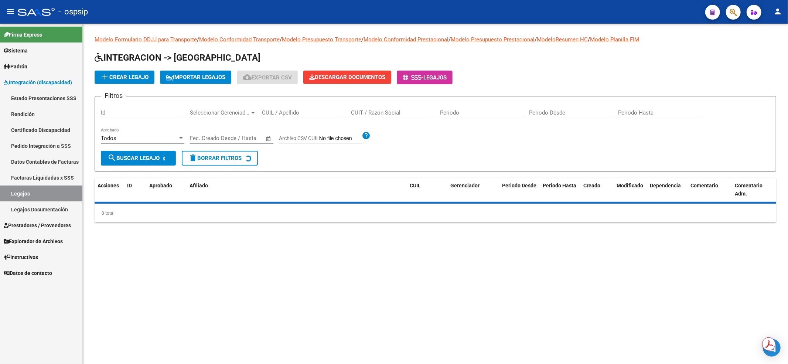
click at [267, 108] on div "CUIL / Apellido" at bounding box center [303, 110] width 83 height 16
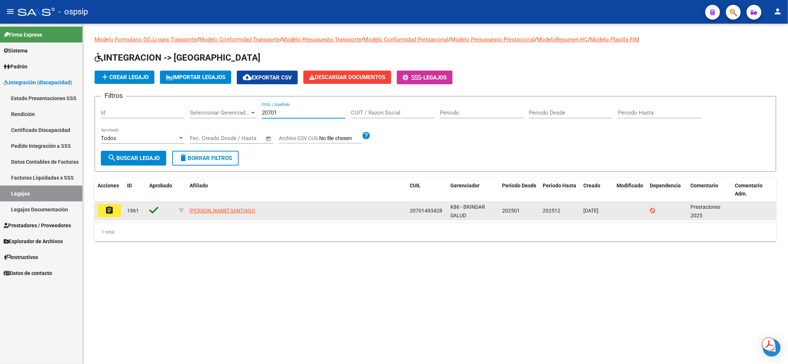
type input "20701"
click at [112, 213] on mat-icon "assignment" at bounding box center [109, 210] width 9 height 9
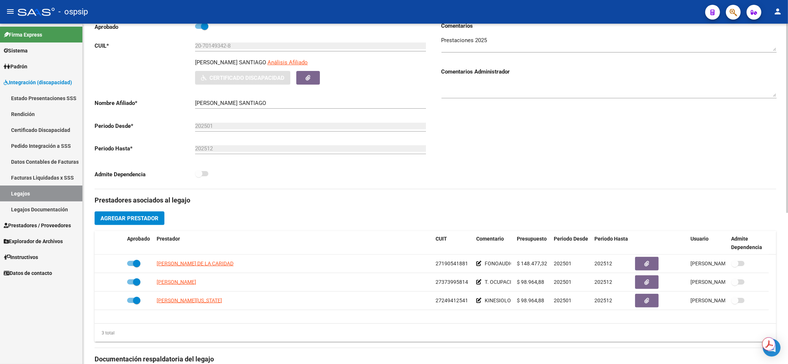
scroll to position [197, 0]
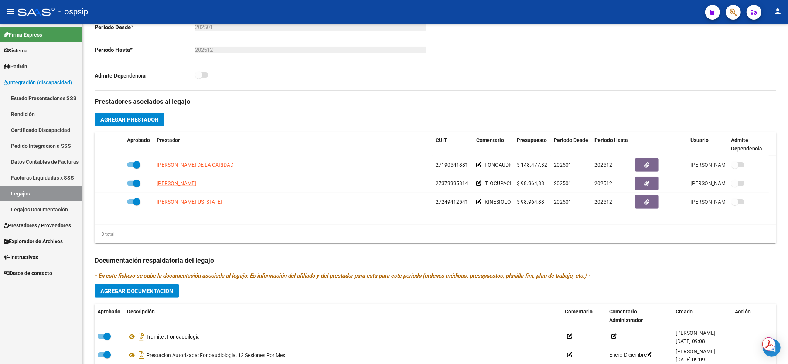
click at [48, 193] on link "Legajos" at bounding box center [41, 193] width 82 height 16
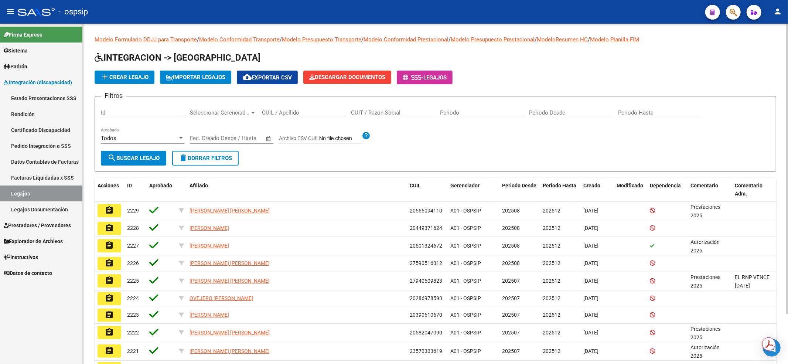
click at [268, 114] on input "CUIL / Apellido" at bounding box center [303, 112] width 83 height 7
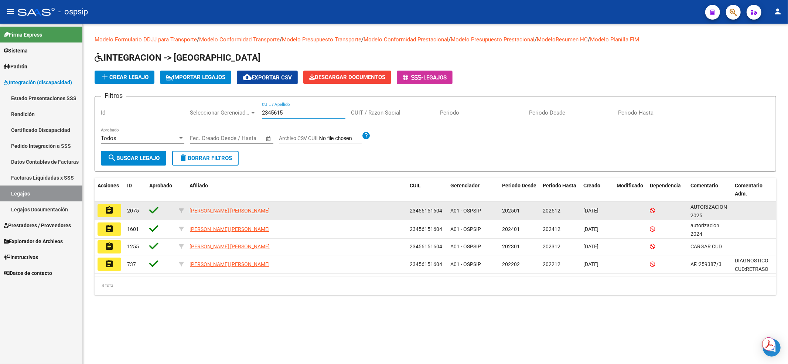
type input "2345615"
click at [112, 212] on mat-icon "assignment" at bounding box center [109, 210] width 9 height 9
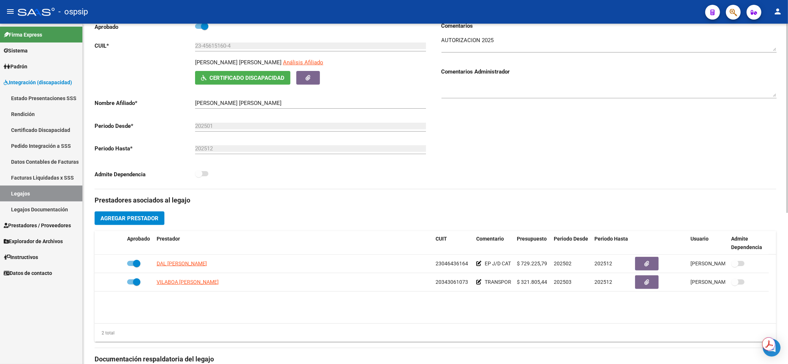
scroll to position [148, 0]
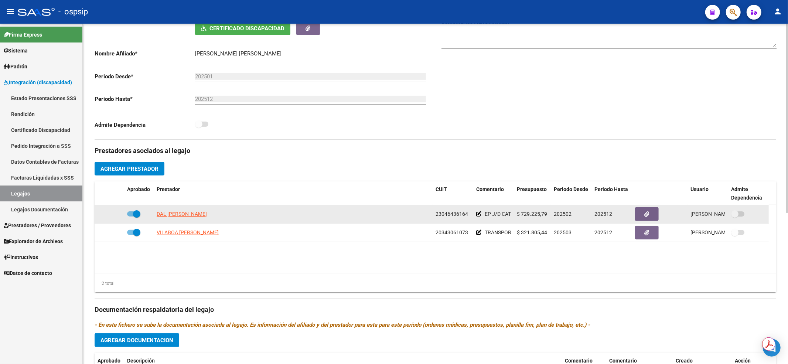
click at [420, 210] on div "DAL MASCHIO ALICIA" at bounding box center [293, 214] width 273 height 8
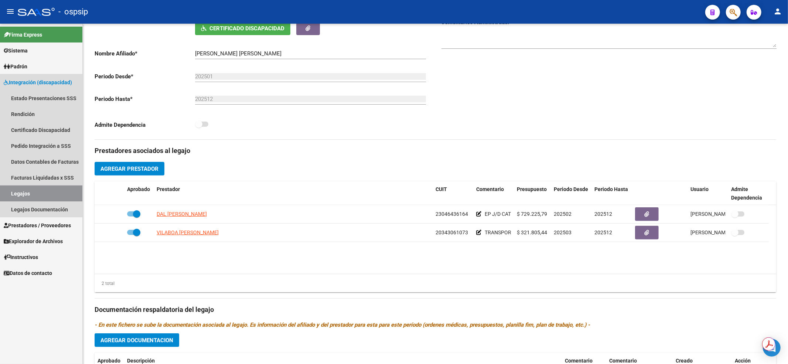
click at [48, 197] on link "Legajos" at bounding box center [41, 193] width 82 height 16
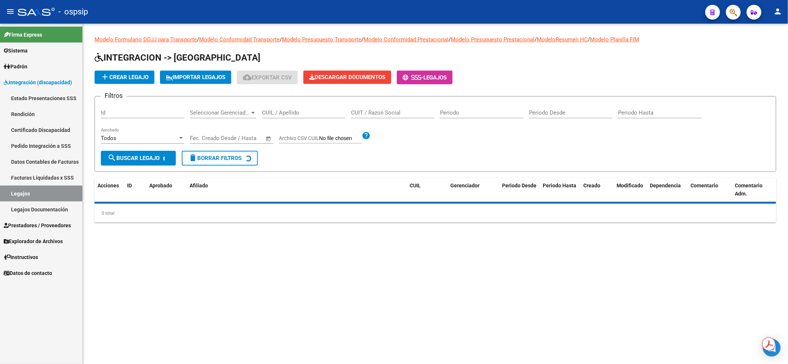
click at [309, 113] on input "CUIL / Apellido" at bounding box center [303, 112] width 83 height 7
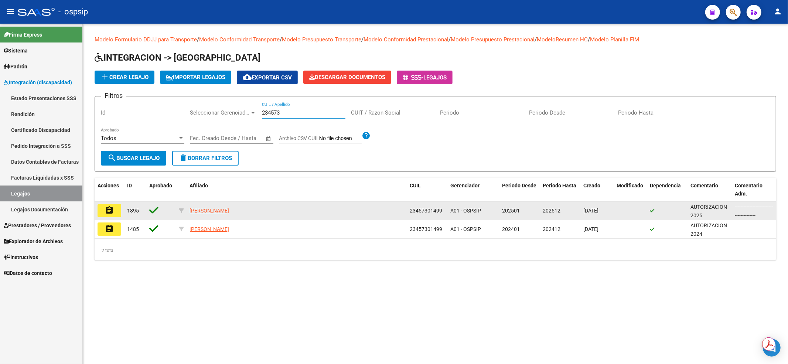
type input "234573"
click at [113, 209] on mat-icon "assignment" at bounding box center [109, 210] width 9 height 9
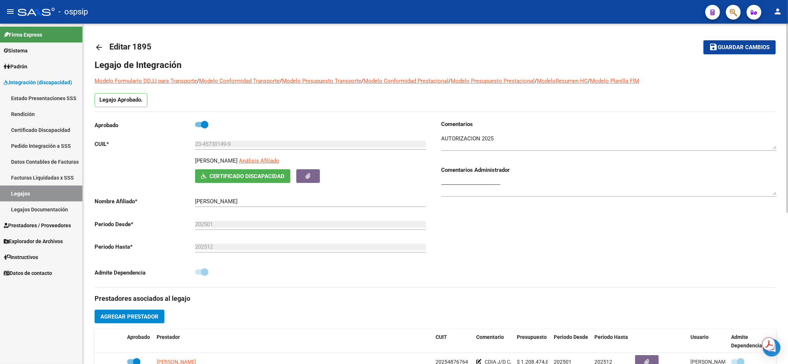
scroll to position [98, 0]
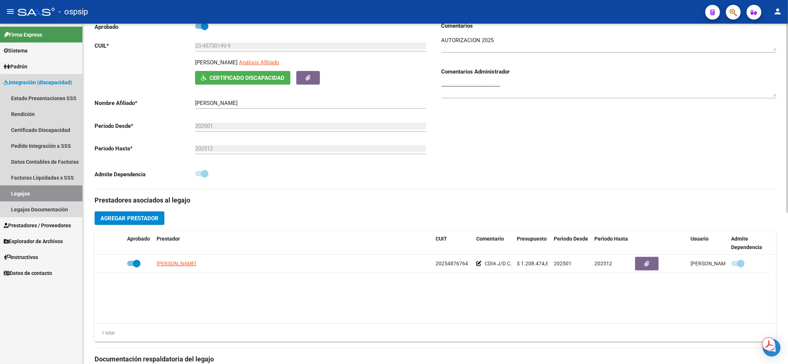
click at [57, 195] on link "Legajos" at bounding box center [41, 193] width 82 height 16
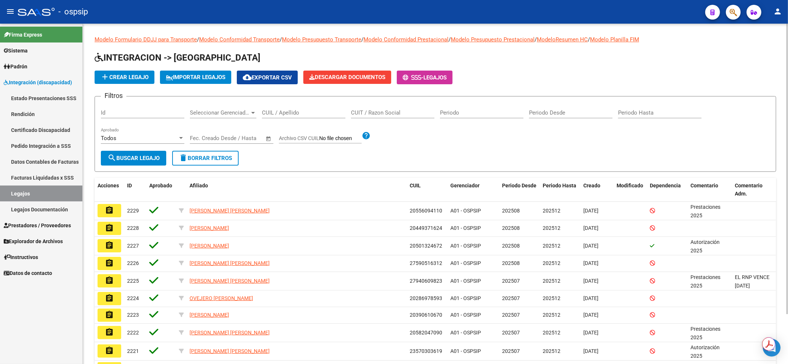
click at [293, 112] on input "CUIL / Apellido" at bounding box center [303, 112] width 83 height 7
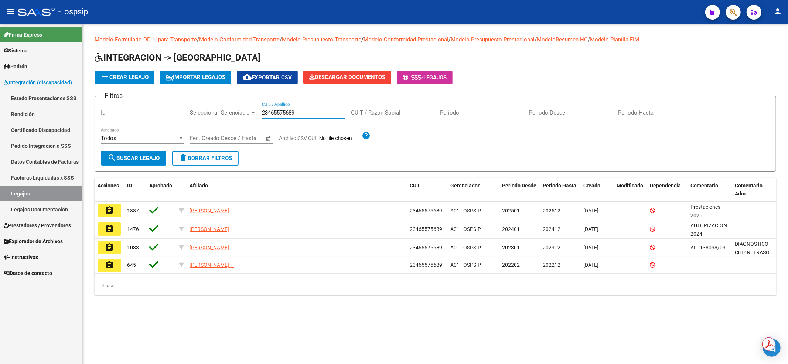
type input "23465575689"
click at [111, 207] on mat-icon "assignment" at bounding box center [109, 210] width 9 height 9
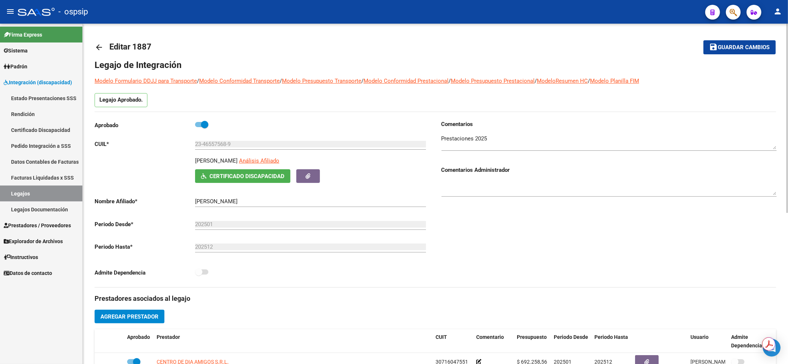
scroll to position [148, 0]
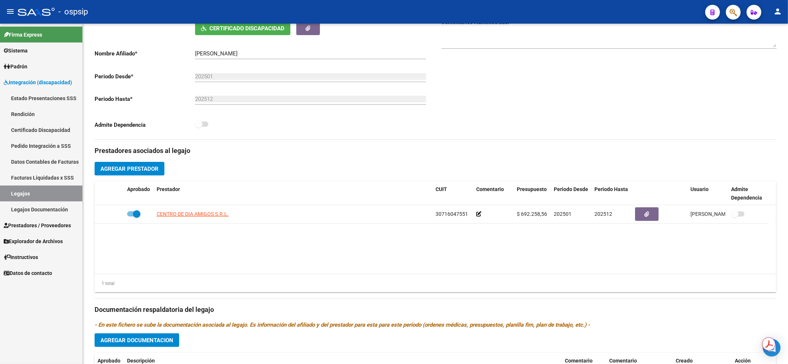
click at [58, 194] on link "Legajos" at bounding box center [41, 193] width 82 height 16
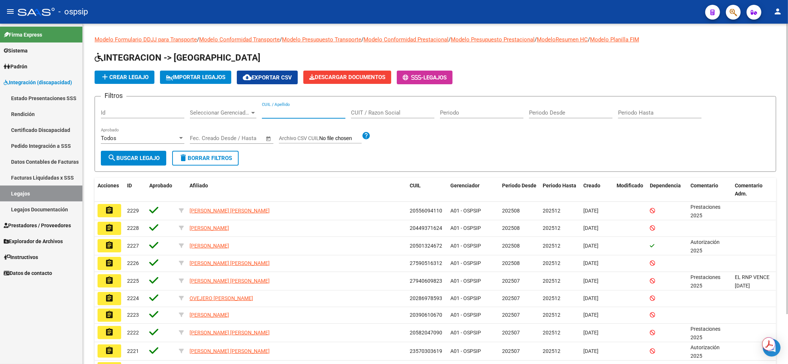
click at [275, 112] on input "CUIL / Apellido" at bounding box center [303, 112] width 83 height 7
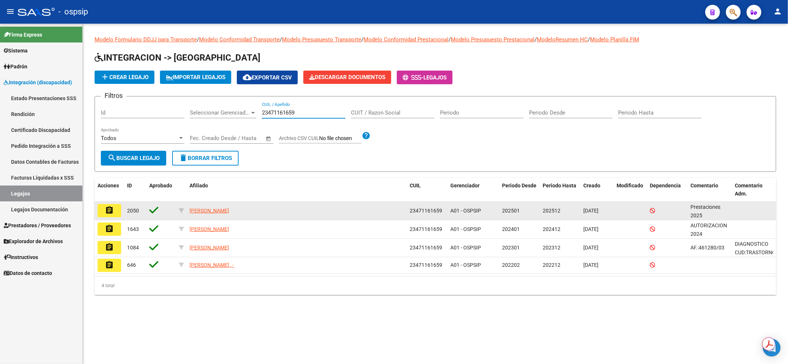
type input "23471161659"
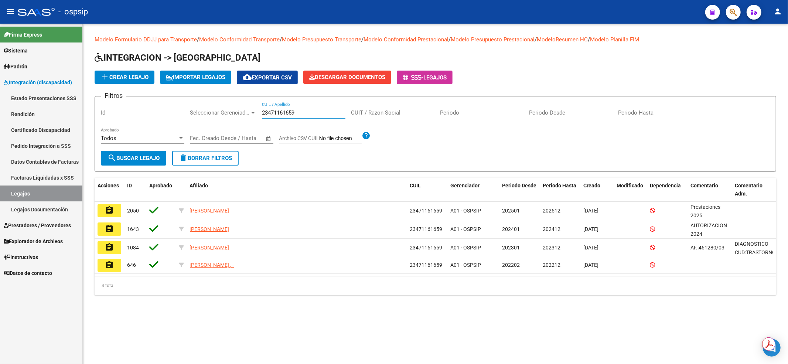
drag, startPoint x: 102, startPoint y: 216, endPoint x: 109, endPoint y: 210, distance: 8.4
click at [103, 215] on button "assignment" at bounding box center [110, 210] width 24 height 13
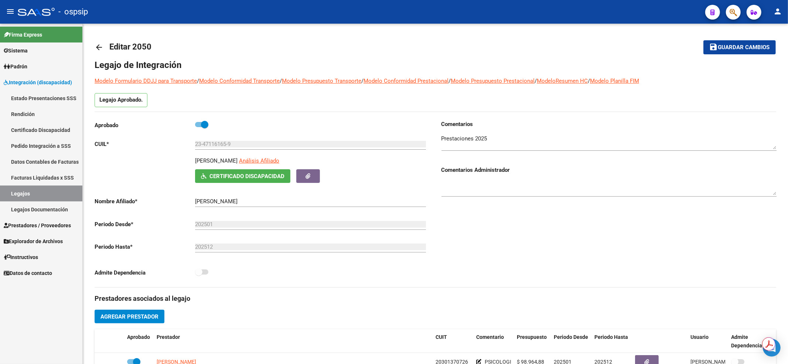
scroll to position [148, 0]
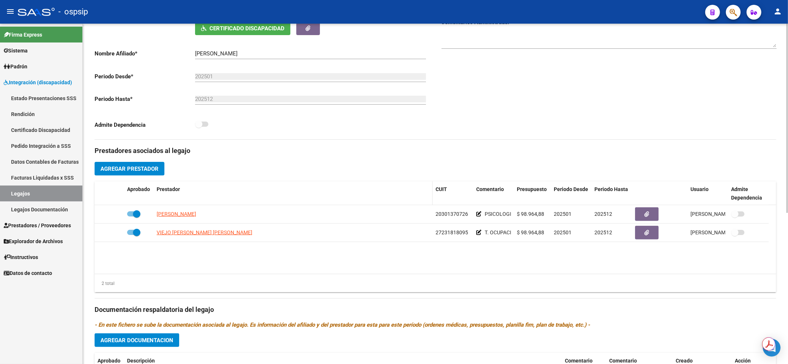
click at [331, 199] on datatable-header-cell "Prestador" at bounding box center [293, 193] width 279 height 24
click at [58, 190] on link "Legajos" at bounding box center [41, 193] width 82 height 16
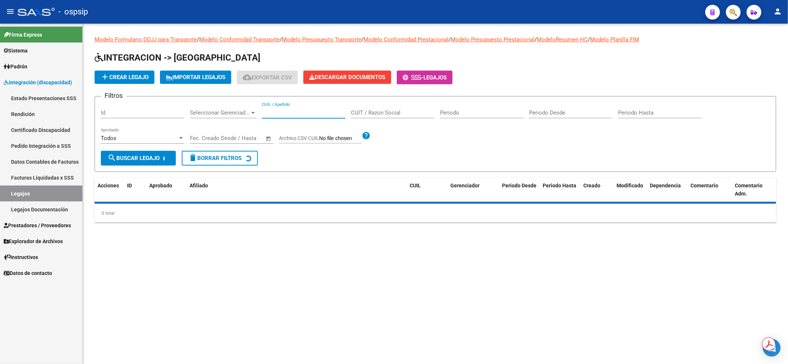
click at [301, 109] on input "CUIL / Apellido" at bounding box center [303, 112] width 83 height 7
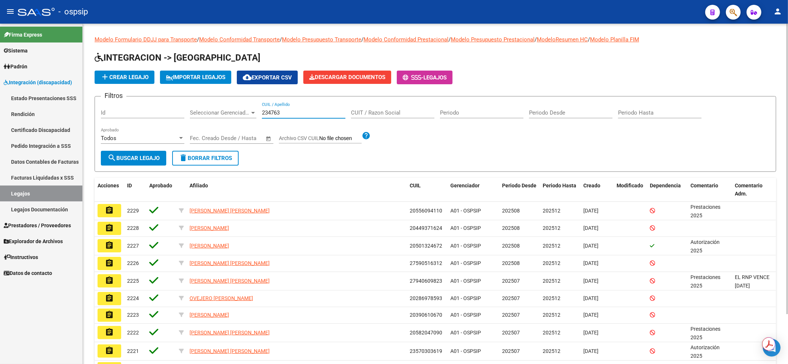
type input "2347637"
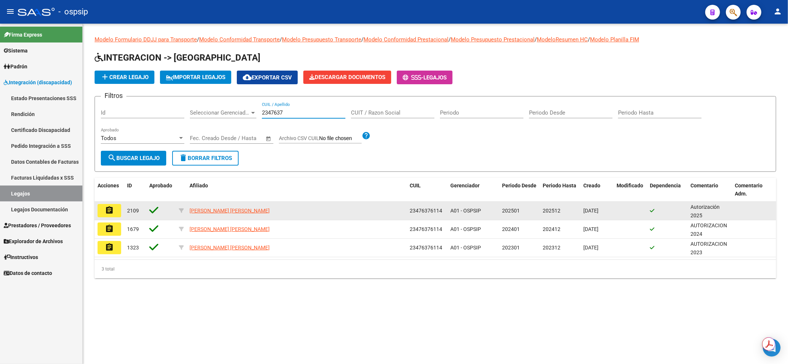
click at [110, 209] on mat-icon "assignment" at bounding box center [109, 210] width 9 height 9
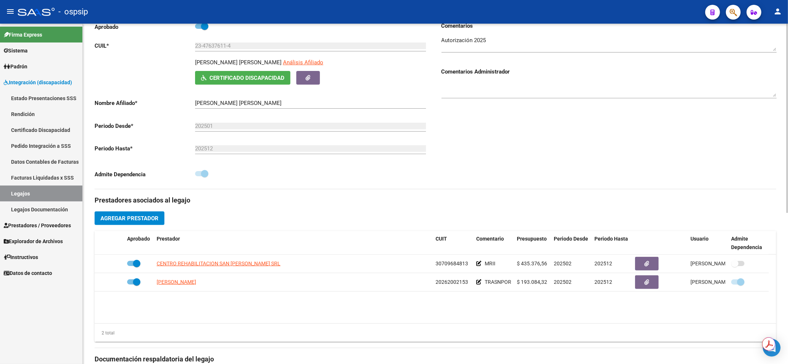
scroll to position [148, 0]
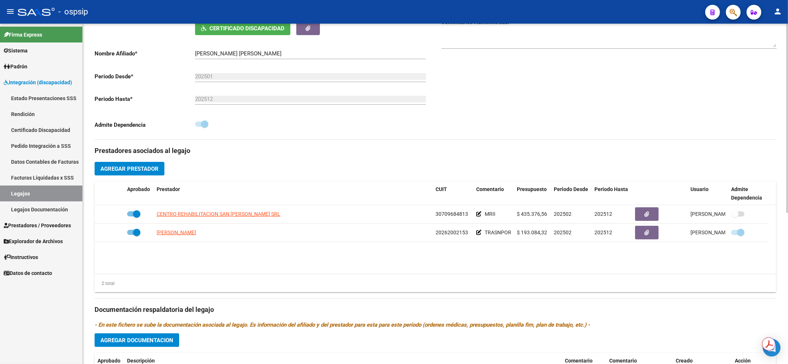
click at [334, 181] on div "Prestadores asociados al legajo Agregar Prestador Aprobado Prestador CUIT Comen…" at bounding box center [436, 305] width 682 height 330
click at [33, 187] on link "Legajos" at bounding box center [41, 193] width 82 height 16
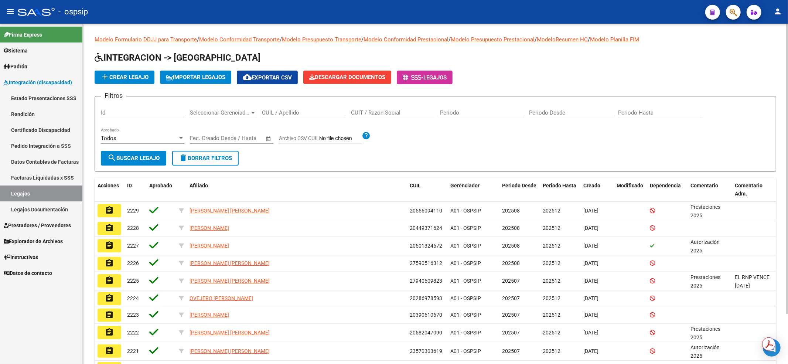
click at [283, 108] on div "CUIL / Apellido" at bounding box center [303, 110] width 83 height 16
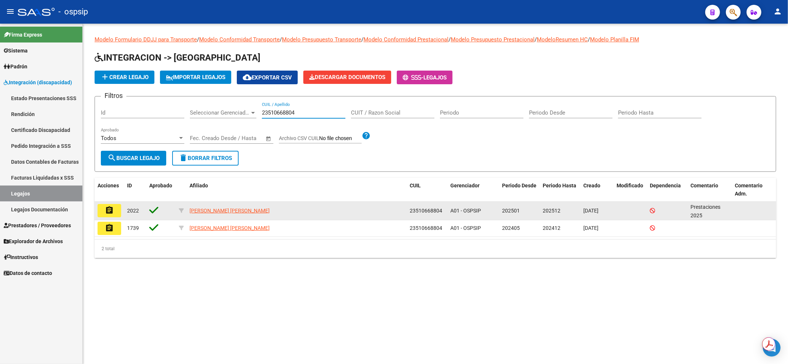
type input "23510668804"
click at [114, 213] on button "assignment" at bounding box center [110, 210] width 24 height 13
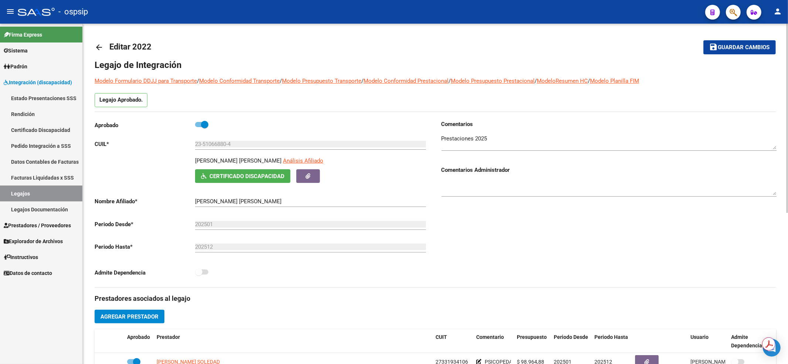
scroll to position [148, 0]
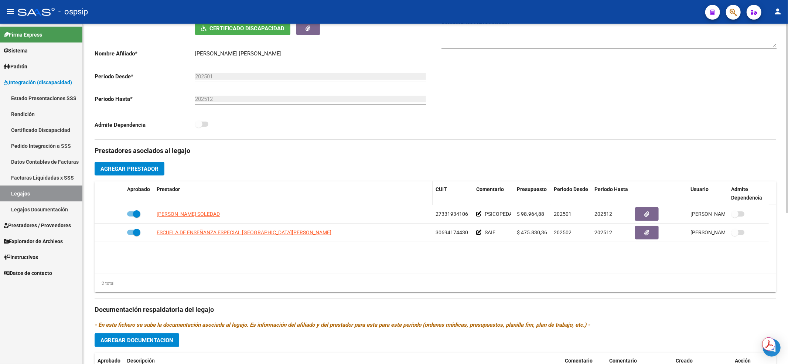
click at [376, 206] on datatable-body-cell "SARTORI BETIANA SOLEDAD" at bounding box center [293, 214] width 279 height 18
click at [56, 190] on link "Legajos" at bounding box center [41, 193] width 82 height 16
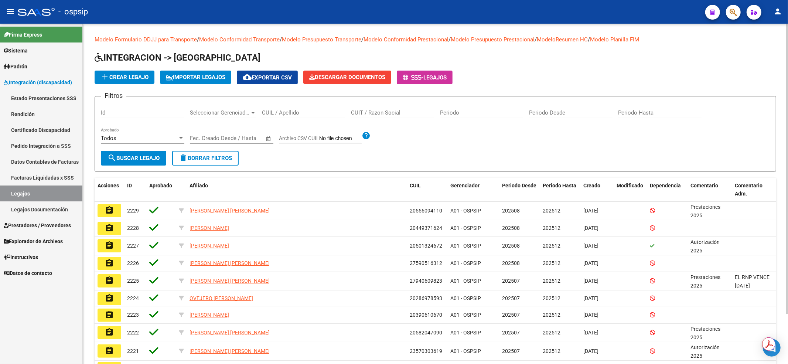
click at [294, 115] on input "CUIL / Apellido" at bounding box center [303, 112] width 83 height 7
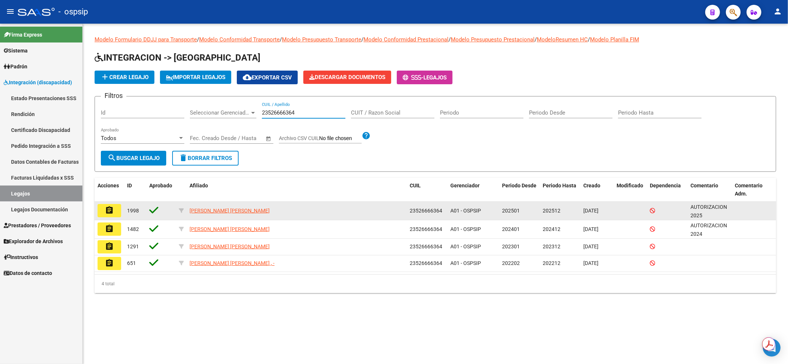
type input "23526666364"
click at [107, 210] on mat-icon "assignment" at bounding box center [109, 210] width 9 height 9
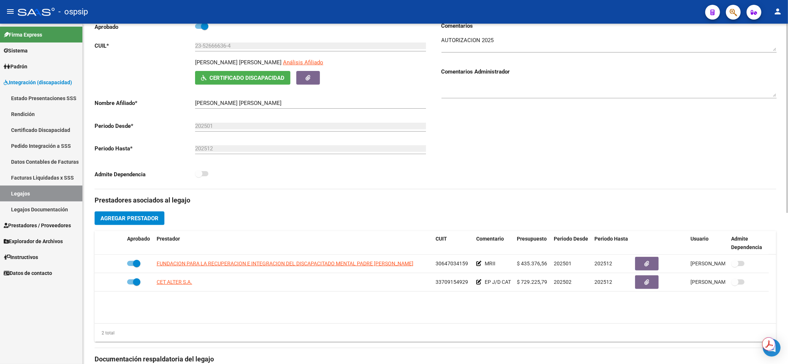
scroll to position [148, 0]
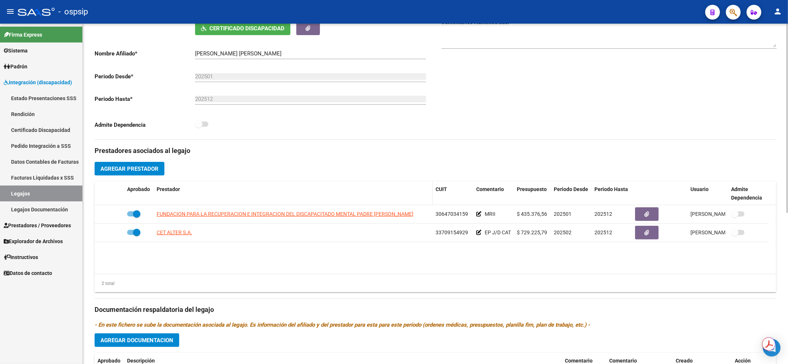
click at [358, 182] on datatable-header-cell "Prestador" at bounding box center [293, 193] width 279 height 24
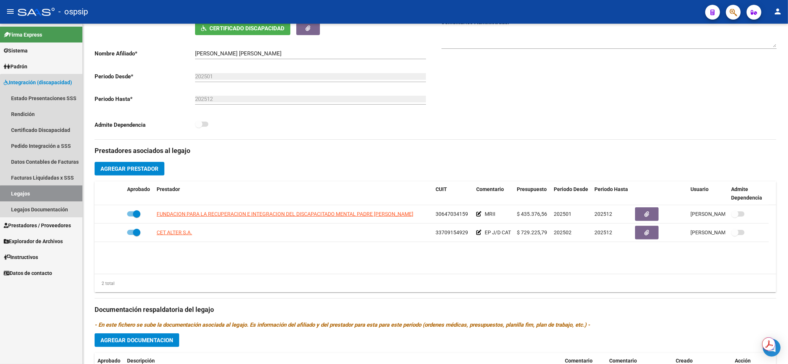
click at [43, 196] on link "Legajos" at bounding box center [41, 193] width 82 height 16
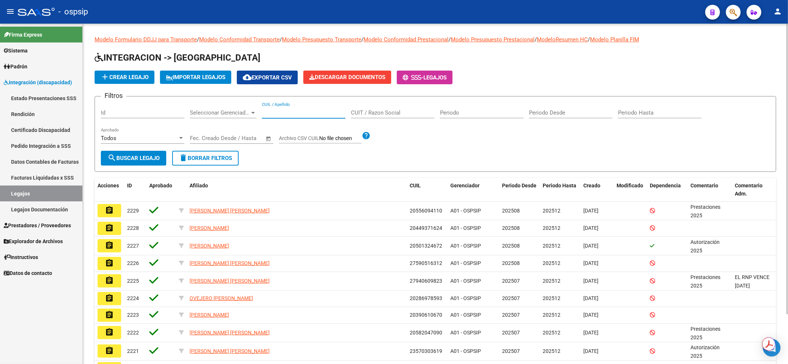
click at [278, 114] on input "CUIL / Apellido" at bounding box center [303, 112] width 83 height 7
type input "2353087"
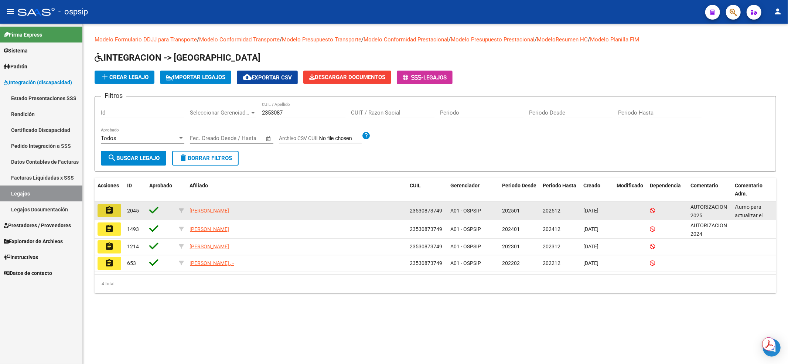
click at [104, 211] on button "assignment" at bounding box center [110, 210] width 24 height 13
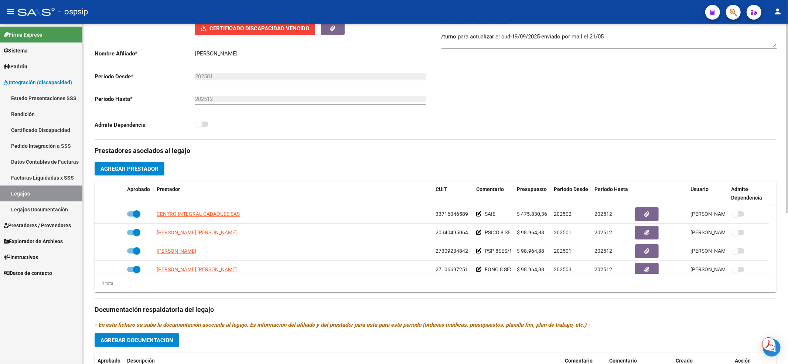
scroll to position [197, 0]
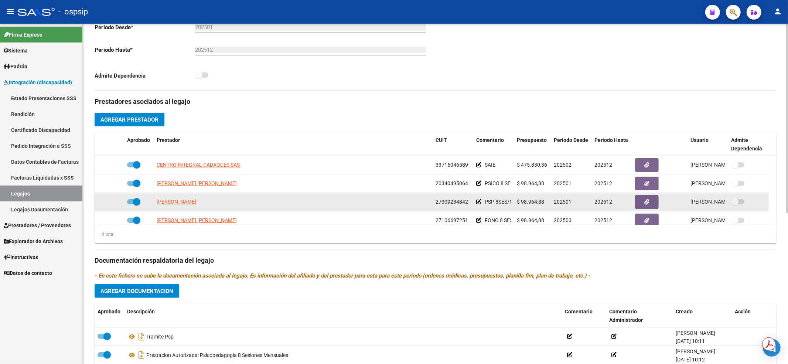
click at [446, 194] on datatable-body-cell "27309234842" at bounding box center [453, 202] width 41 height 18
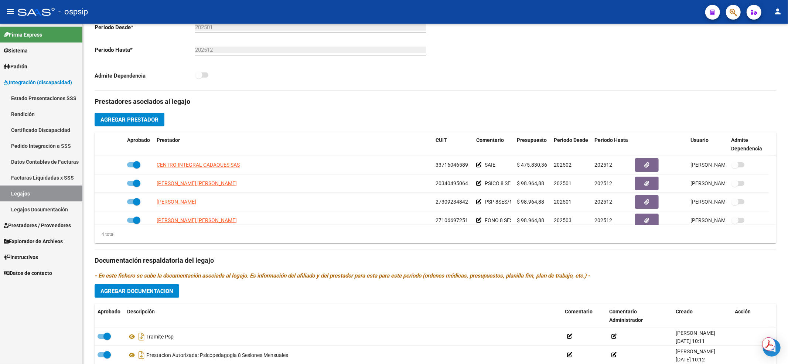
click at [61, 190] on link "Legajos" at bounding box center [41, 193] width 82 height 16
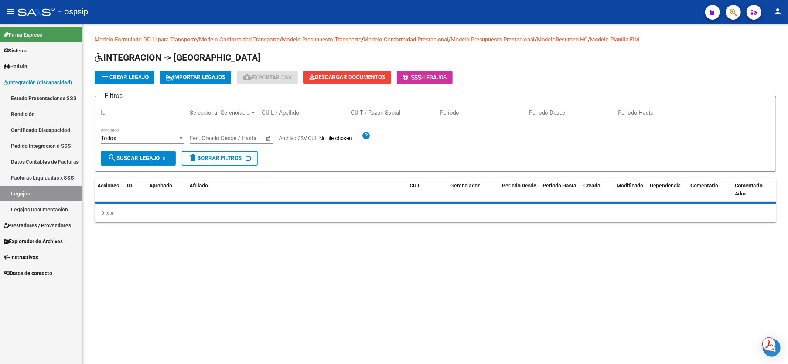
click at [310, 117] on div "CUIL / Apellido" at bounding box center [303, 110] width 83 height 16
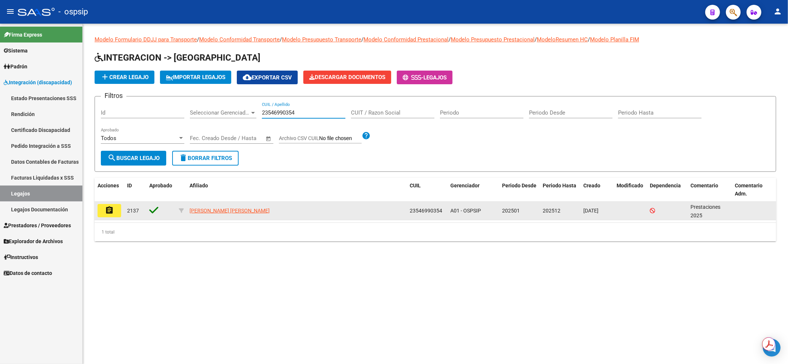
type input "23546990354"
click at [115, 207] on button "assignment" at bounding box center [110, 210] width 24 height 13
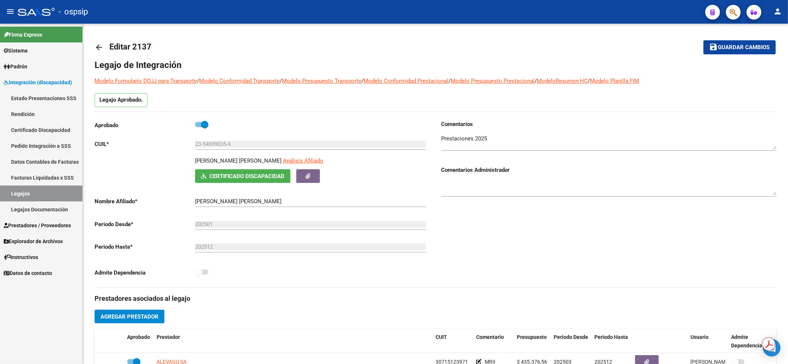
scroll to position [98, 0]
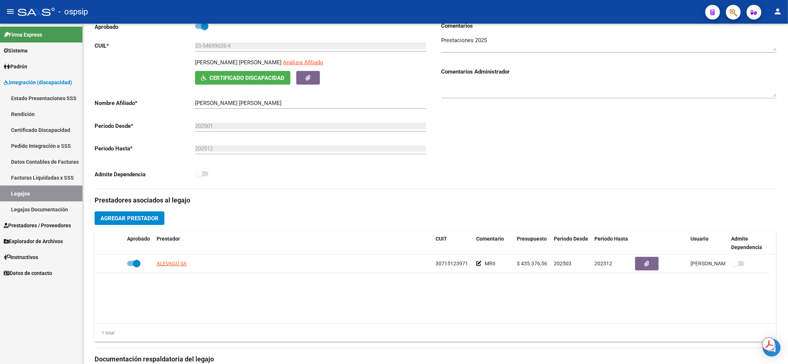
click at [35, 194] on link "Legajos" at bounding box center [41, 193] width 82 height 16
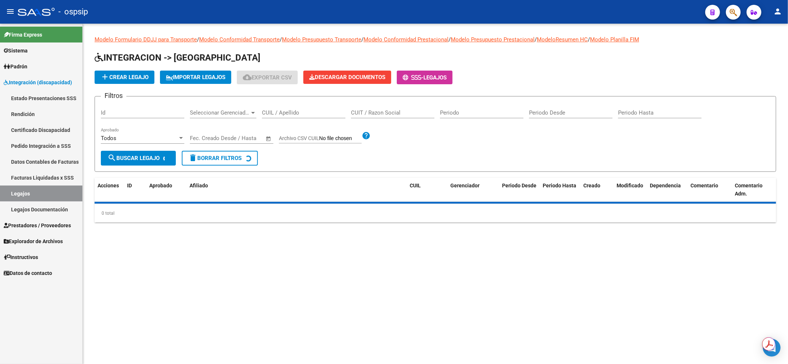
click at [308, 106] on div "CUIL / Apellido" at bounding box center [303, 110] width 83 height 16
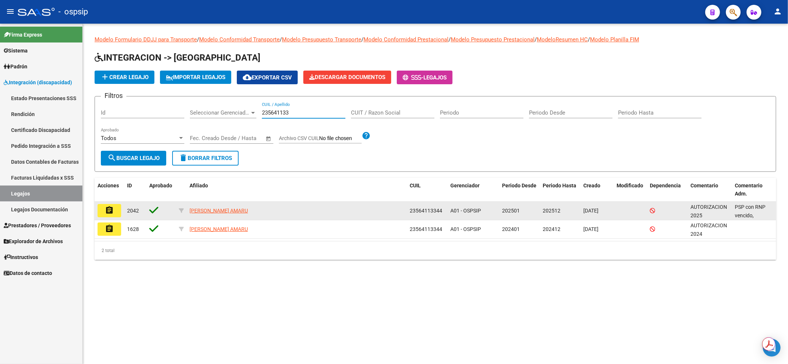
type input "235641133"
click at [117, 216] on button "assignment" at bounding box center [110, 210] width 24 height 13
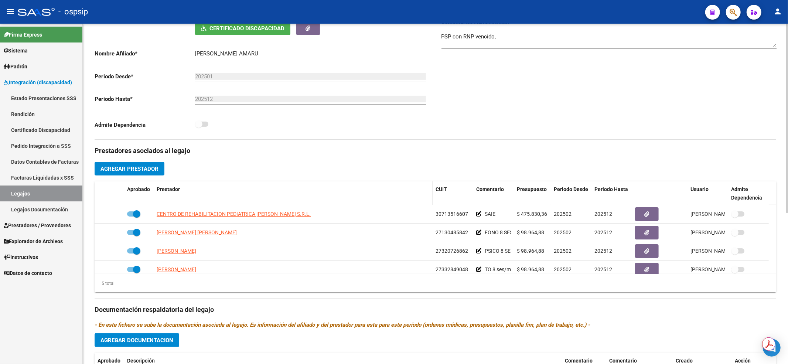
drag, startPoint x: 349, startPoint y: 203, endPoint x: 239, endPoint y: 195, distance: 110.4
click at [350, 203] on datatable-header-cell "Prestador" at bounding box center [293, 193] width 279 height 24
click at [63, 191] on link "Legajos" at bounding box center [41, 193] width 82 height 16
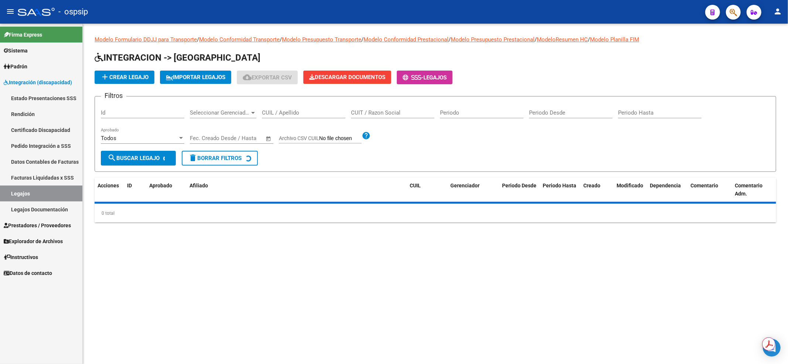
click at [311, 110] on input "CUIL / Apellido" at bounding box center [303, 112] width 83 height 7
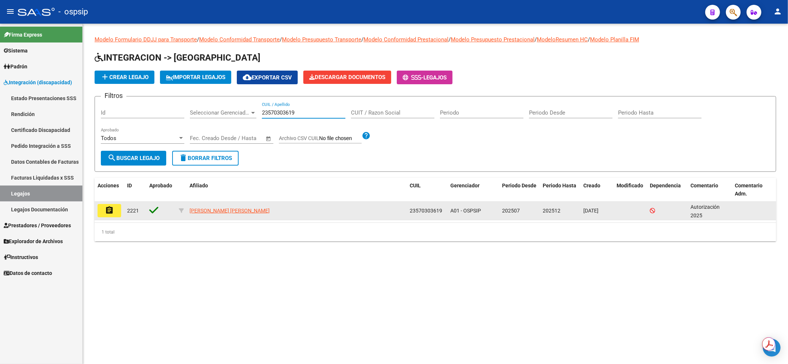
type input "23570303619"
click at [111, 206] on mat-icon "assignment" at bounding box center [109, 210] width 9 height 9
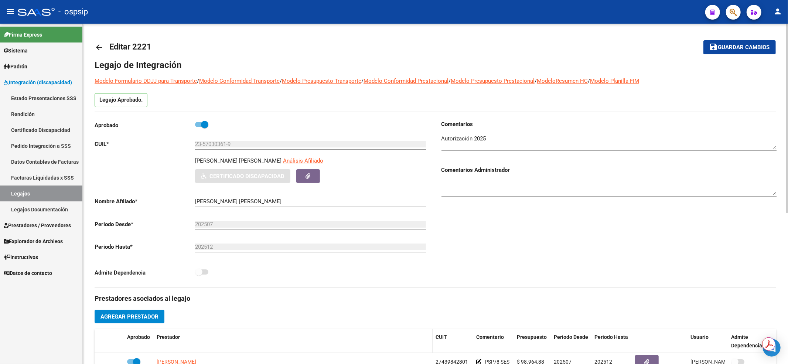
scroll to position [148, 0]
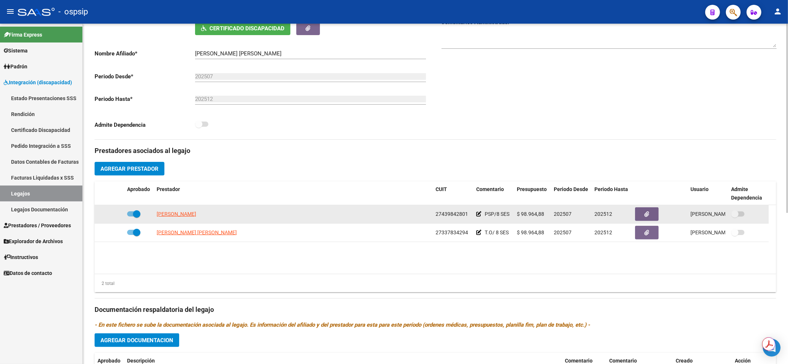
click at [306, 212] on div "[PERSON_NAME]" at bounding box center [293, 214] width 273 height 8
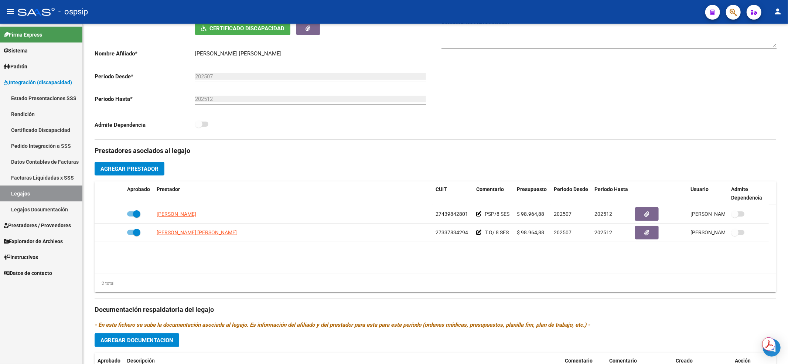
click at [61, 197] on link "Legajos" at bounding box center [41, 193] width 82 height 16
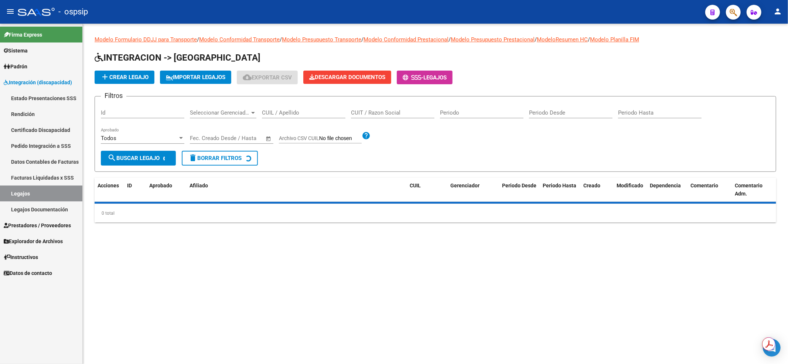
click at [329, 110] on input "CUIL / Apellido" at bounding box center [303, 112] width 83 height 7
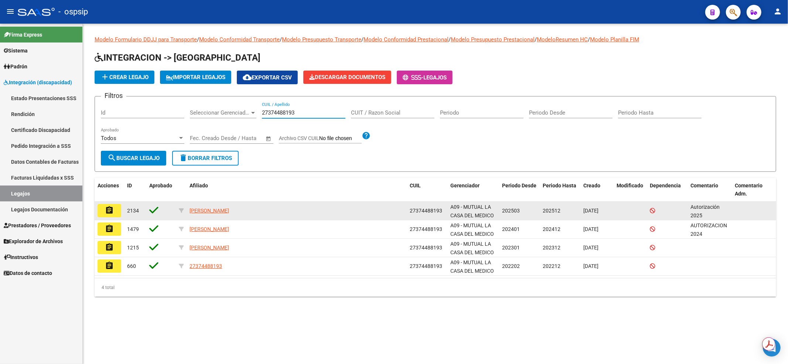
type input "27374488193"
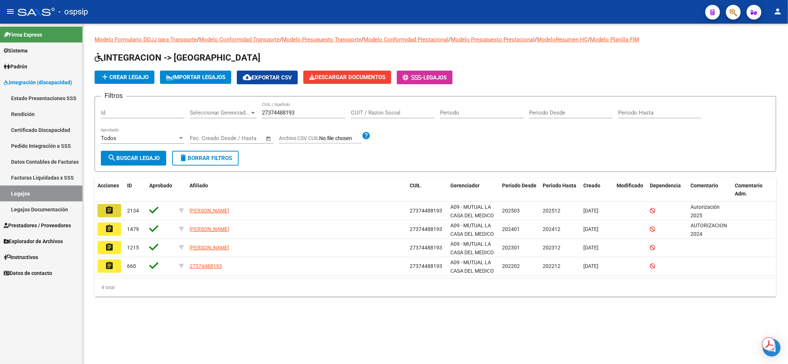
drag, startPoint x: 116, startPoint y: 205, endPoint x: 327, endPoint y: 255, distance: 217.0
click at [116, 205] on button "assignment" at bounding box center [110, 210] width 24 height 13
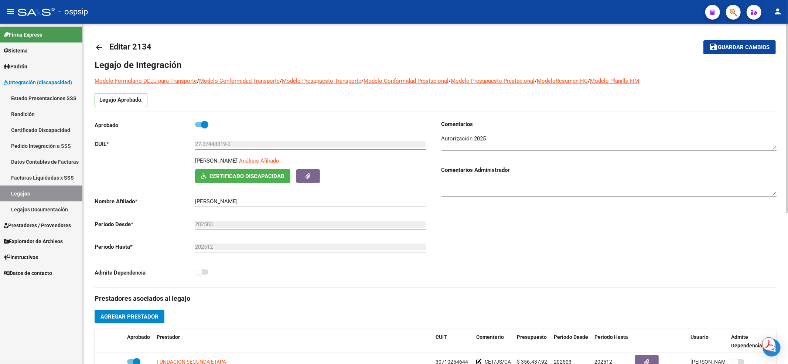
scroll to position [197, 0]
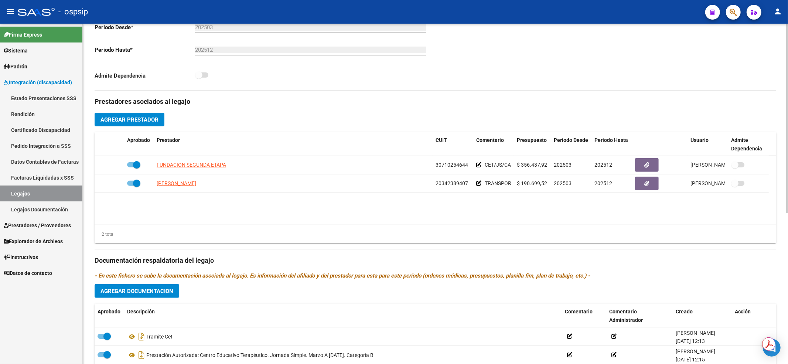
click at [340, 201] on datatable-body "FUNDACION SEGUNDA ETAPA 30710254644 CET/JS/CAT B $ 356.437,92 202503 202512 [PE…" at bounding box center [436, 190] width 682 height 69
click at [58, 194] on link "Legajos" at bounding box center [41, 193] width 82 height 16
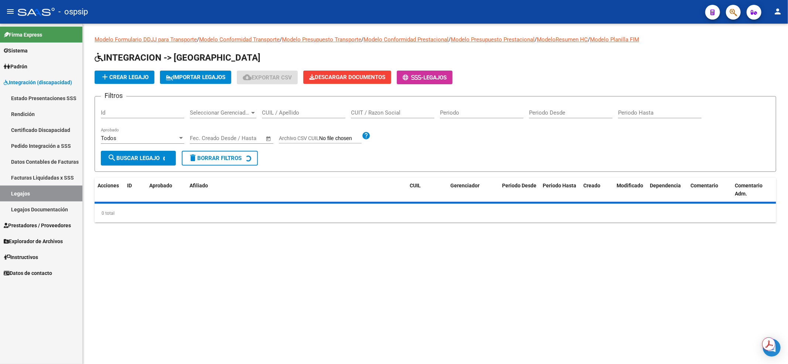
click at [291, 112] on input "CUIL / Apellido" at bounding box center [303, 112] width 83 height 7
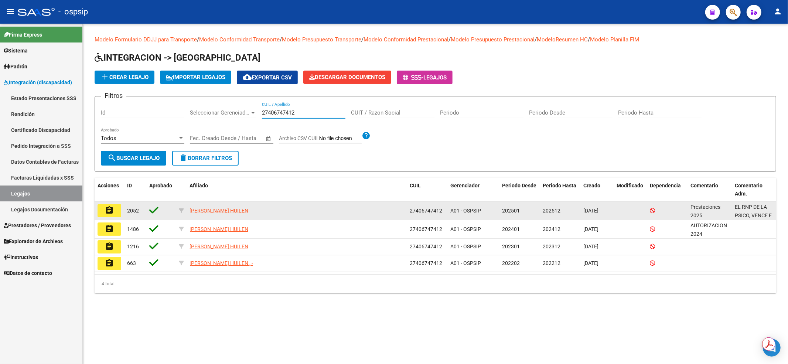
type input "27406747412"
click at [109, 211] on mat-icon "assignment" at bounding box center [109, 210] width 9 height 9
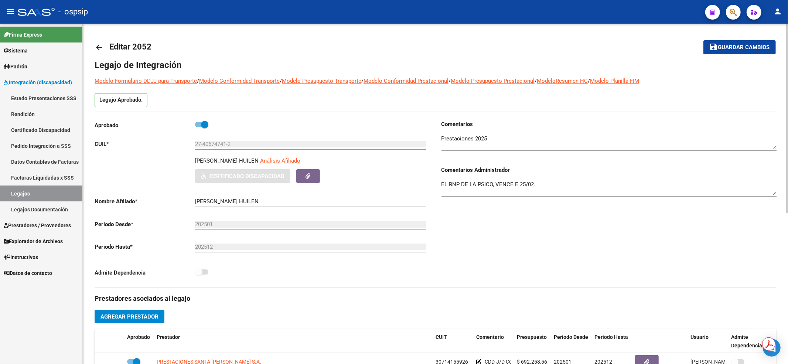
scroll to position [197, 0]
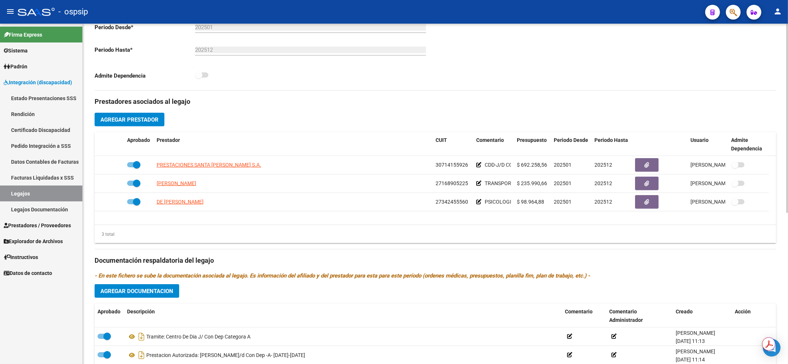
click at [361, 213] on datatable-selection "PRESTACIONES SANTA [PERSON_NAME] 30714155926 CDD-J/D CON DEP-A- $ 692.258,56 20…" at bounding box center [436, 209] width 682 height 7
click at [58, 193] on link "Legajos" at bounding box center [41, 193] width 82 height 16
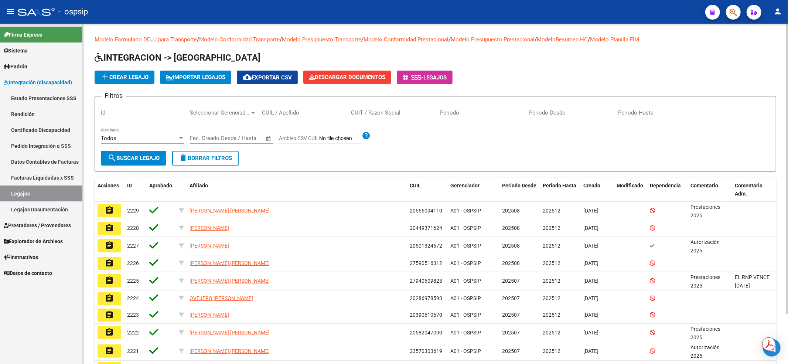
click at [280, 114] on input "CUIL / Apellido" at bounding box center [303, 112] width 83 height 7
type input "27409012812"
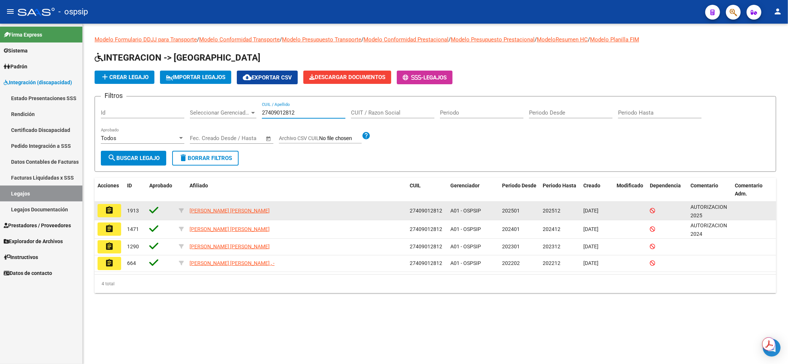
drag, startPoint x: 103, startPoint y: 210, endPoint x: 120, endPoint y: 209, distance: 17.8
click at [104, 209] on button "assignment" at bounding box center [110, 210] width 24 height 13
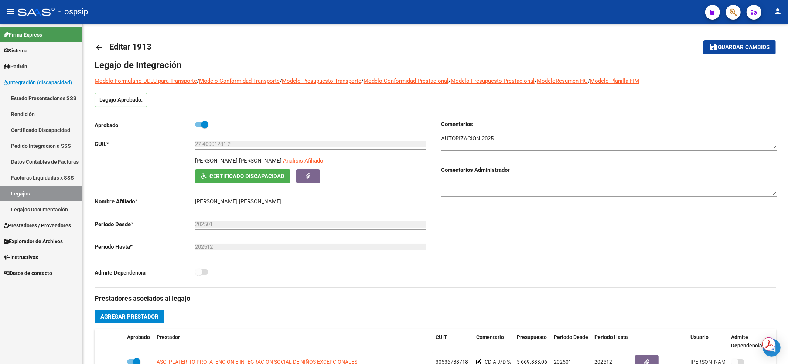
scroll to position [98, 0]
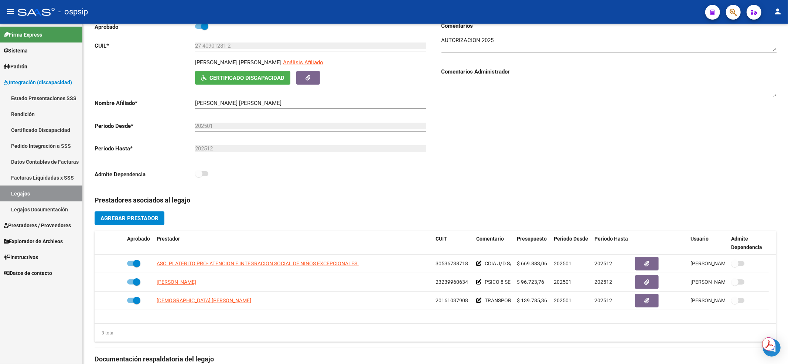
click at [33, 199] on link "Legajos" at bounding box center [41, 193] width 82 height 16
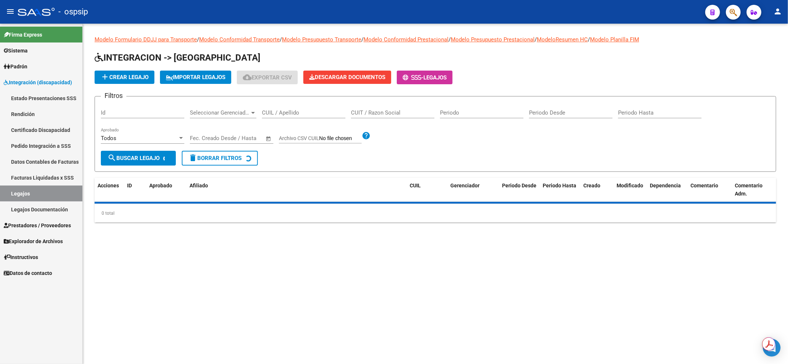
click at [299, 107] on div "CUIL / Apellido" at bounding box center [303, 110] width 83 height 16
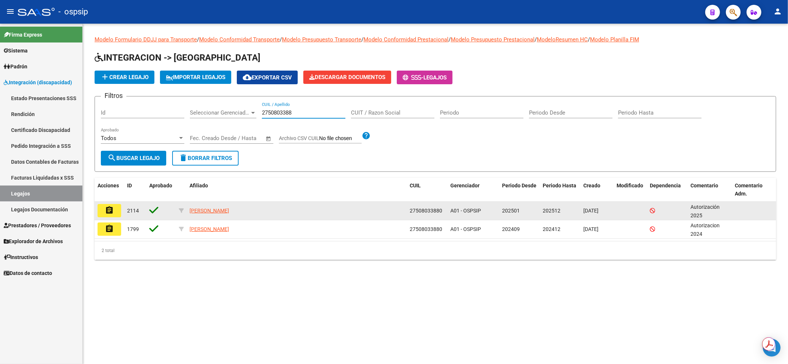
type input "2750803388"
click at [109, 204] on button "assignment" at bounding box center [110, 210] width 24 height 13
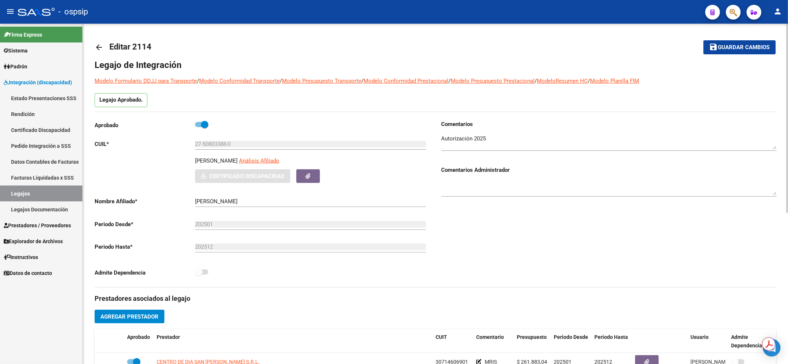
scroll to position [148, 0]
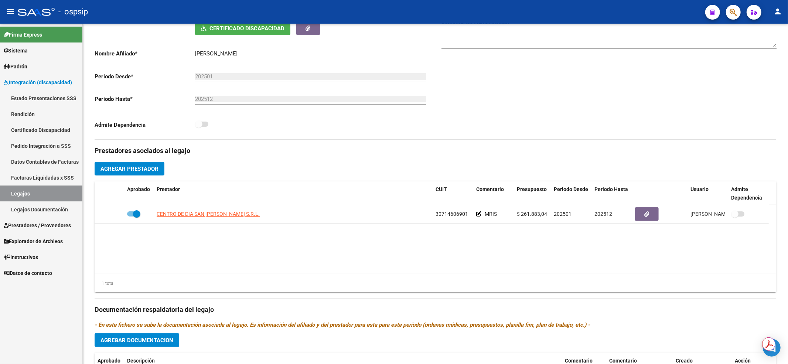
click at [46, 188] on link "Legajos" at bounding box center [41, 193] width 82 height 16
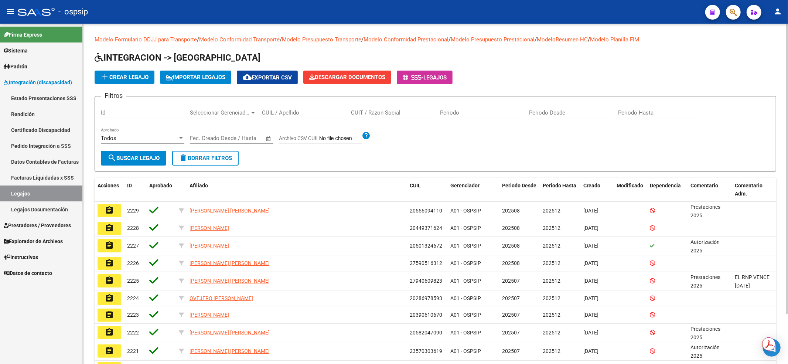
click at [334, 113] on input "CUIL / Apellido" at bounding box center [303, 112] width 83 height 7
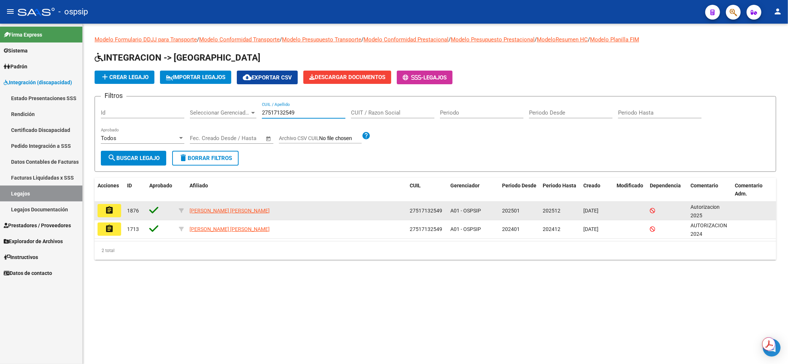
type input "27517132549"
click at [105, 210] on button "assignment" at bounding box center [110, 210] width 24 height 13
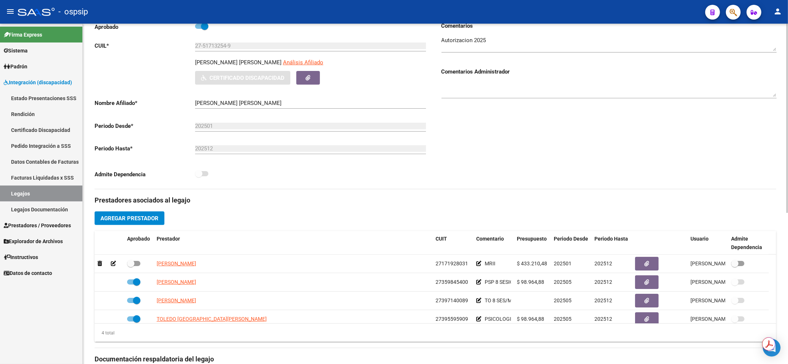
scroll to position [148, 0]
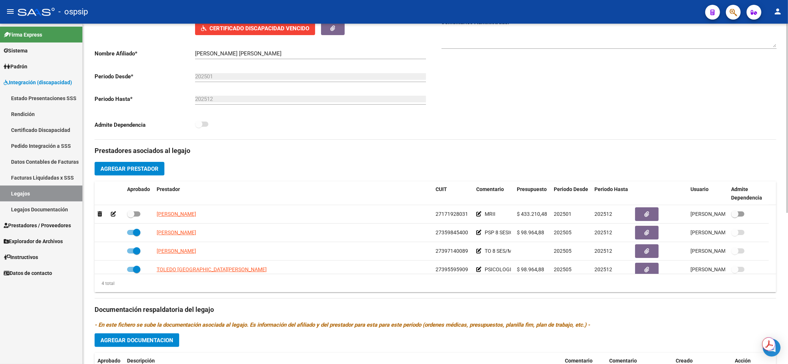
click at [24, 195] on link "Legajos" at bounding box center [41, 193] width 82 height 16
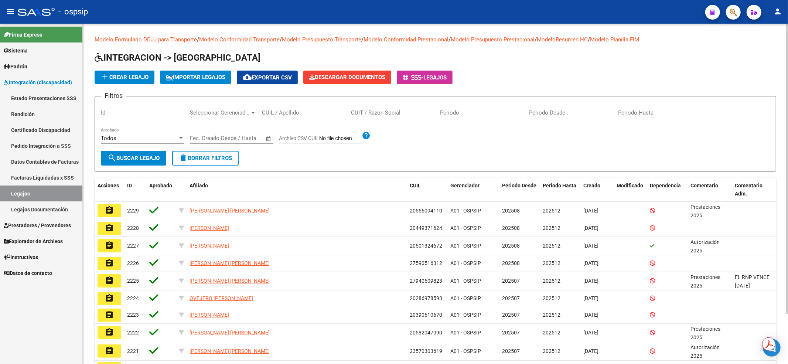
click at [276, 111] on div "CUIL / Apellido" at bounding box center [303, 110] width 83 height 16
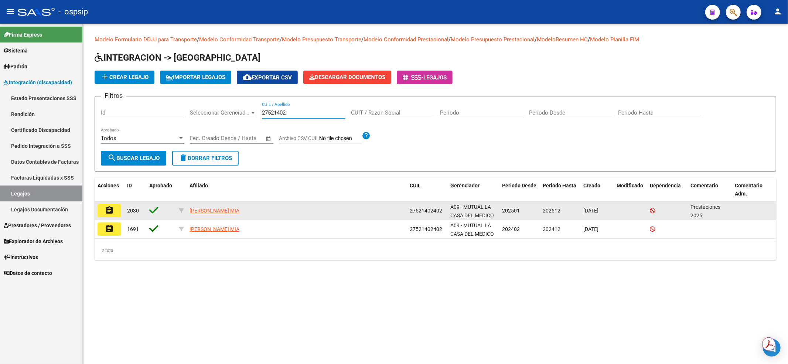
type input "27521402"
click at [107, 209] on mat-icon "assignment" at bounding box center [109, 210] width 9 height 9
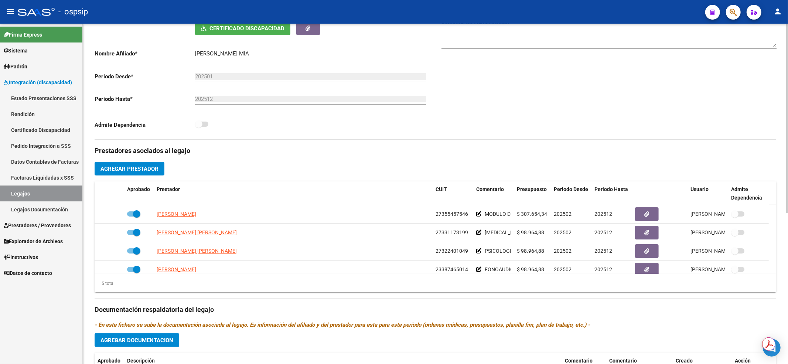
click at [290, 179] on div "Prestadores asociados al legajo Agregar Prestador Aprobado Prestador CUIT Comen…" at bounding box center [436, 305] width 682 height 330
click at [69, 198] on link "Legajos" at bounding box center [41, 193] width 82 height 16
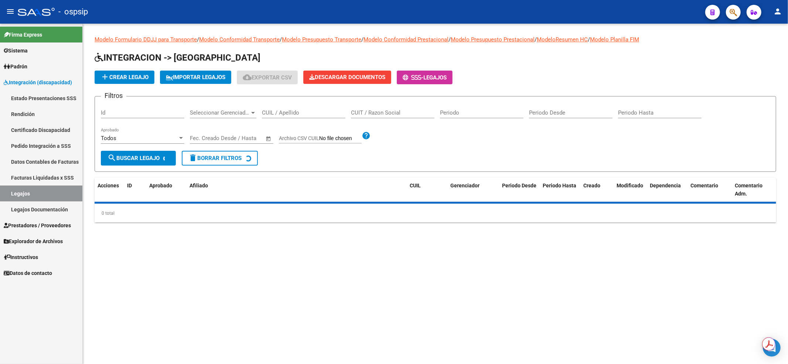
click at [290, 114] on input "CUIL / Apellido" at bounding box center [303, 112] width 83 height 7
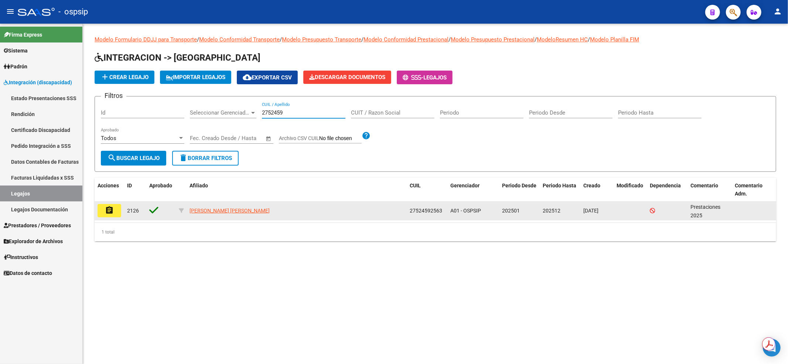
type input "2752459"
click at [115, 207] on button "assignment" at bounding box center [110, 210] width 24 height 13
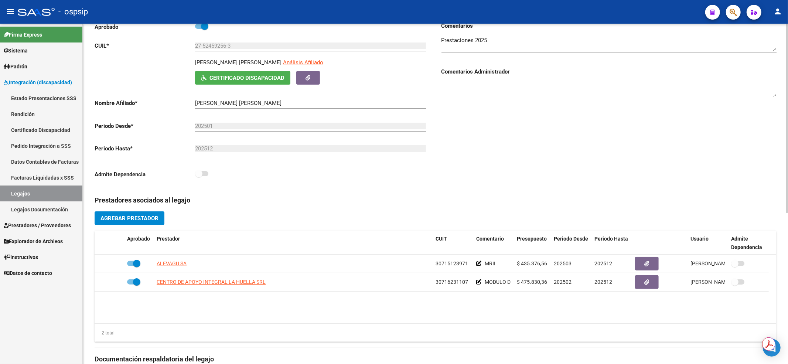
scroll to position [148, 0]
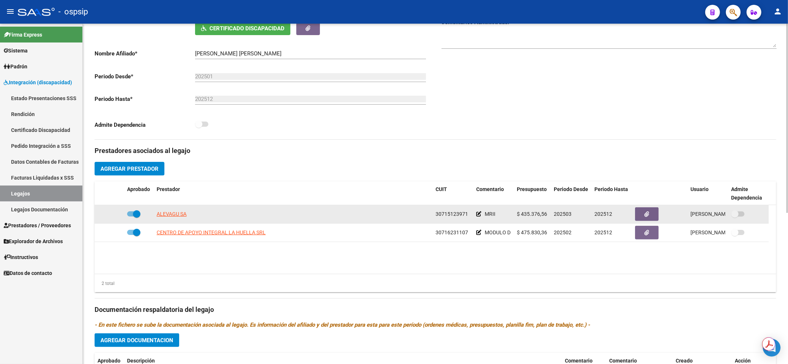
click at [349, 210] on div "ALEVAGU SA" at bounding box center [293, 214] width 273 height 8
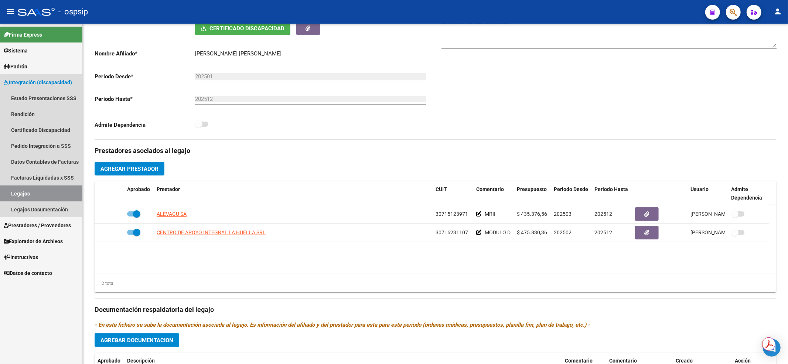
click at [46, 192] on link "Legajos" at bounding box center [41, 193] width 82 height 16
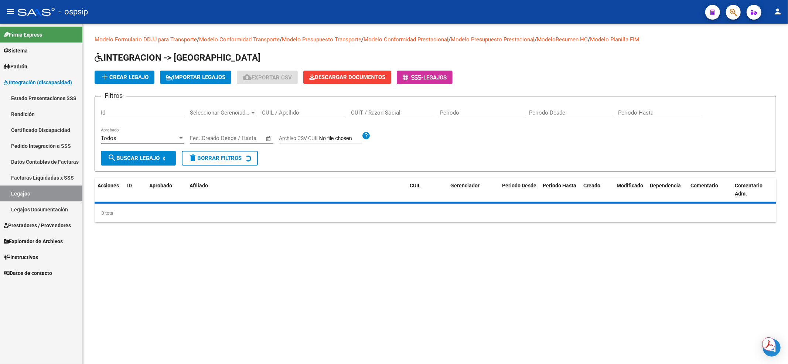
click at [295, 113] on input "CUIL / Apellido" at bounding box center [303, 112] width 83 height 7
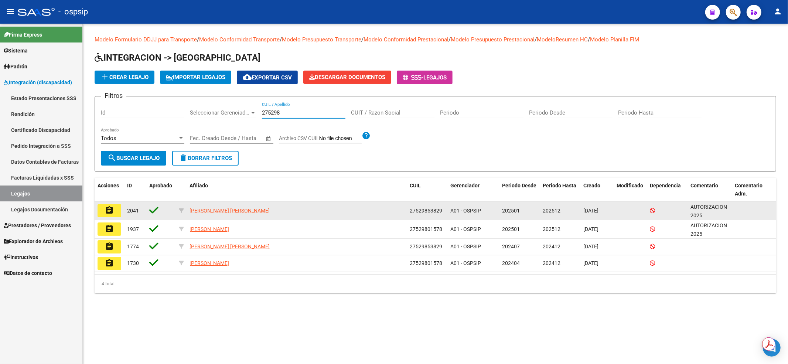
type input "275298"
click at [109, 207] on mat-icon "assignment" at bounding box center [109, 210] width 9 height 9
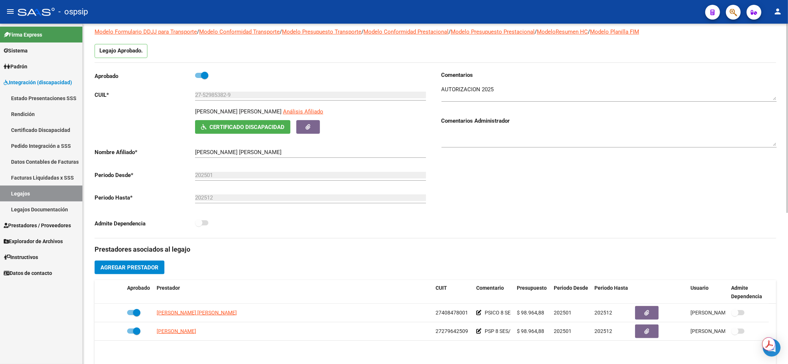
scroll to position [98, 0]
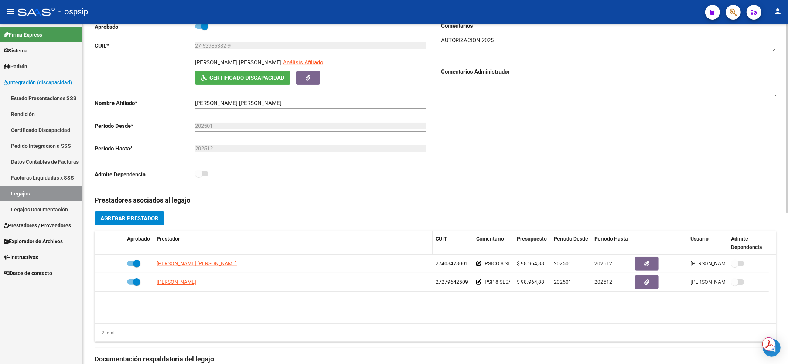
click at [343, 241] on div "Prestador" at bounding box center [293, 239] width 273 height 8
click at [58, 200] on link "Legajos" at bounding box center [41, 193] width 82 height 16
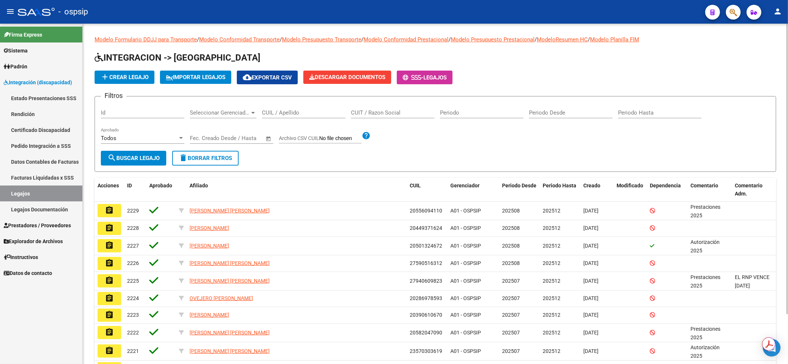
click at [264, 108] on div "CUIL / Apellido" at bounding box center [303, 110] width 83 height 16
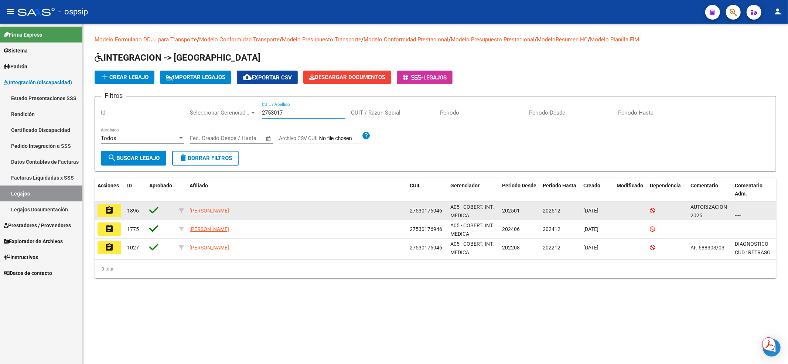
type input "2753017"
click at [110, 213] on mat-icon "assignment" at bounding box center [109, 210] width 9 height 9
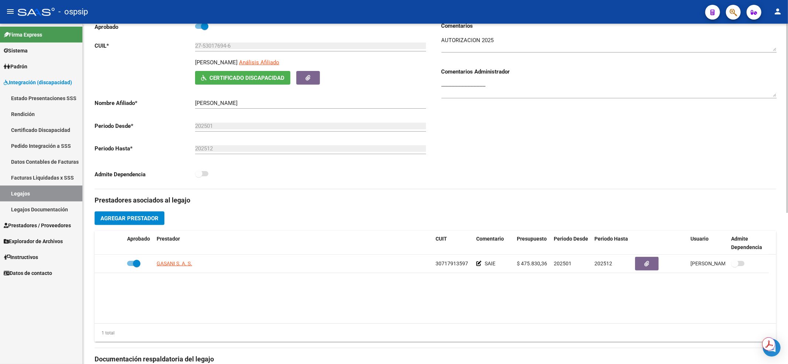
scroll to position [148, 0]
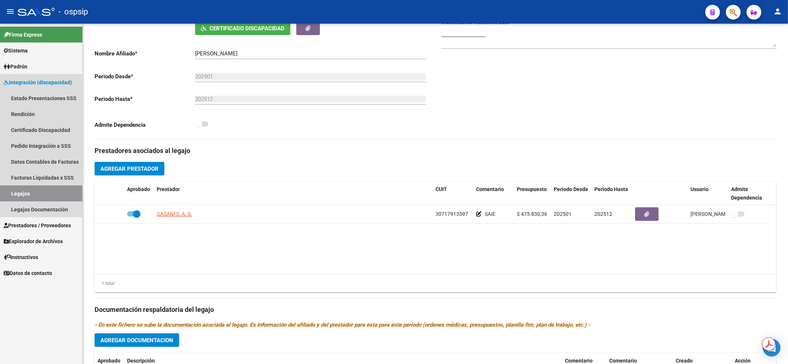
click at [47, 193] on link "Legajos" at bounding box center [41, 193] width 82 height 16
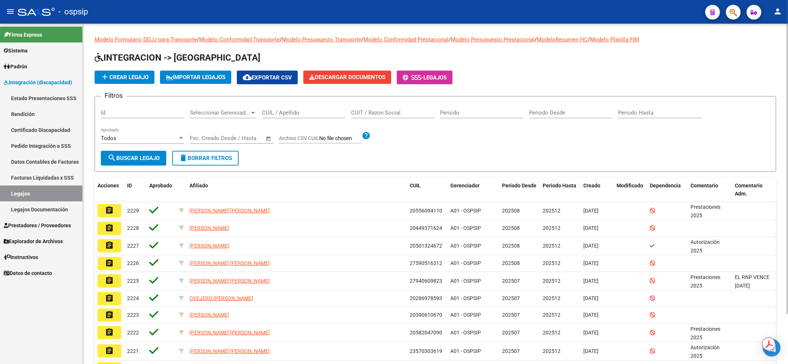
click at [268, 109] on input "CUIL / Apellido" at bounding box center [303, 112] width 83 height 7
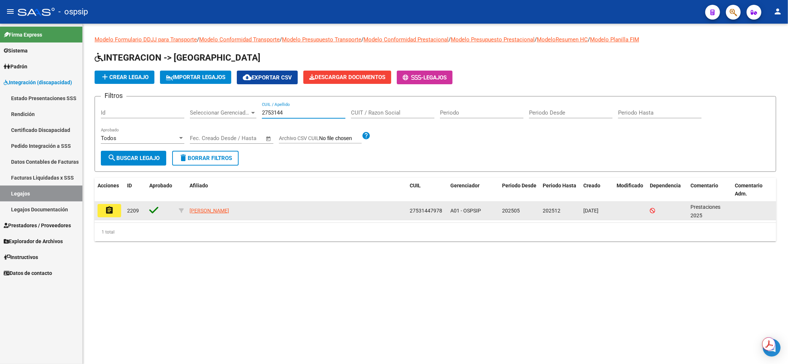
type input "2753144"
click at [117, 209] on button "assignment" at bounding box center [110, 210] width 24 height 13
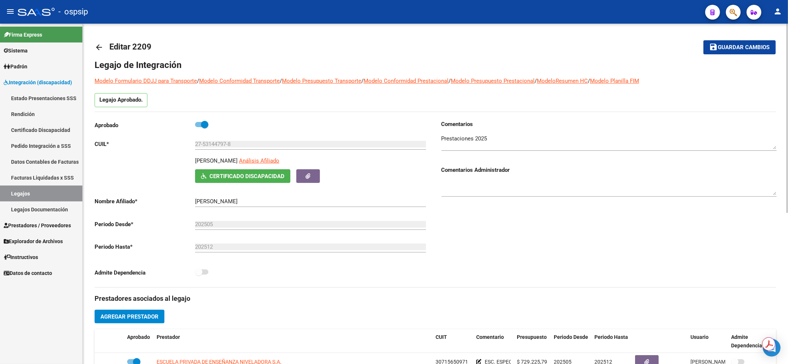
scroll to position [98, 0]
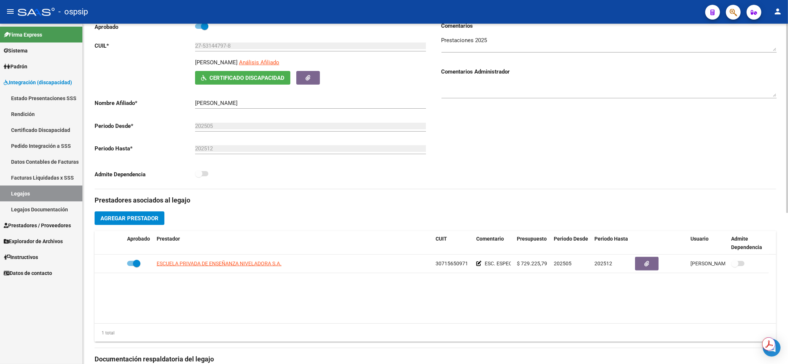
drag, startPoint x: 62, startPoint y: 185, endPoint x: 67, endPoint y: 206, distance: 21.6
click at [61, 185] on link "Legajos" at bounding box center [41, 193] width 82 height 16
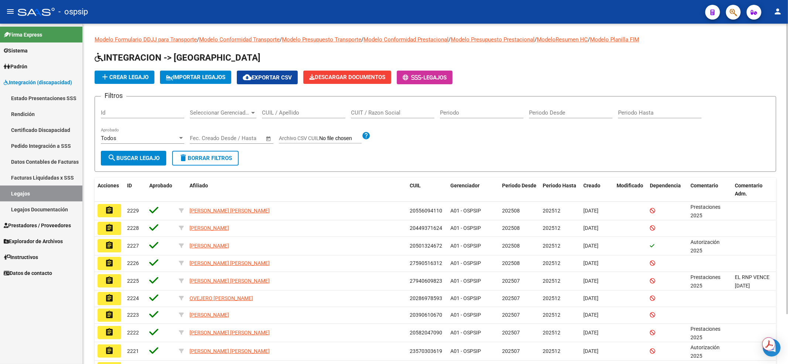
click at [304, 111] on input "CUIL / Apellido" at bounding box center [303, 112] width 83 height 7
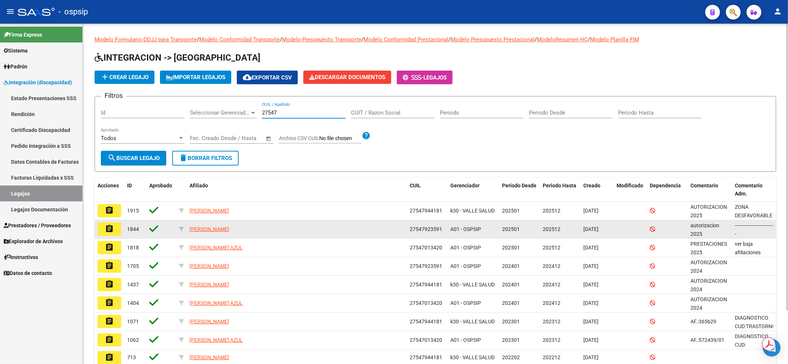
type input "27547"
click at [106, 227] on mat-icon "assignment" at bounding box center [109, 228] width 9 height 9
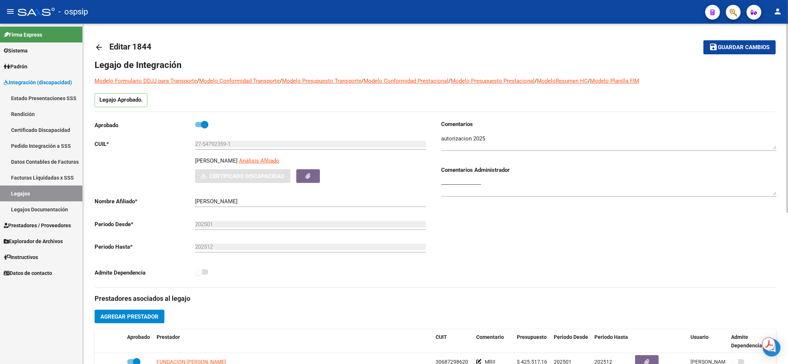
scroll to position [98, 0]
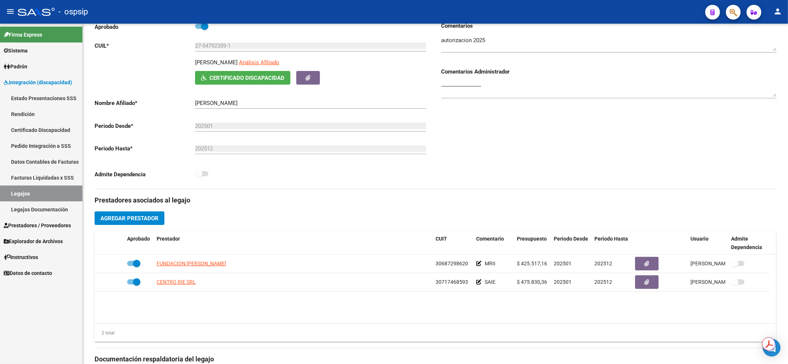
click at [51, 194] on link "Legajos" at bounding box center [41, 193] width 82 height 16
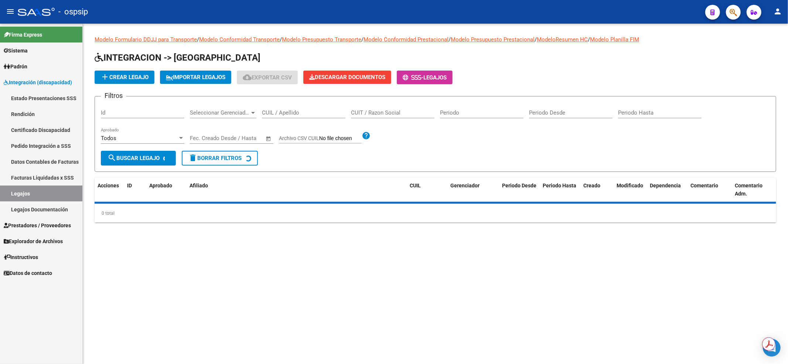
click at [270, 113] on input "CUIL / Apellido" at bounding box center [303, 112] width 83 height 7
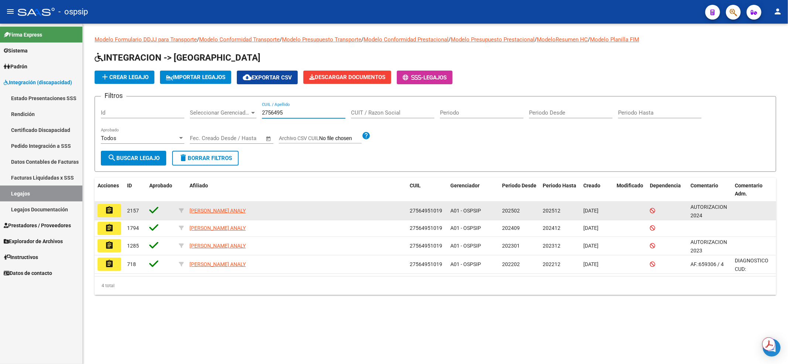
type input "2756495"
click at [105, 208] on mat-icon "assignment" at bounding box center [109, 210] width 9 height 9
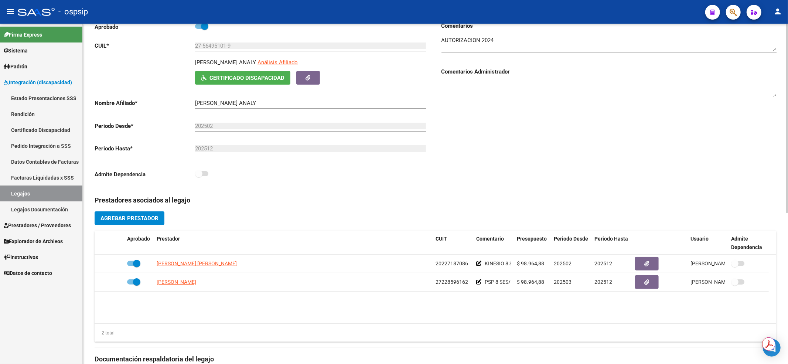
scroll to position [148, 0]
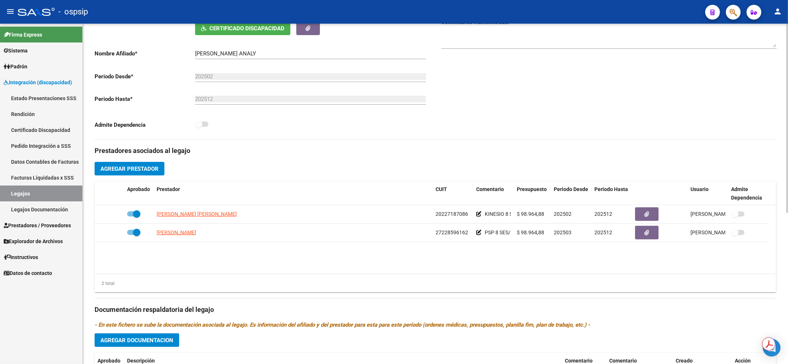
click at [337, 157] on div "Prestadores asociados al legajo Agregar Prestador Aprobado Prestador CUIT Comen…" at bounding box center [436, 305] width 682 height 330
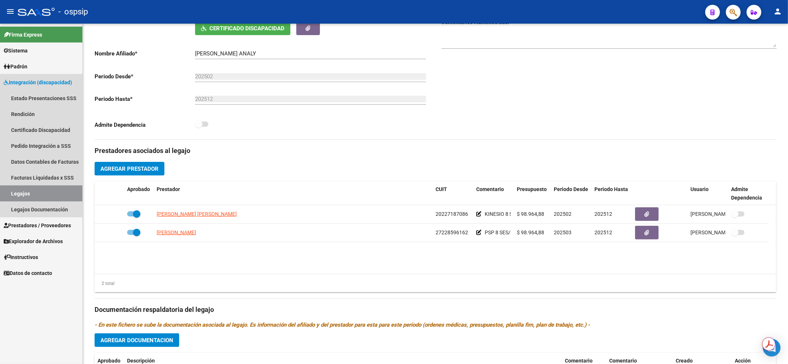
click at [69, 194] on link "Legajos" at bounding box center [41, 193] width 82 height 16
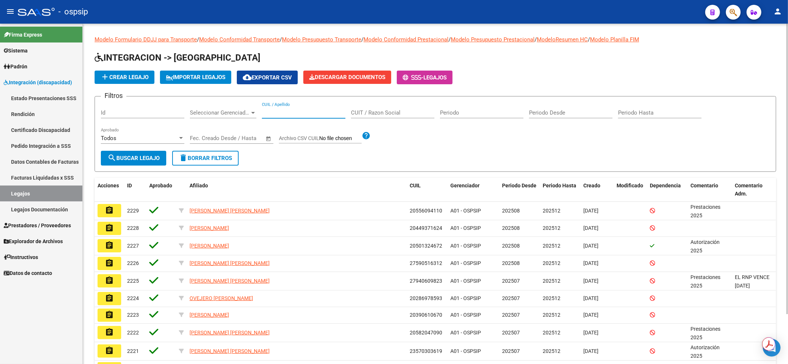
click at [282, 110] on input "CUIL / Apellido" at bounding box center [303, 112] width 83 height 7
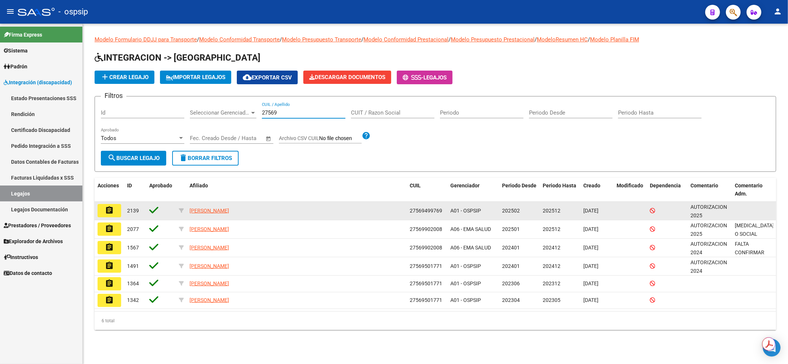
type input "27569"
click at [108, 207] on mat-icon "assignment" at bounding box center [109, 210] width 9 height 9
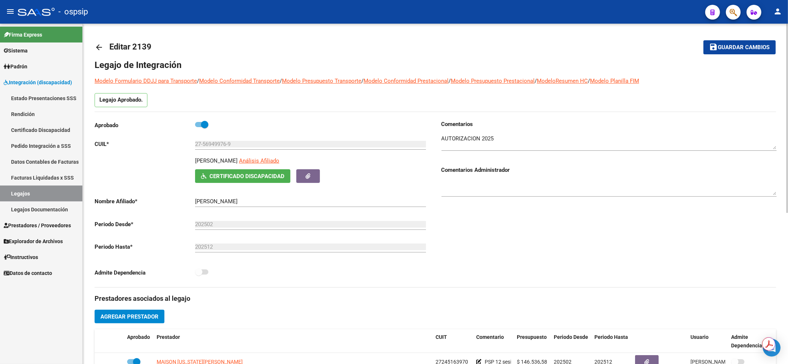
scroll to position [98, 0]
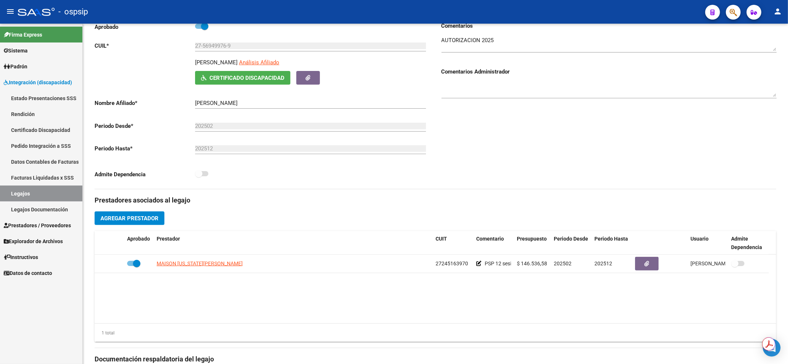
click at [36, 199] on link "Legajos" at bounding box center [41, 193] width 82 height 16
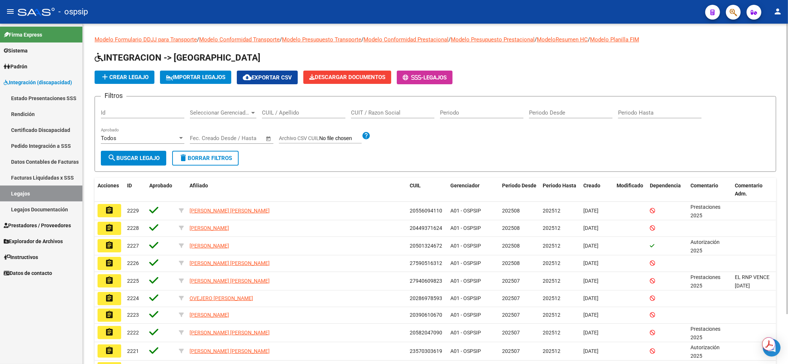
click at [291, 112] on input "CUIL / Apellido" at bounding box center [303, 112] width 83 height 7
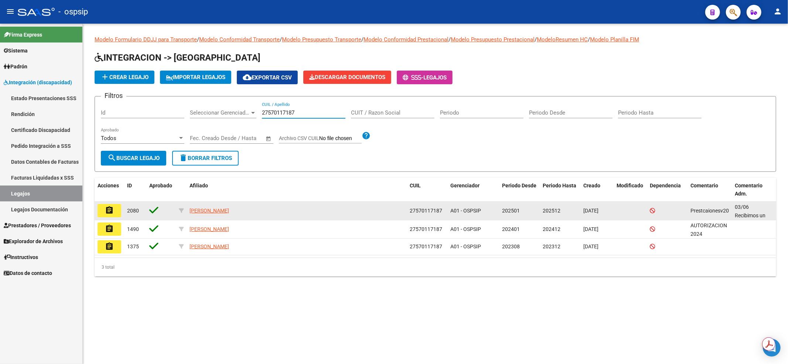
type input "27570117187"
click at [109, 210] on mat-icon "assignment" at bounding box center [109, 210] width 9 height 9
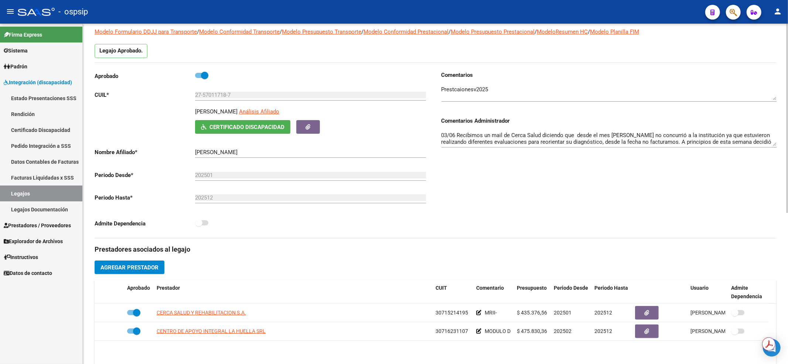
scroll to position [98, 0]
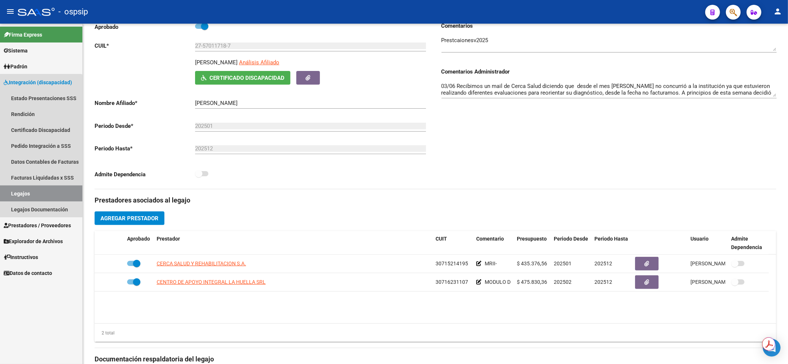
click at [12, 195] on link "Legajos" at bounding box center [41, 193] width 82 height 16
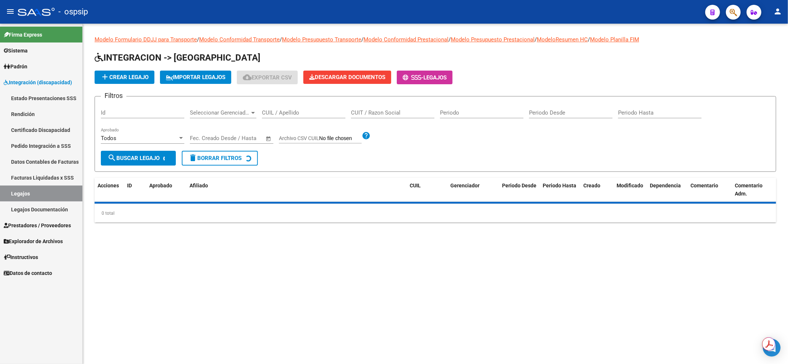
click at [321, 113] on input "CUIL / Apellido" at bounding box center [303, 112] width 83 height 7
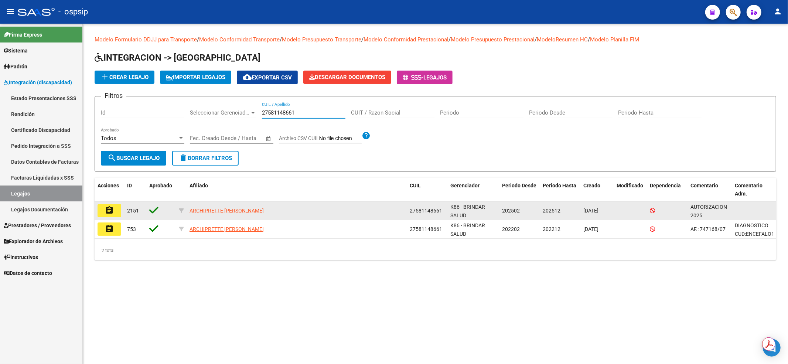
type input "27581148661"
click at [116, 211] on button "assignment" at bounding box center [110, 210] width 24 height 13
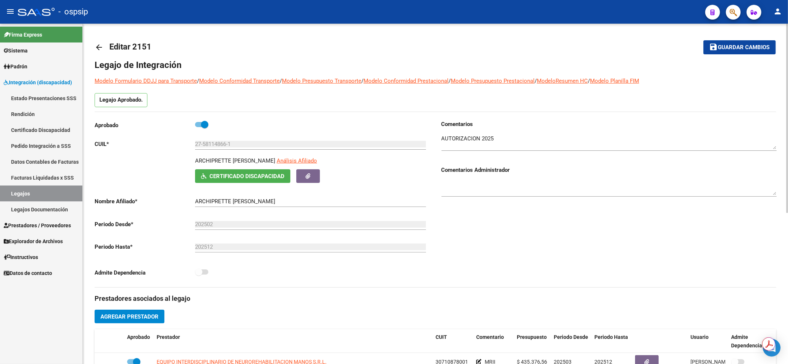
scroll to position [148, 0]
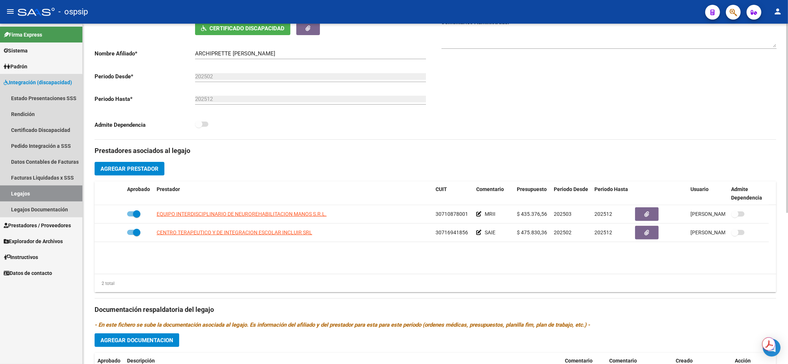
click at [10, 200] on link "Legajos" at bounding box center [41, 193] width 82 height 16
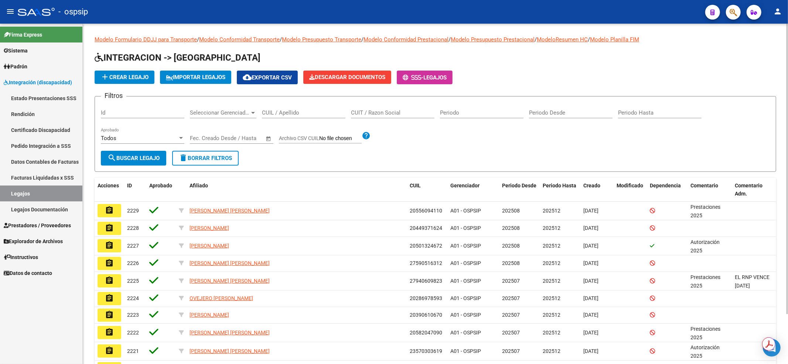
click at [265, 108] on div "CUIL / Apellido" at bounding box center [303, 110] width 83 height 16
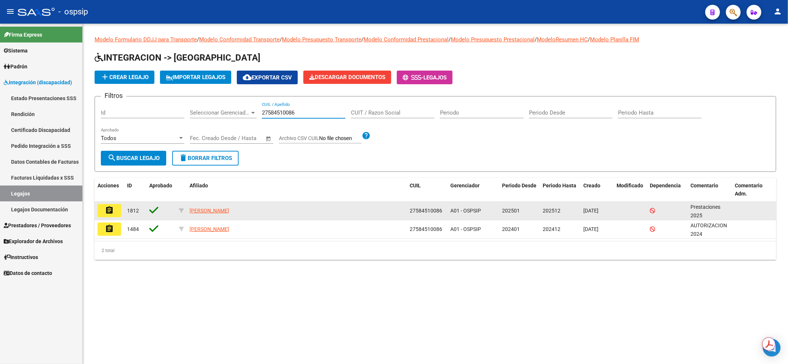
type input "27584510086"
click at [110, 211] on mat-icon "assignment" at bounding box center [109, 210] width 9 height 9
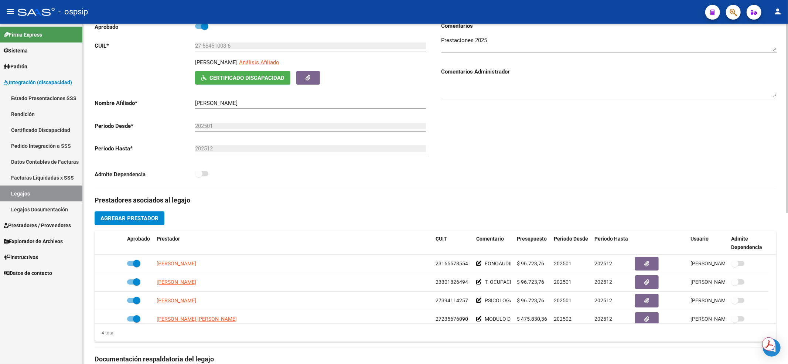
scroll to position [148, 0]
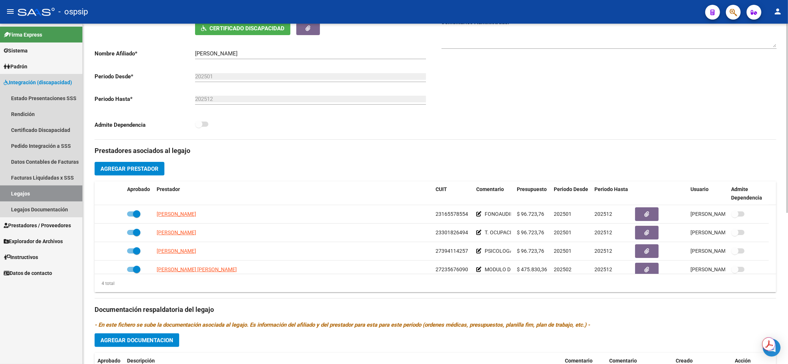
click at [57, 193] on link "Legajos" at bounding box center [41, 193] width 82 height 16
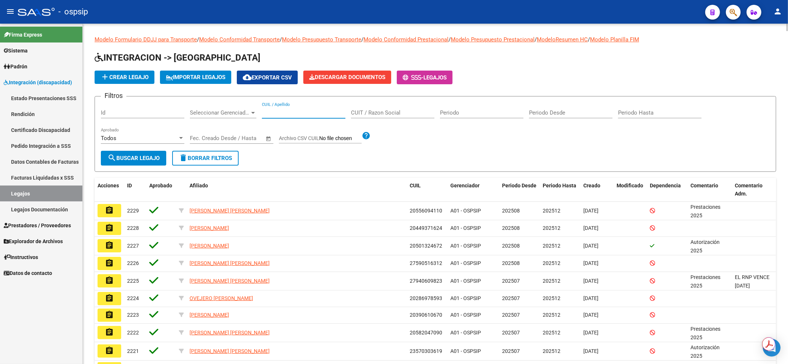
click at [272, 111] on input "CUIL / Apellido" at bounding box center [303, 112] width 83 height 7
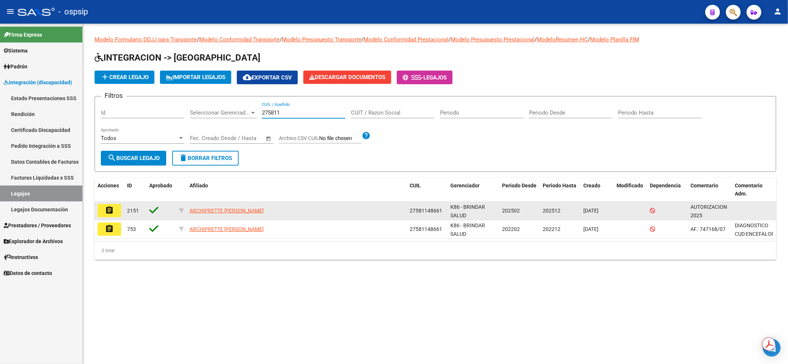
type input "275811"
click at [113, 213] on mat-icon "assignment" at bounding box center [109, 210] width 9 height 9
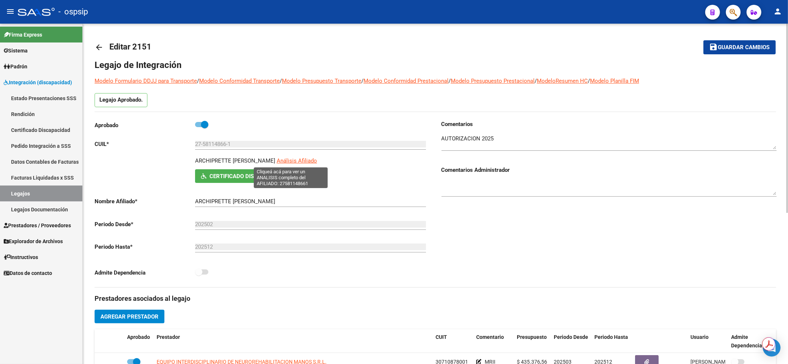
click at [305, 159] on span "Análisis Afiliado" at bounding box center [297, 160] width 40 height 7
type textarea "27581148661"
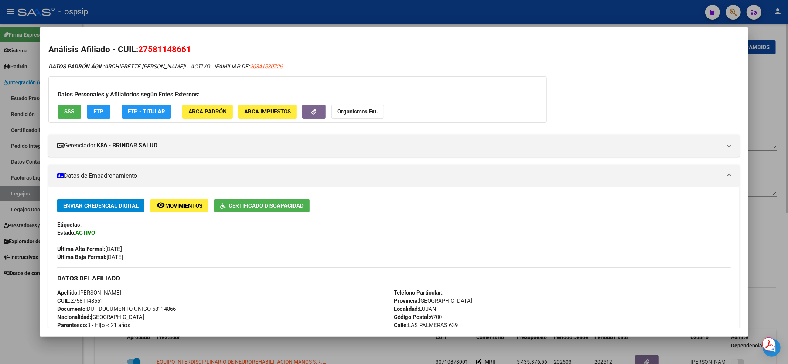
drag, startPoint x: 233, startPoint y: 16, endPoint x: 195, endPoint y: 24, distance: 39.3
click at [233, 15] on div at bounding box center [394, 182] width 788 height 364
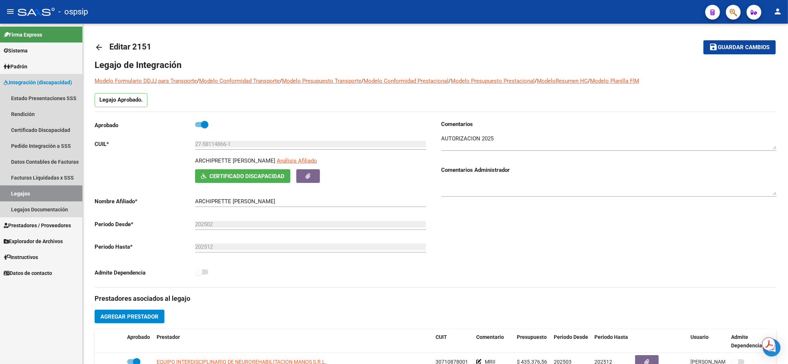
click at [24, 197] on link "Legajos" at bounding box center [41, 193] width 82 height 16
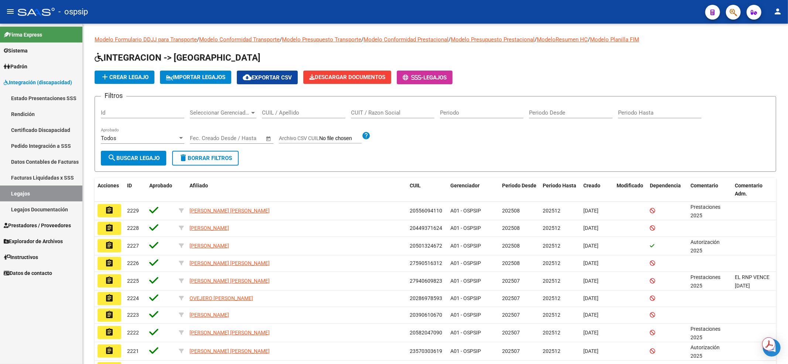
click at [61, 187] on link "Legajos" at bounding box center [41, 193] width 82 height 16
click at [328, 111] on input "CUIL / Apellido" at bounding box center [303, 112] width 83 height 7
type input "[PERSON_NAME]"
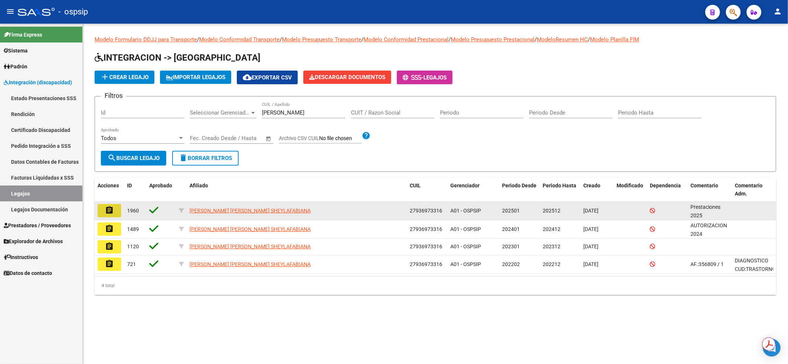
click at [102, 211] on button "assignment" at bounding box center [110, 210] width 24 height 13
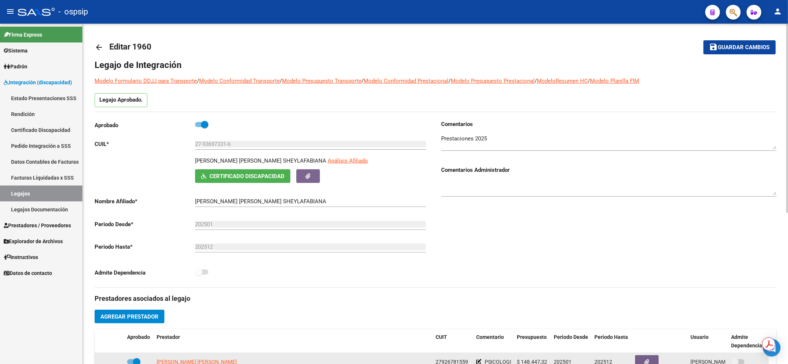
scroll to position [148, 0]
